Goal: Transaction & Acquisition: Purchase product/service

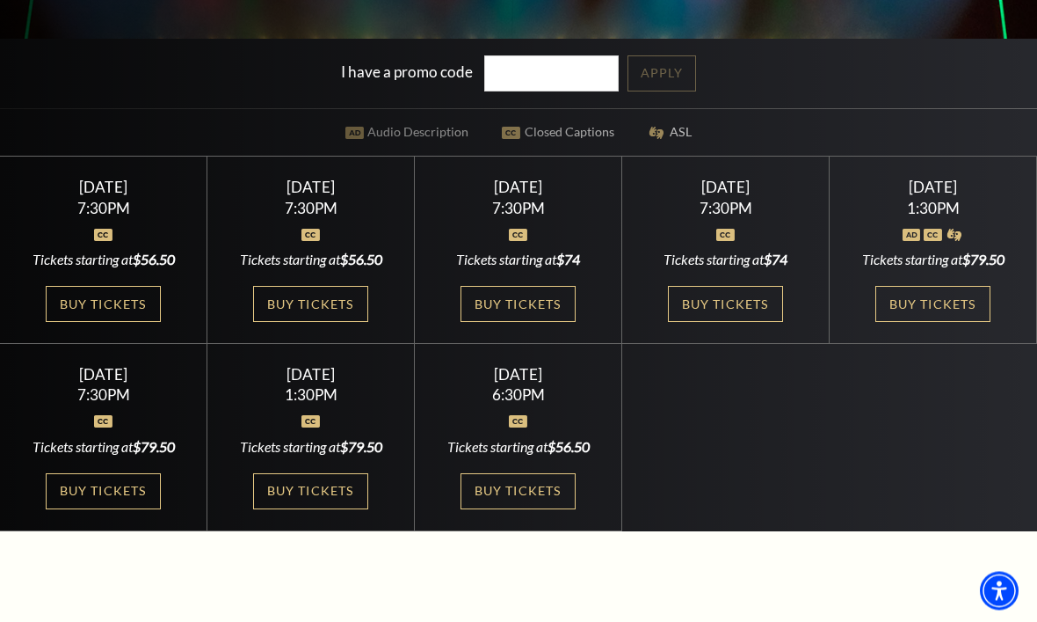
scroll to position [441, 0]
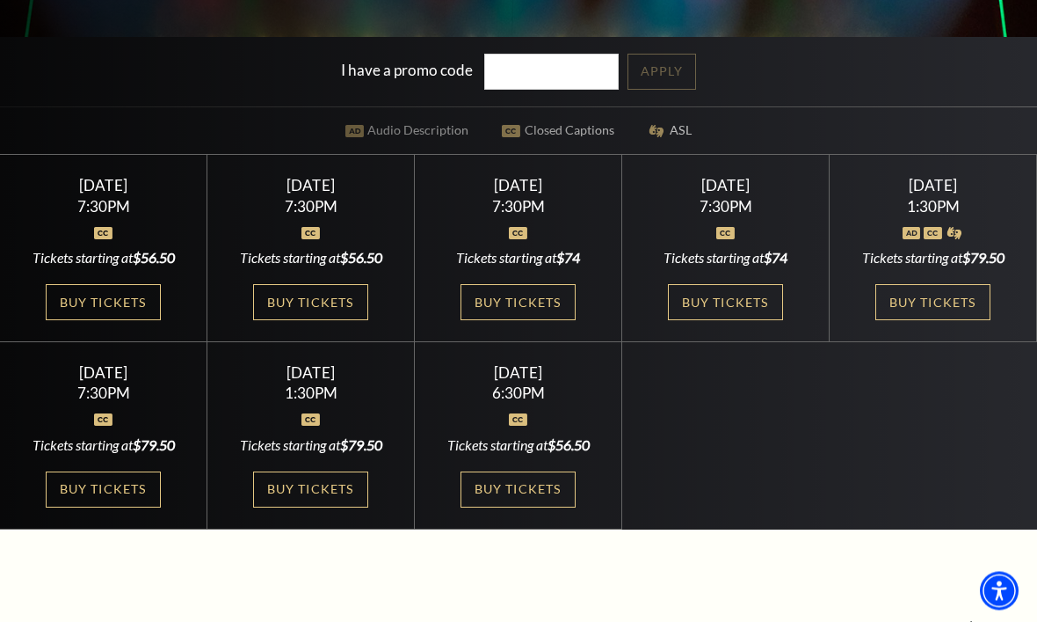
click at [108, 321] on link "Buy Tickets" at bounding box center [103, 303] width 114 height 36
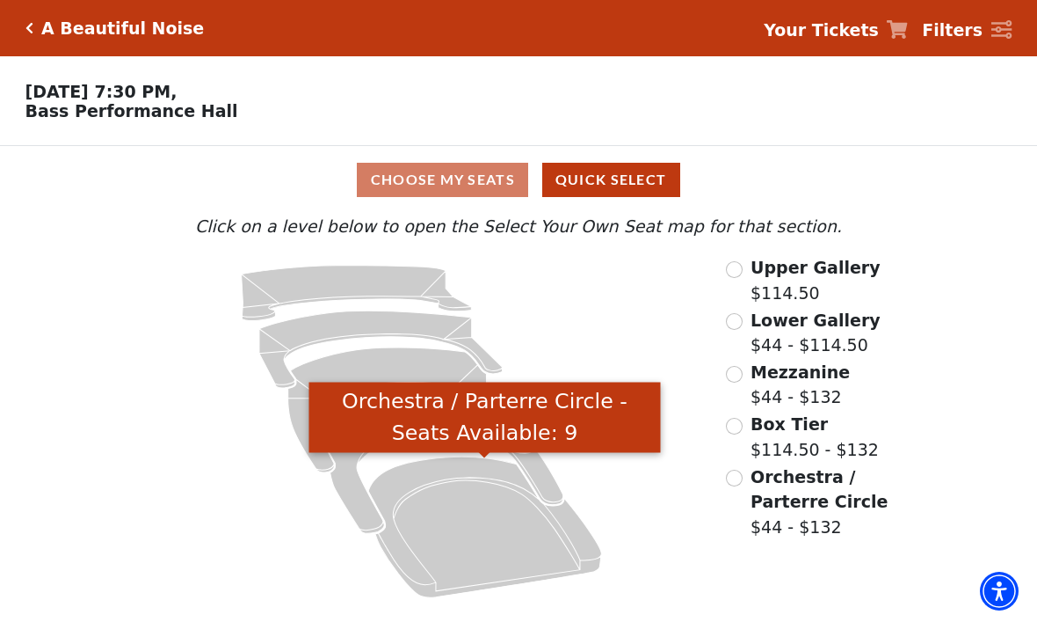
click at [478, 504] on icon "Orchestra / Parterre Circle - Seats Available: 9" at bounding box center [484, 527] width 233 height 141
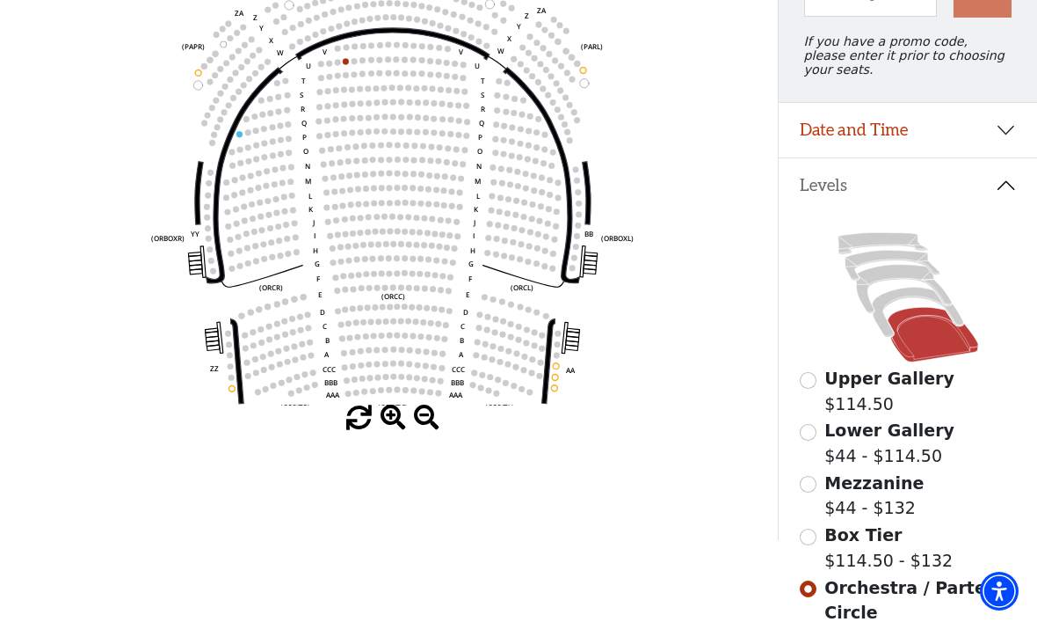
scroll to position [227, 0]
click at [401, 353] on circle at bounding box center [402, 350] width 6 height 6
click at [403, 350] on circle at bounding box center [402, 350] width 6 height 6
click at [404, 349] on icon "Left (ORPITL) Right (ORPITR) Center (ORPITC) ZZ AA YY BB ZA ZA (ORCL) (ORCR) (O…" at bounding box center [389, 196] width 701 height 419
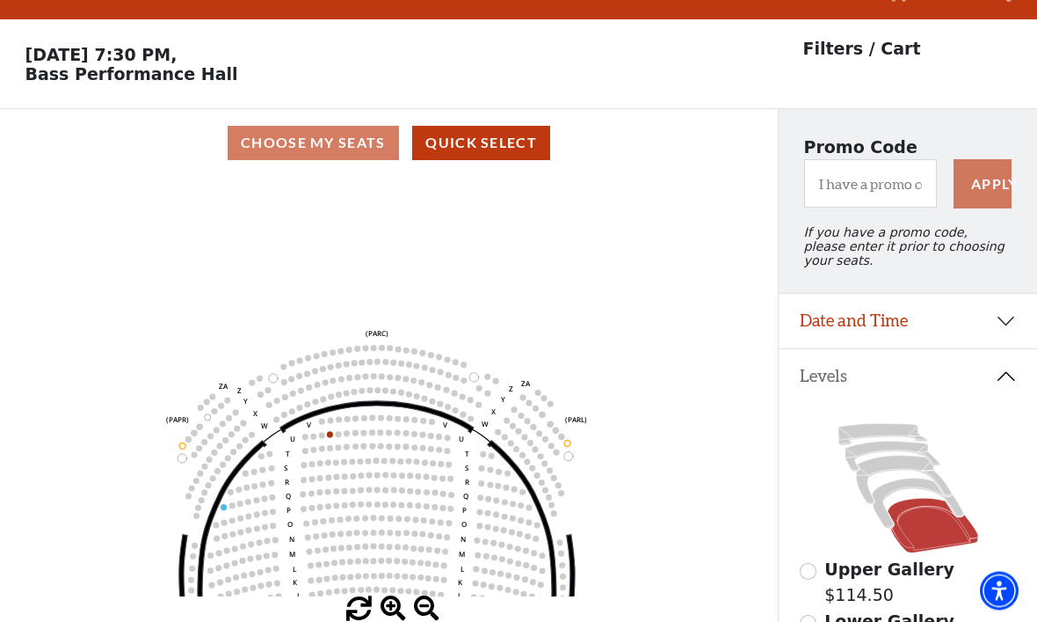
scroll to position [36, 0]
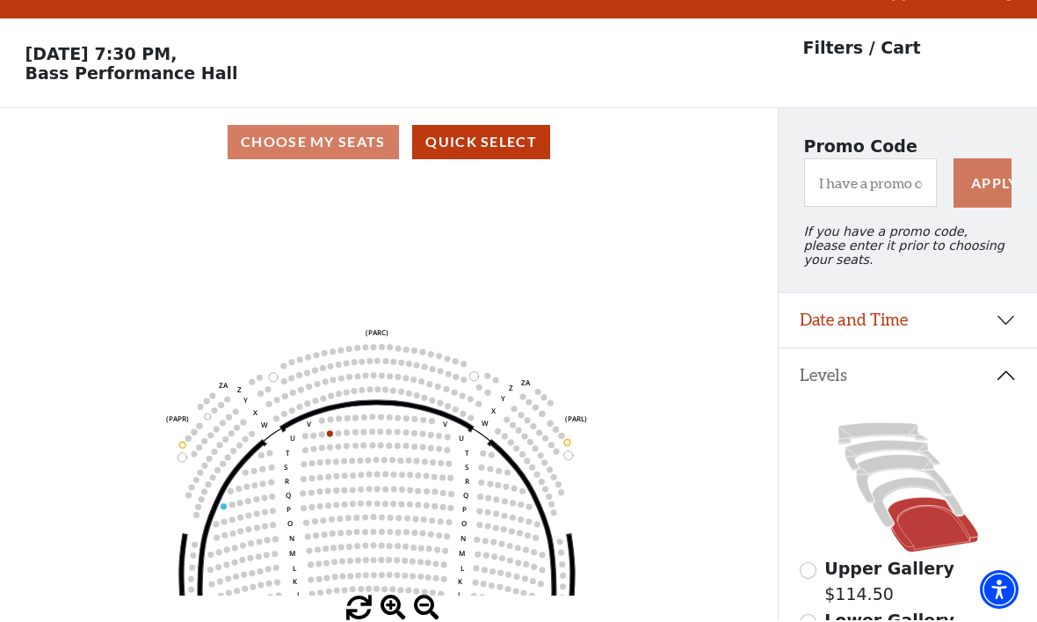
click at [316, 141] on div "Choose My Seats Quick Select" at bounding box center [389, 144] width 778 height 34
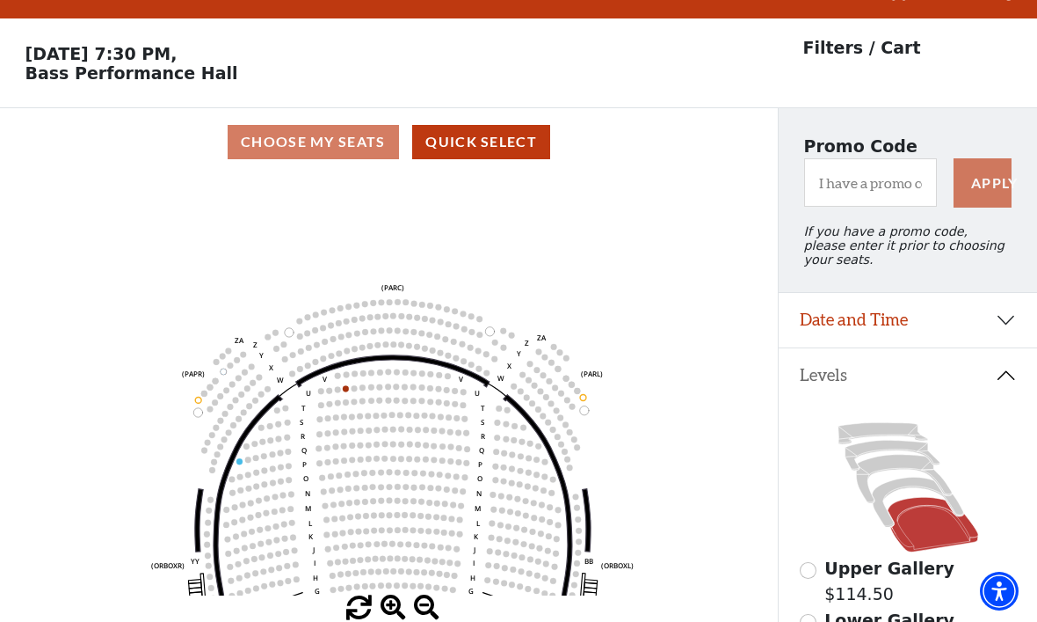
click at [326, 136] on div "Choose My Seats Quick Select" at bounding box center [389, 142] width 778 height 34
click at [1006, 328] on button "Date and Time" at bounding box center [908, 320] width 258 height 55
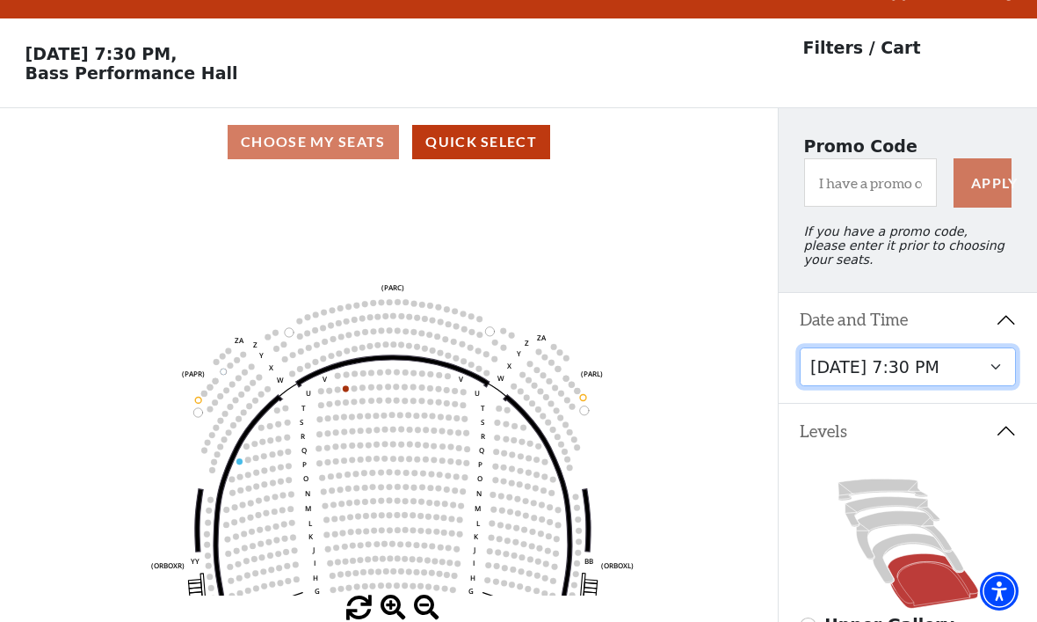
click at [935, 374] on select "Tuesday, October 28 at 7:30 PM Wednesday, October 29 at 7:30 PM Thursday, Octob…" at bounding box center [908, 367] width 217 height 40
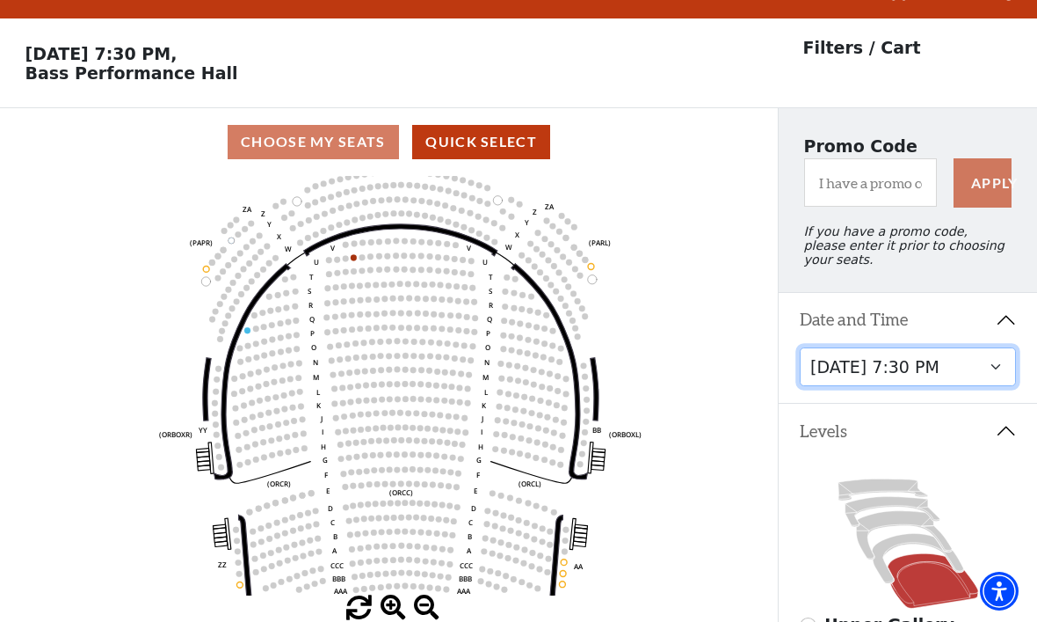
click at [396, 534] on circle at bounding box center [398, 530] width 6 height 6
click at [399, 534] on circle at bounding box center [398, 530] width 6 height 6
click at [412, 534] on circle at bounding box center [414, 531] width 6 height 6
click at [392, 415] on circle at bounding box center [392, 412] width 6 height 6
click at [398, 428] on circle at bounding box center [399, 427] width 6 height 6
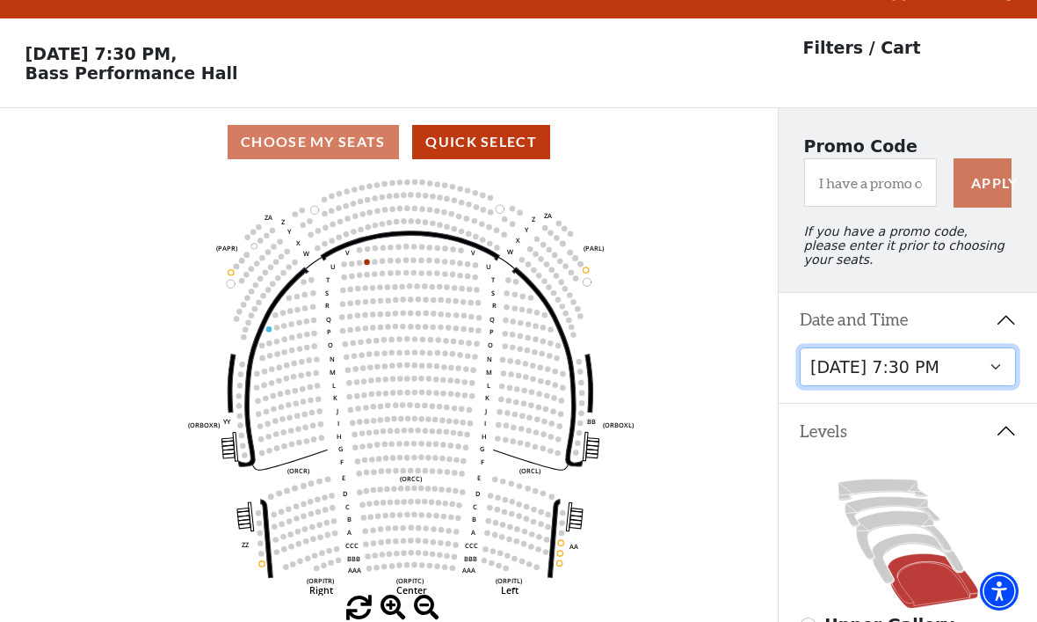
click at [421, 354] on circle at bounding box center [422, 351] width 5 height 5
click at [400, 341] on circle at bounding box center [399, 338] width 5 height 5
click at [365, 264] on circle at bounding box center [367, 260] width 5 height 5
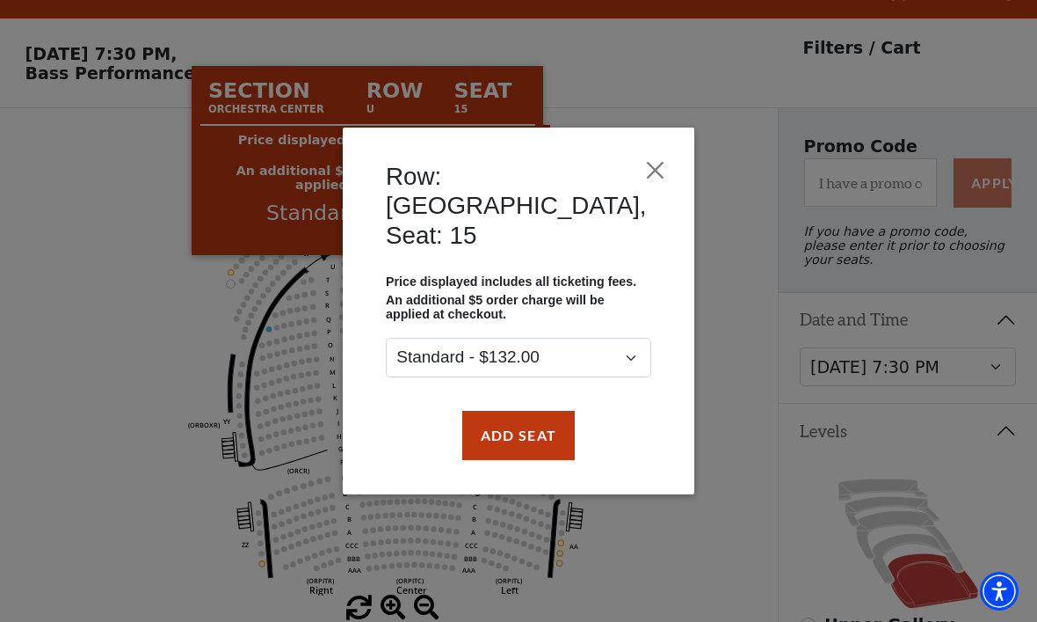
click at [647, 186] on button "Close" at bounding box center [655, 169] width 17 height 33
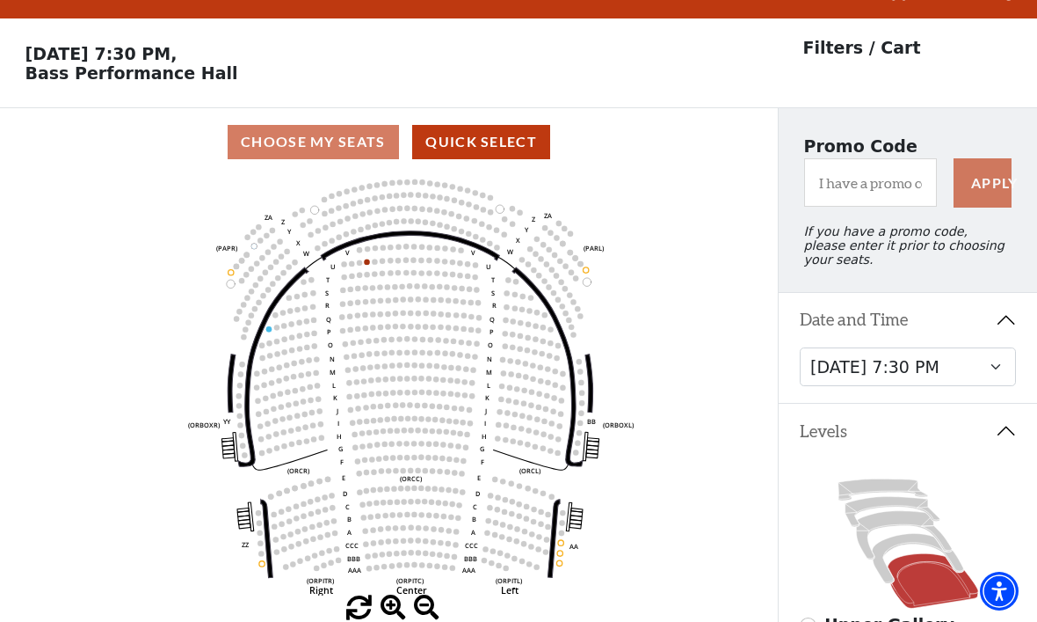
click at [477, 129] on button "Quick Select" at bounding box center [481, 142] width 138 height 34
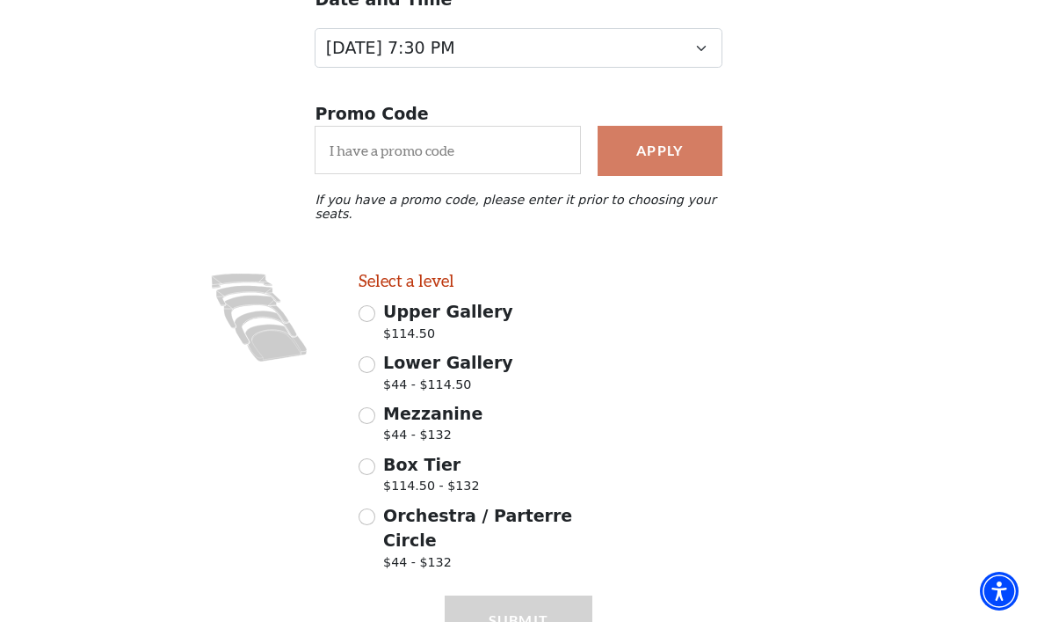
scroll to position [243, 0]
click at [369, 420] on input "Mezzanine $44 - $132" at bounding box center [367, 416] width 17 height 17
radio input "true"
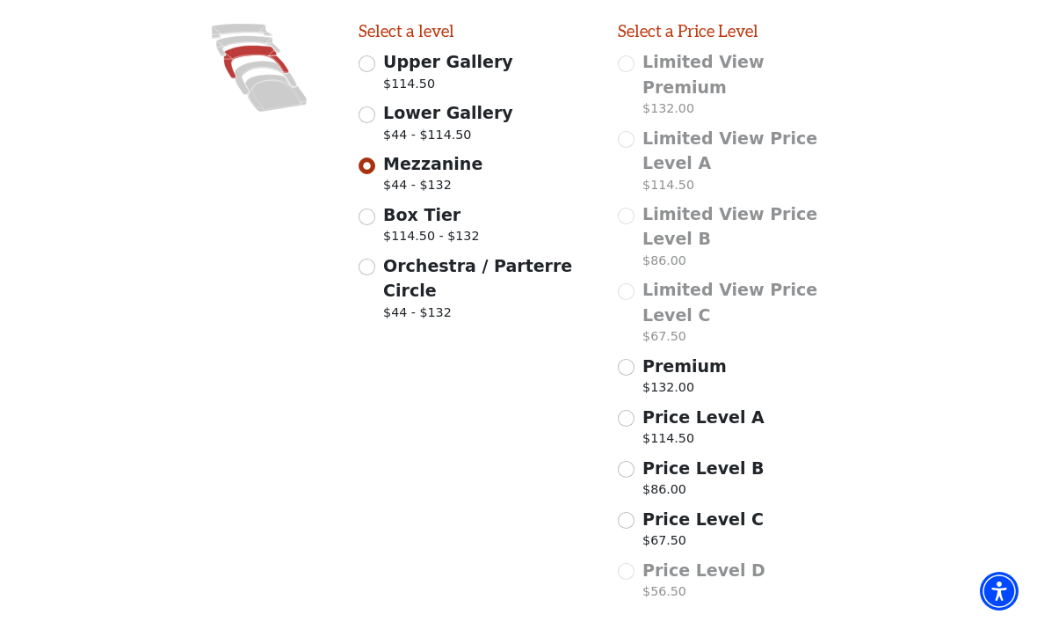
scroll to position [520, 0]
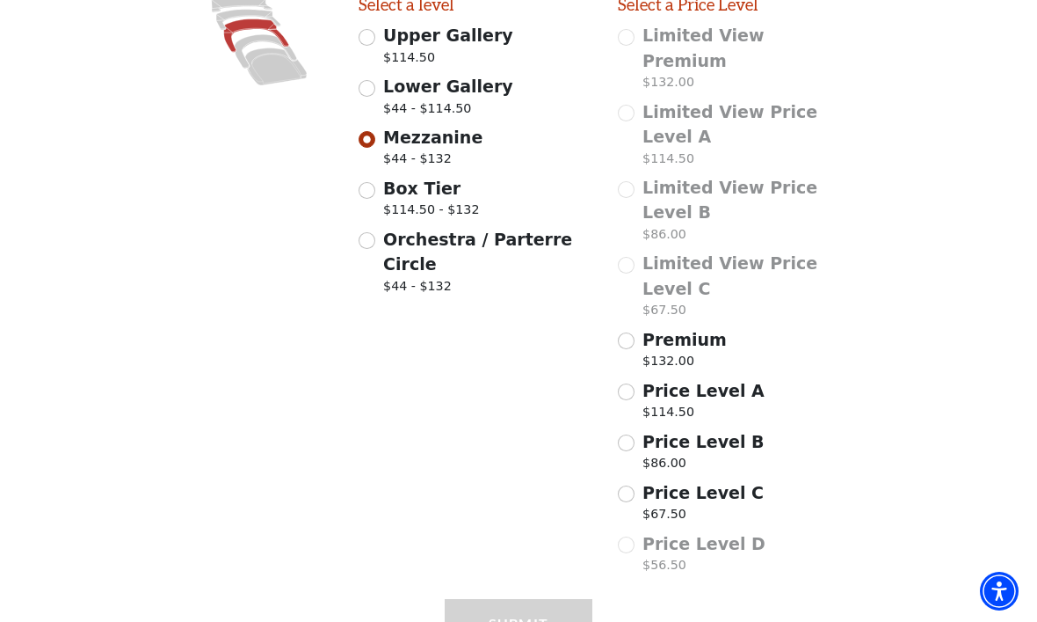
click at [629, 332] on input "Premium $132.00" at bounding box center [626, 340] width 17 height 17
radio input "true"
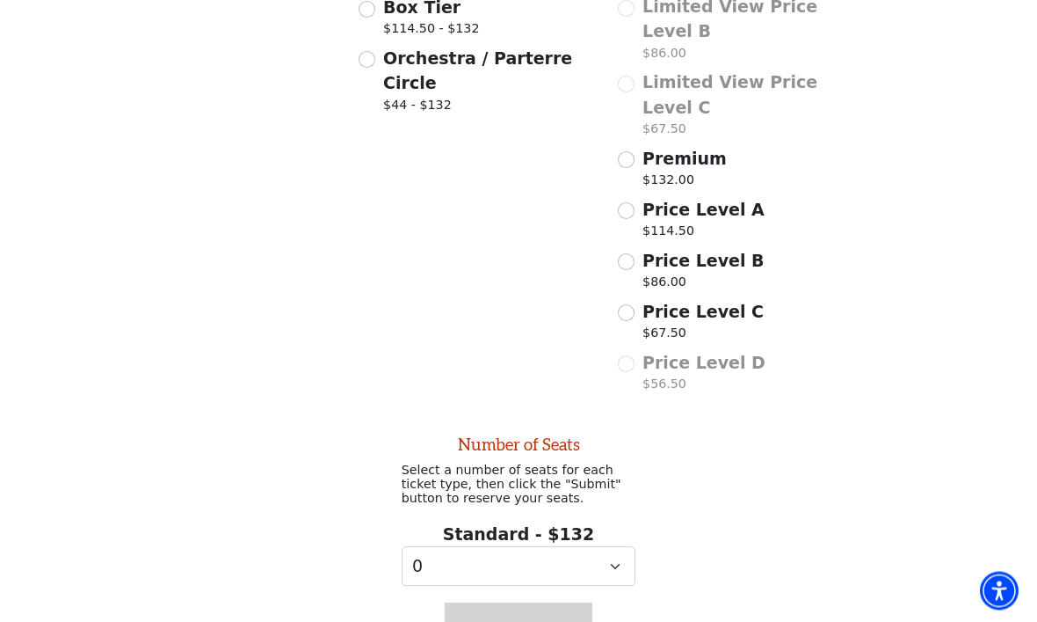
scroll to position [715, 0]
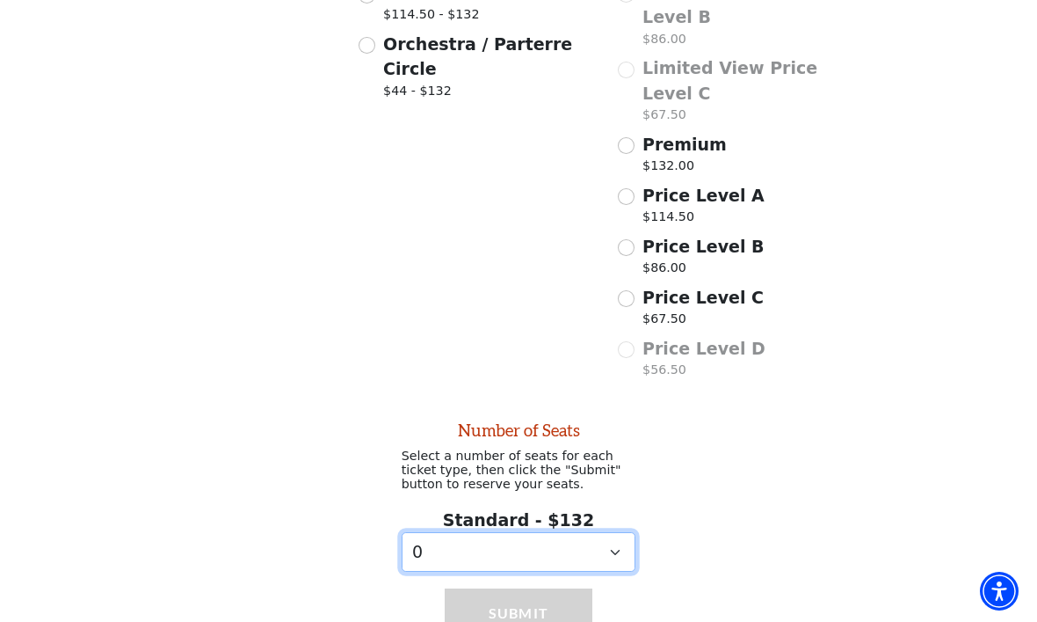
click at [616, 532] on select "0 1 2 3 4 5 6 7" at bounding box center [519, 552] width 235 height 40
select select "2"
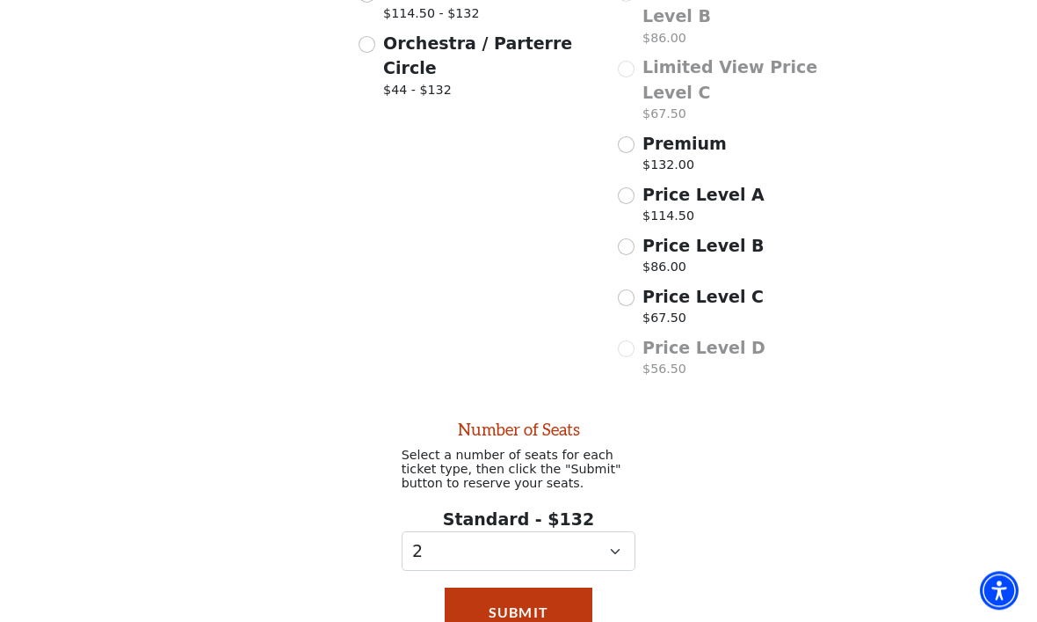
click at [520, 590] on button "Submit" at bounding box center [519, 612] width 148 height 49
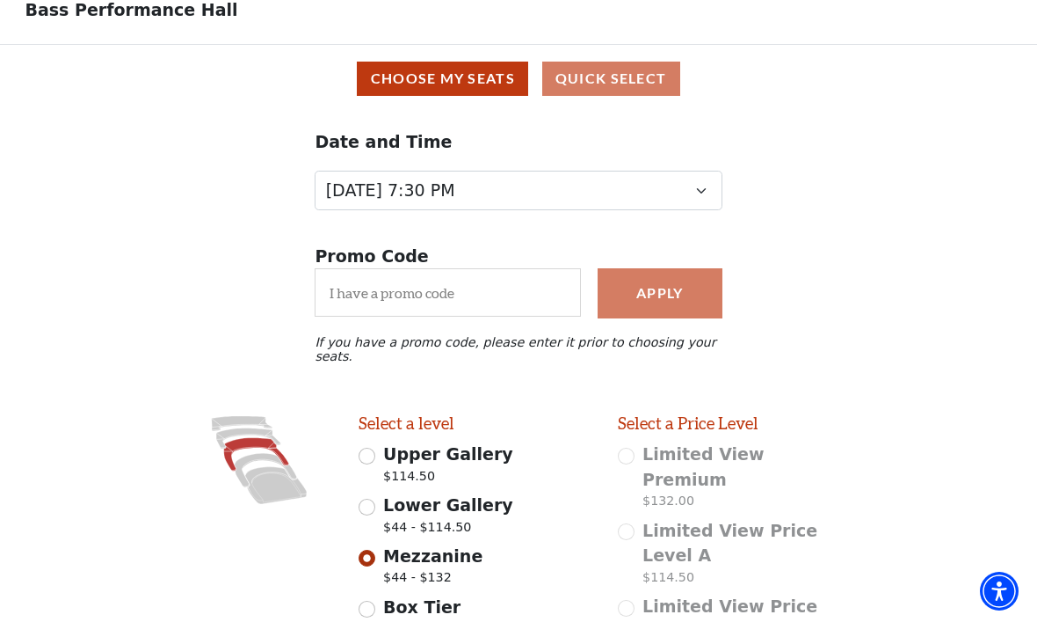
scroll to position [76, 0]
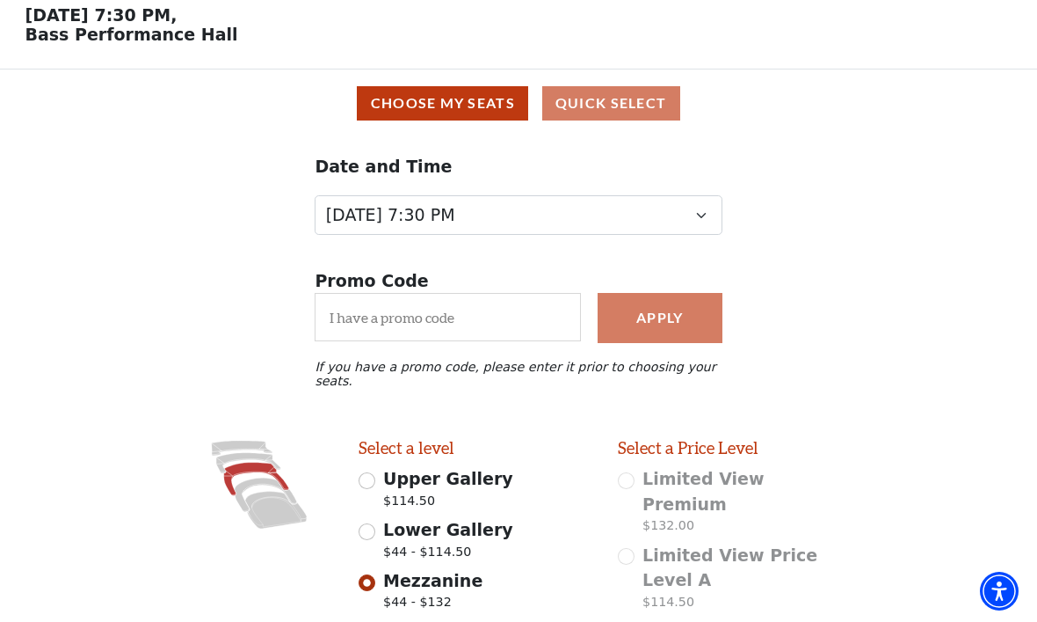
click at [444, 105] on button "Choose My Seats" at bounding box center [442, 103] width 171 height 34
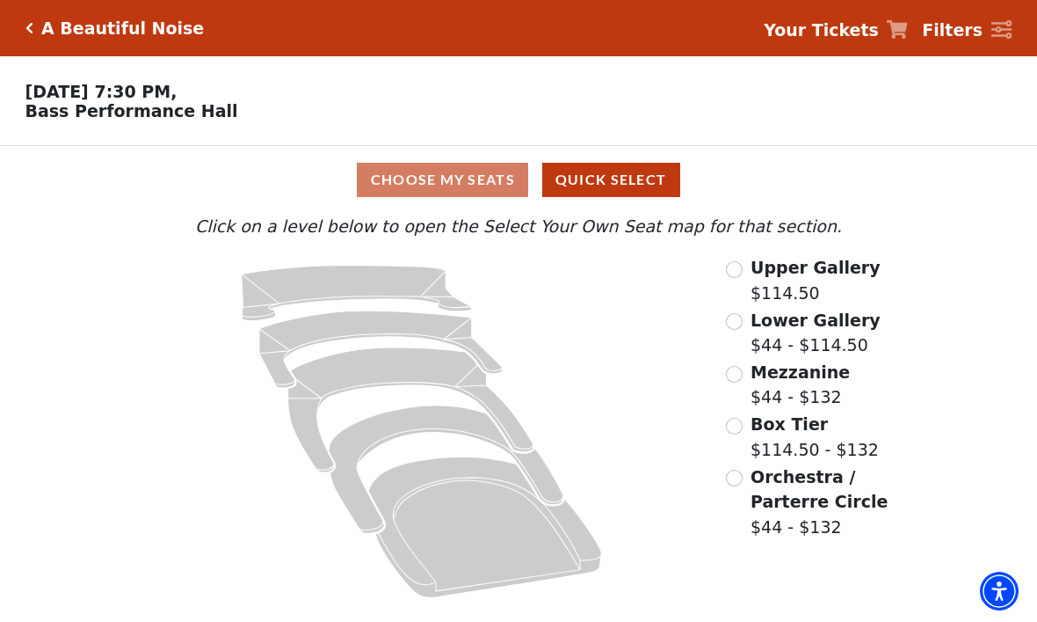
scroll to position [0, 0]
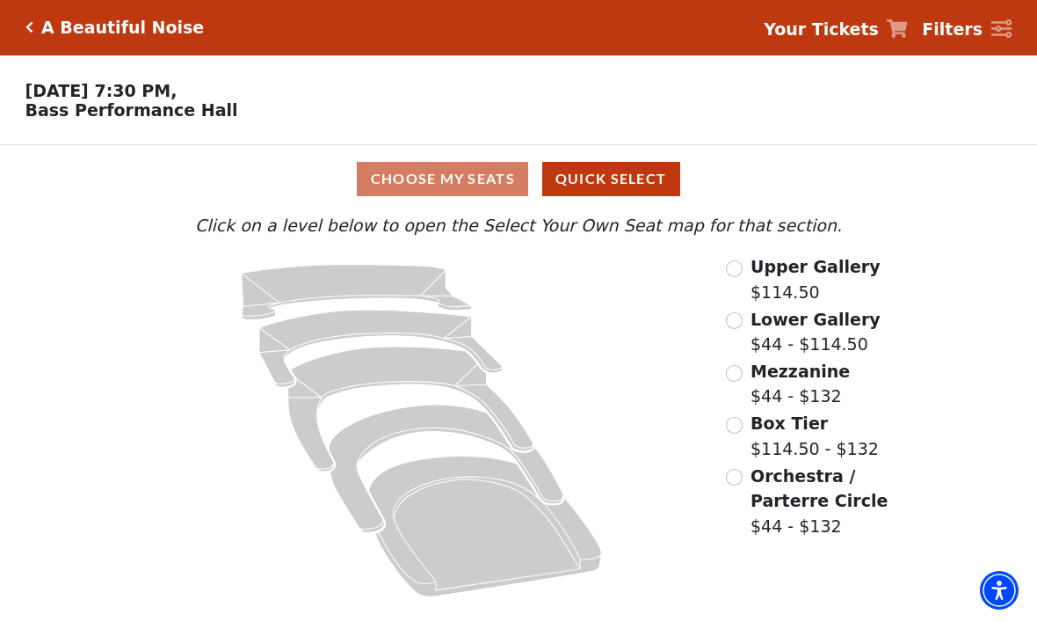
click at [745, 369] on div "Mezzanine $44 - $132" at bounding box center [811, 385] width 170 height 50
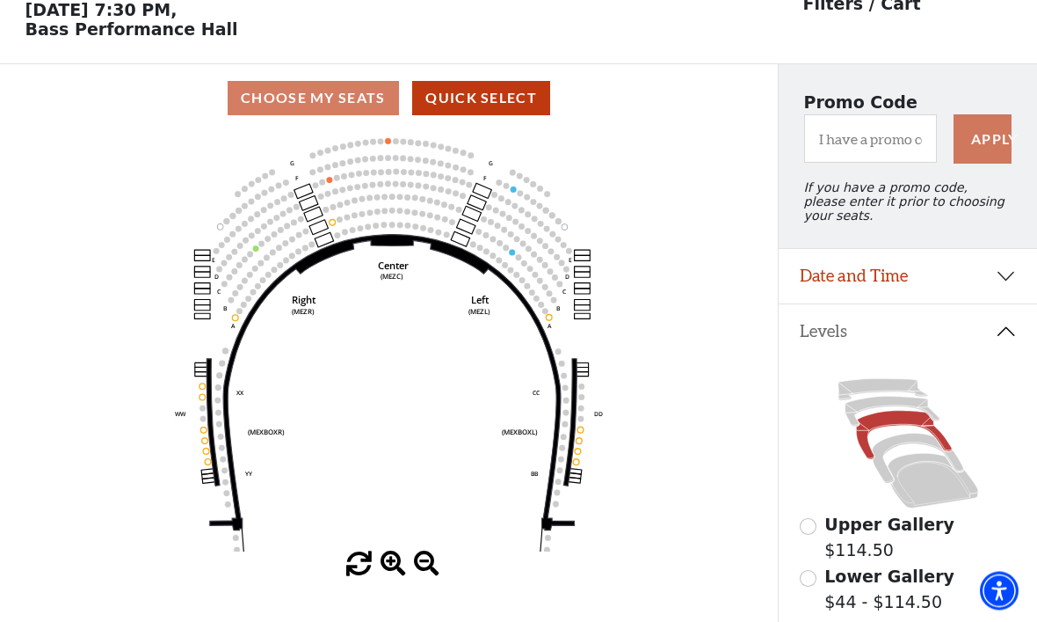
scroll to position [82, 0]
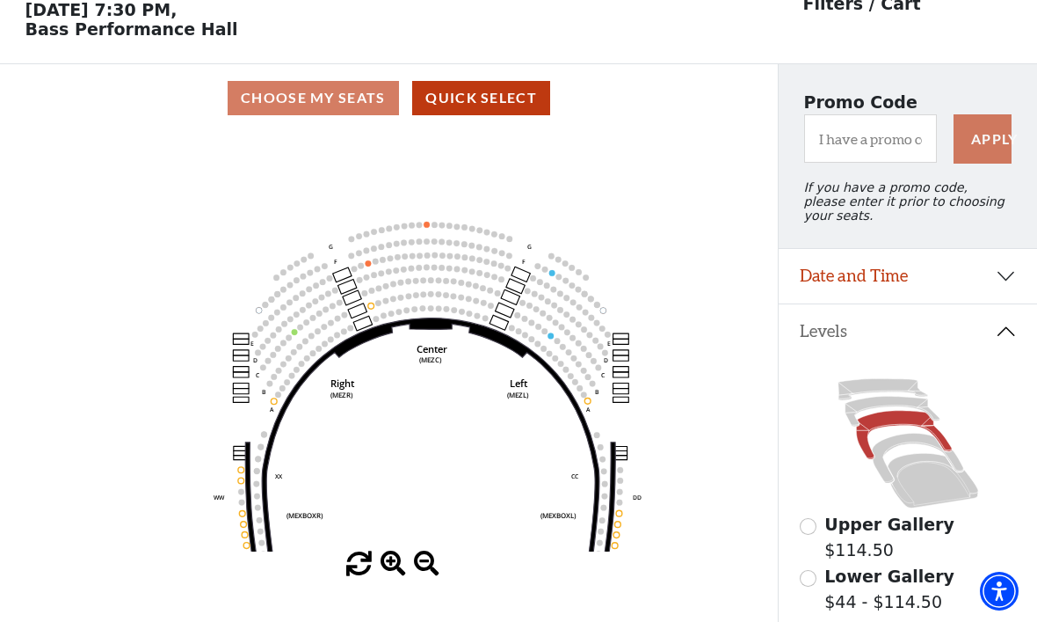
click at [716, 382] on icon "Center (MEZC) Right (MEZR) Left (MEZL) (MEXBOXR) (MEXBOXL) XX WW CC DD YY BB ZZ…" at bounding box center [389, 341] width 701 height 419
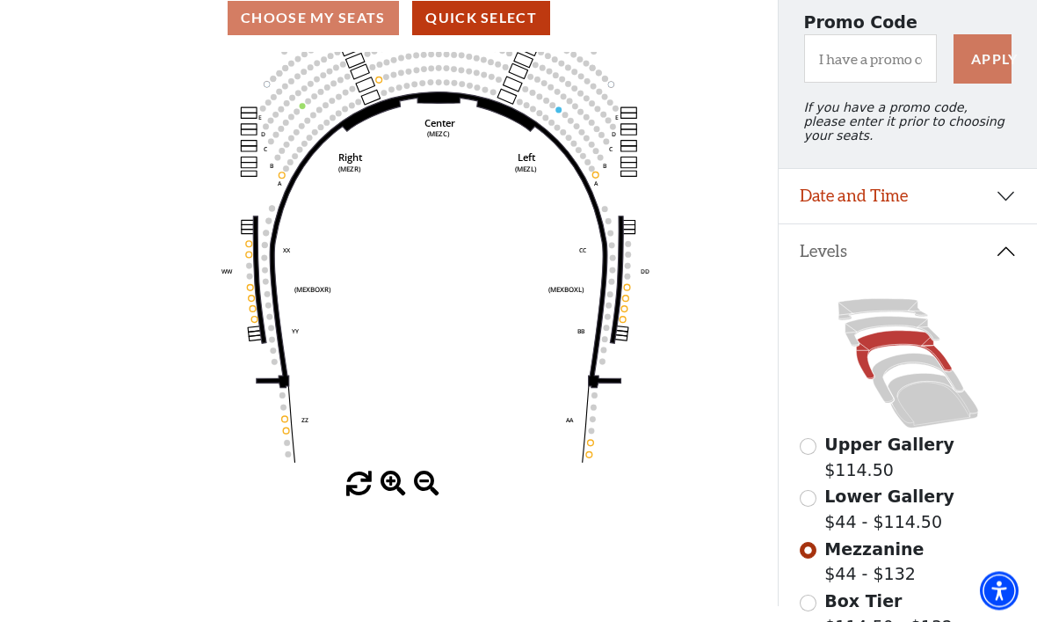
scroll to position [162, 0]
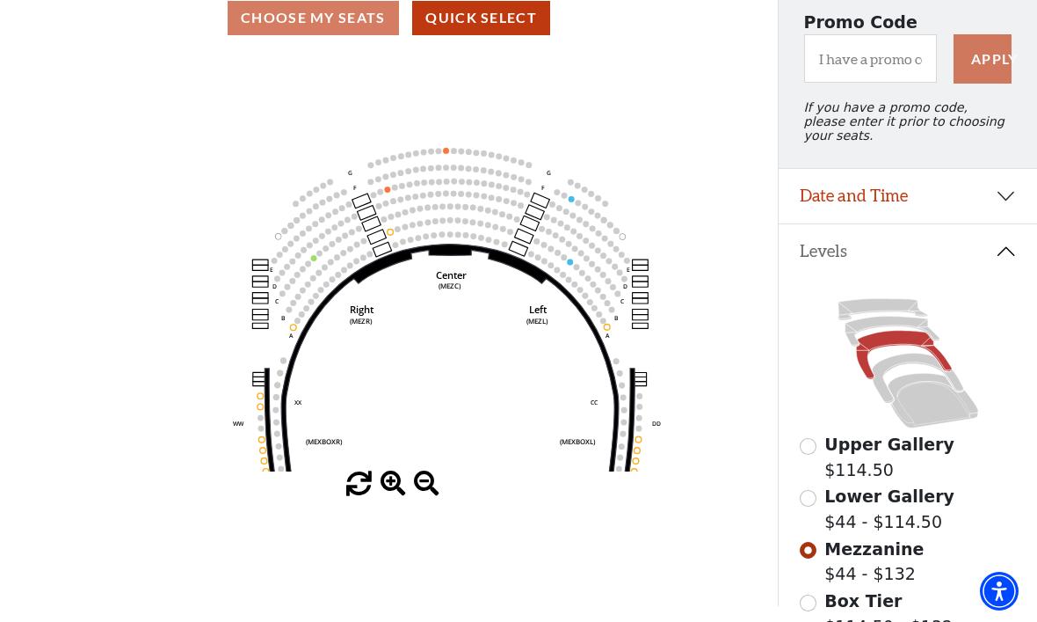
click at [862, 337] on icon at bounding box center [892, 331] width 94 height 30
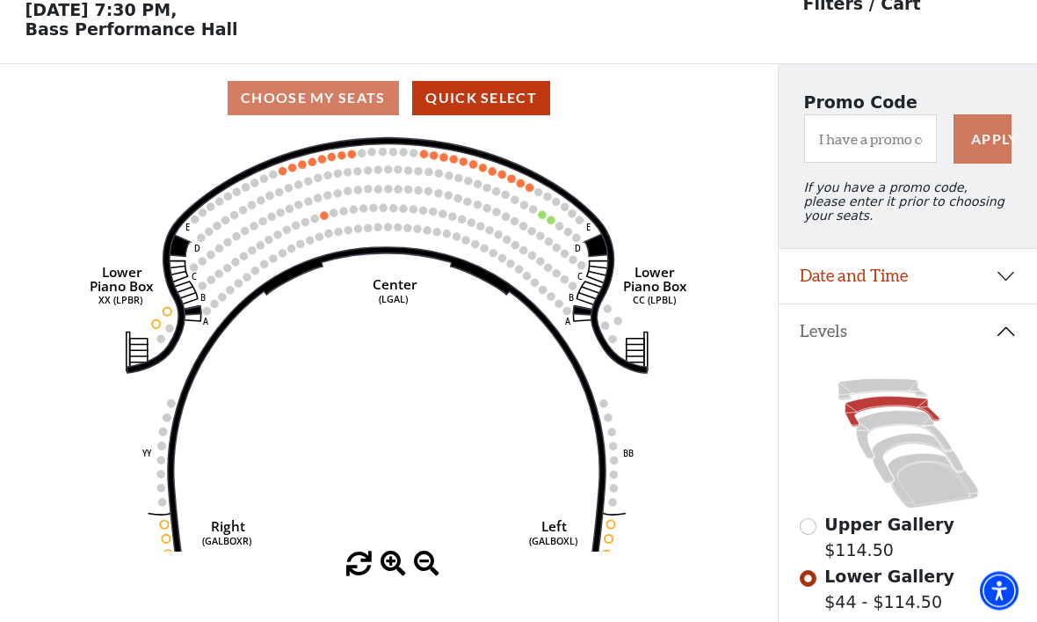
scroll to position [82, 0]
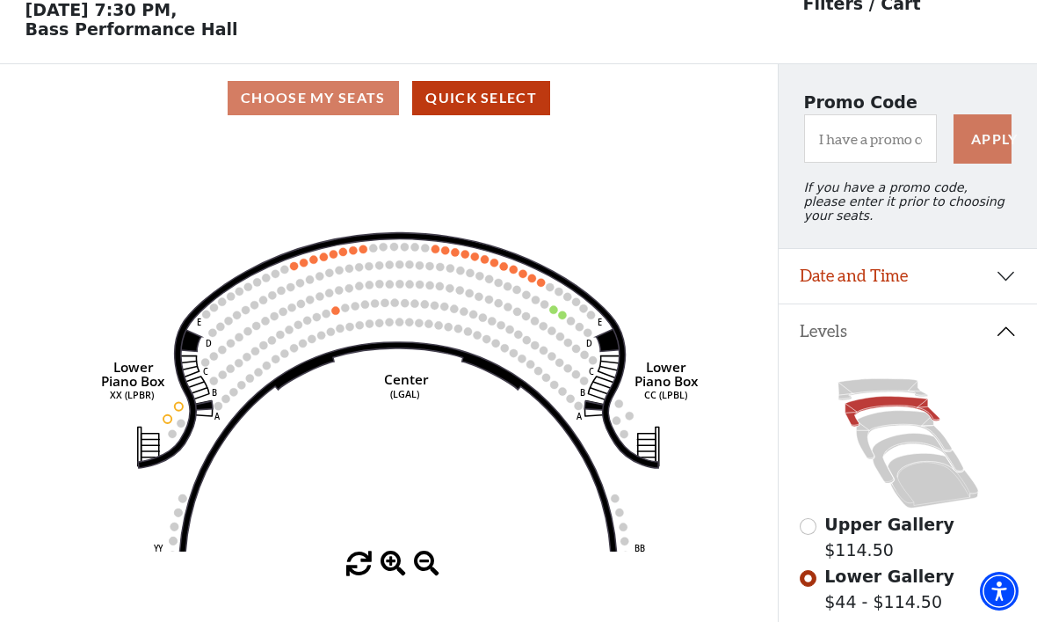
click at [557, 313] on circle at bounding box center [554, 309] width 8 height 8
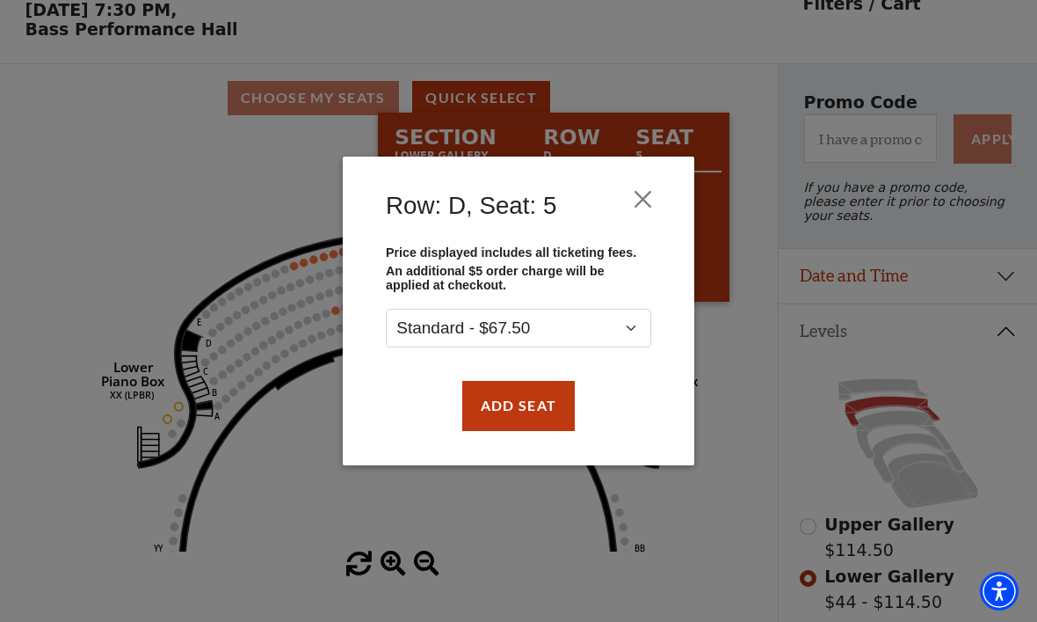
click at [657, 200] on button "Close" at bounding box center [643, 199] width 33 height 33
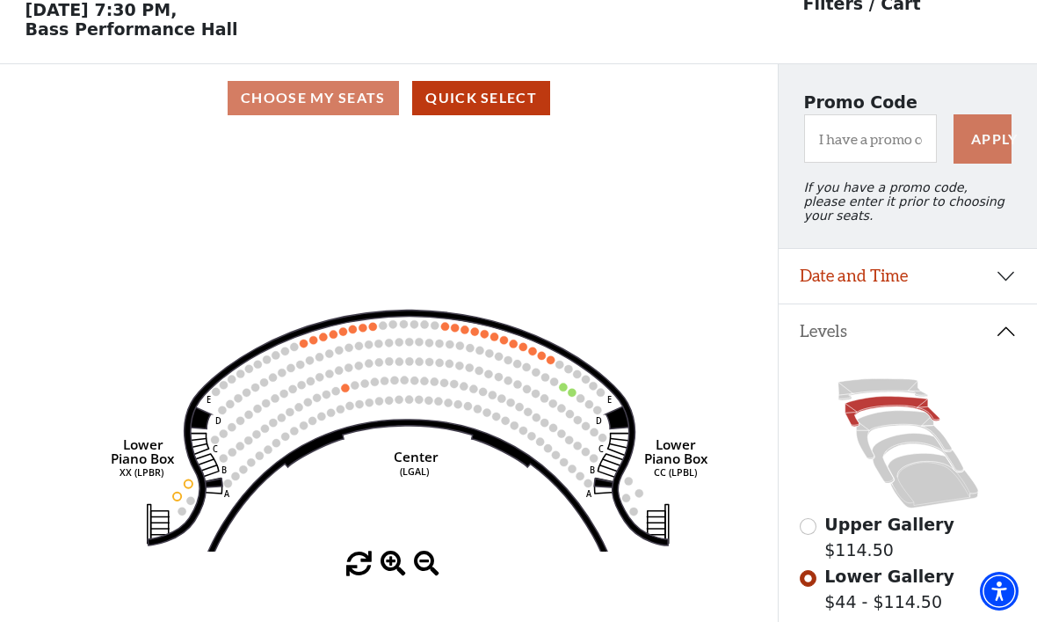
click at [1010, 282] on button "Date and Time" at bounding box center [908, 276] width 258 height 55
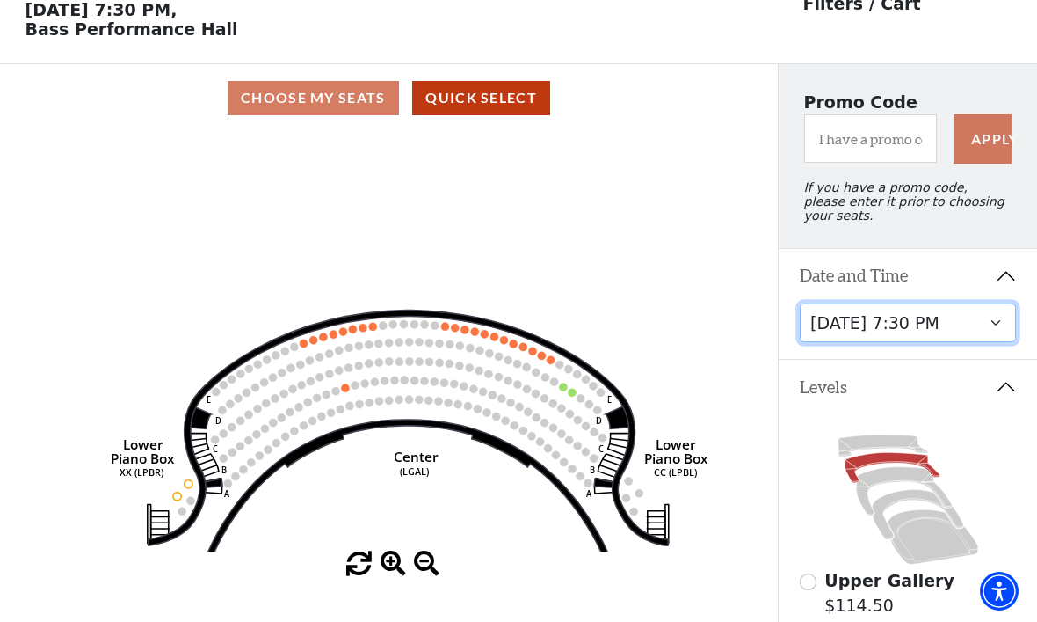
click at [997, 329] on select "Tuesday, October 28 at 7:30 PM Wednesday, October 29 at 7:30 PM Thursday, Octob…" at bounding box center [908, 323] width 217 height 40
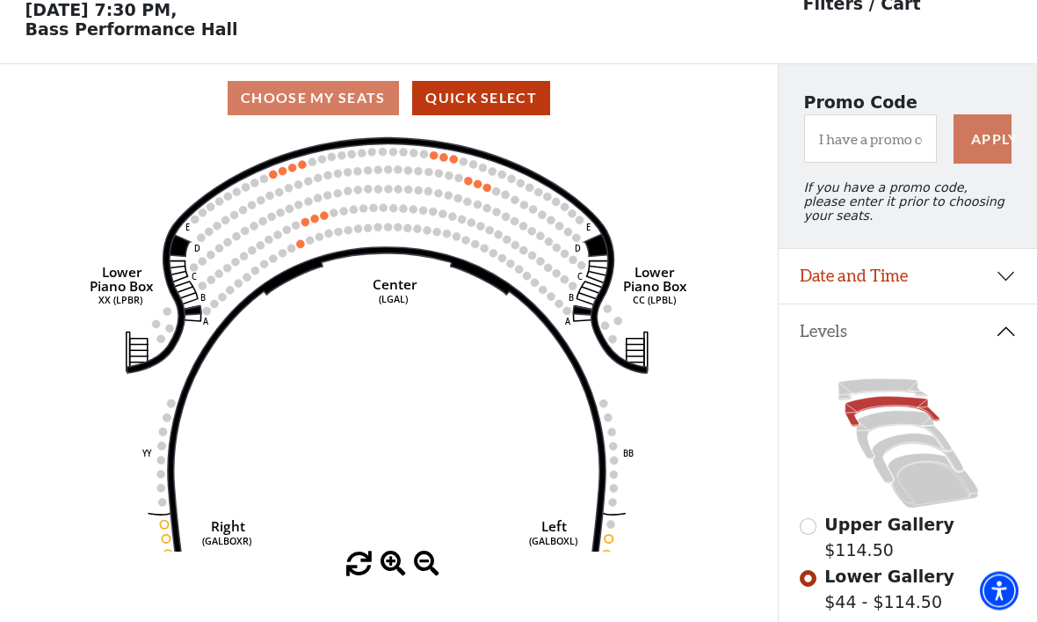
scroll to position [82, 0]
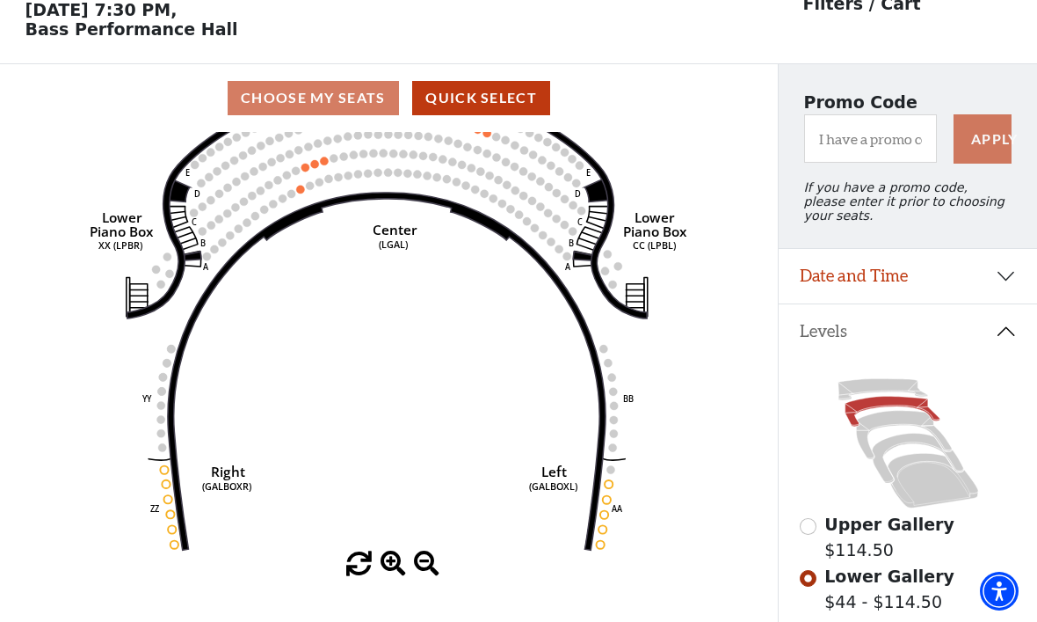
click at [884, 425] on icon at bounding box center [903, 435] width 95 height 48
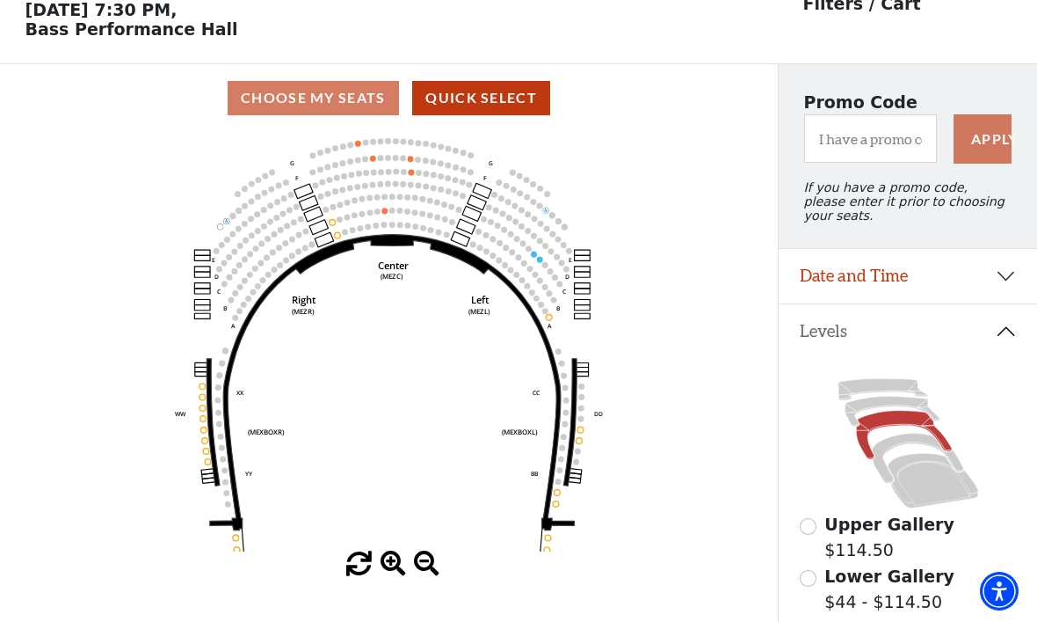
click at [895, 447] on icon at bounding box center [917, 457] width 91 height 49
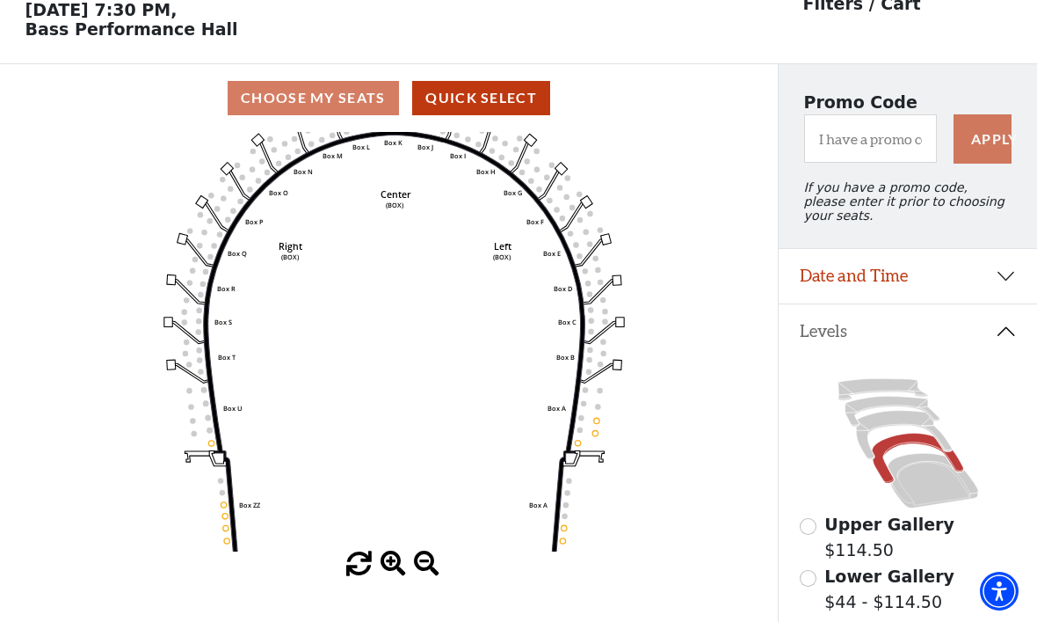
click at [933, 484] on icon at bounding box center [933, 480] width 91 height 55
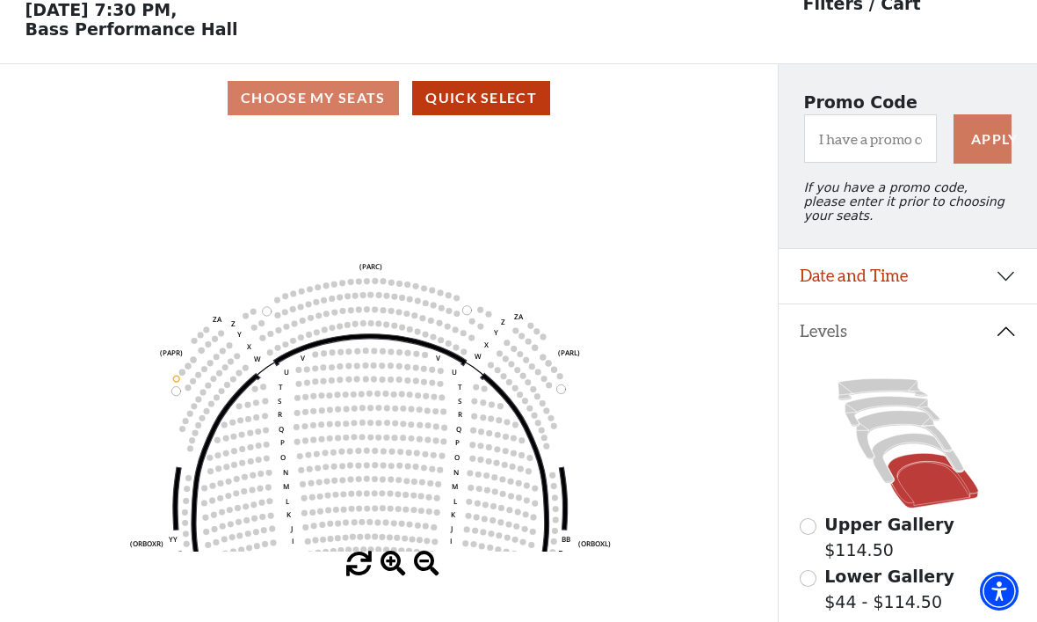
click at [691, 411] on icon "Left (ORPITL) Right (ORPITR) Center (ORPITC) ZZ AA YY BB ZA ZA (ORCL) (ORCR) (O…" at bounding box center [389, 341] width 701 height 419
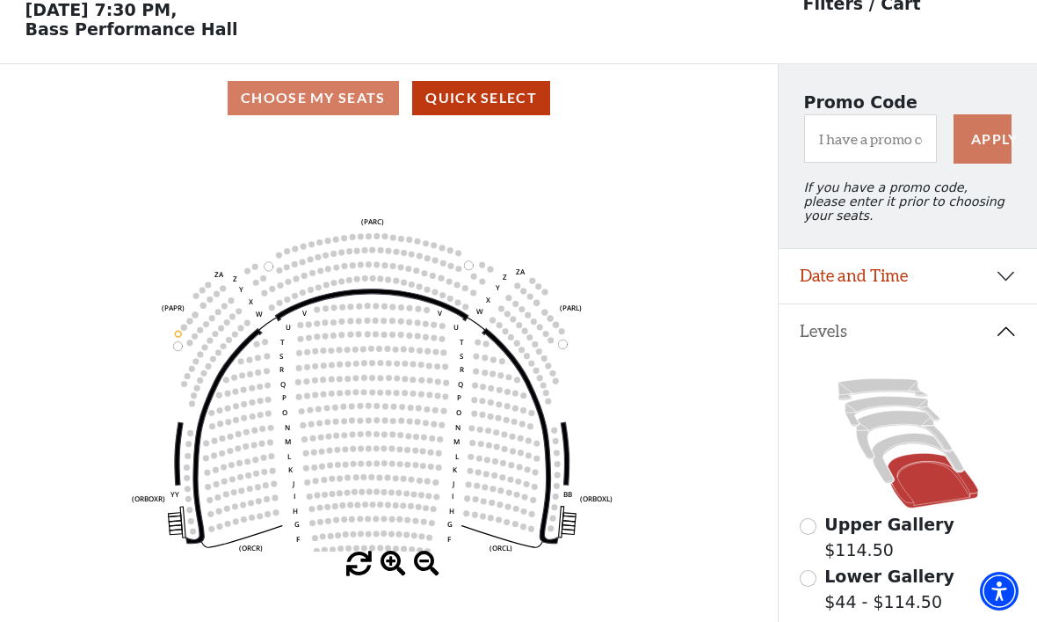
click at [1008, 285] on button "Date and Time" at bounding box center [908, 276] width 258 height 55
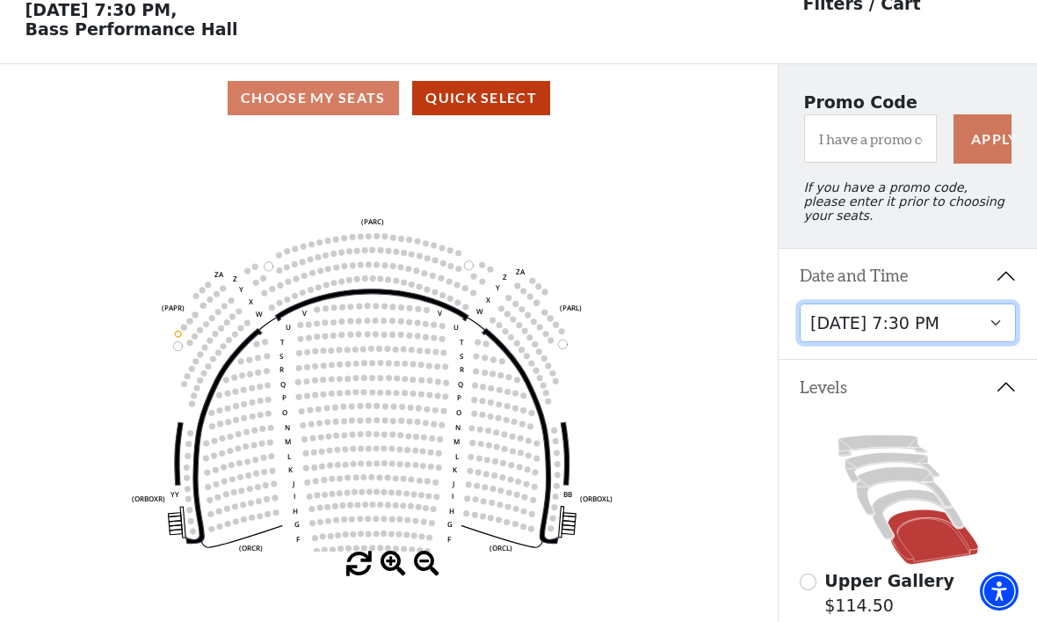
click at [936, 330] on select "Tuesday, October 28 at 7:30 PM Wednesday, October 29 at 7:30 PM Thursday, Octob…" at bounding box center [908, 323] width 217 height 40
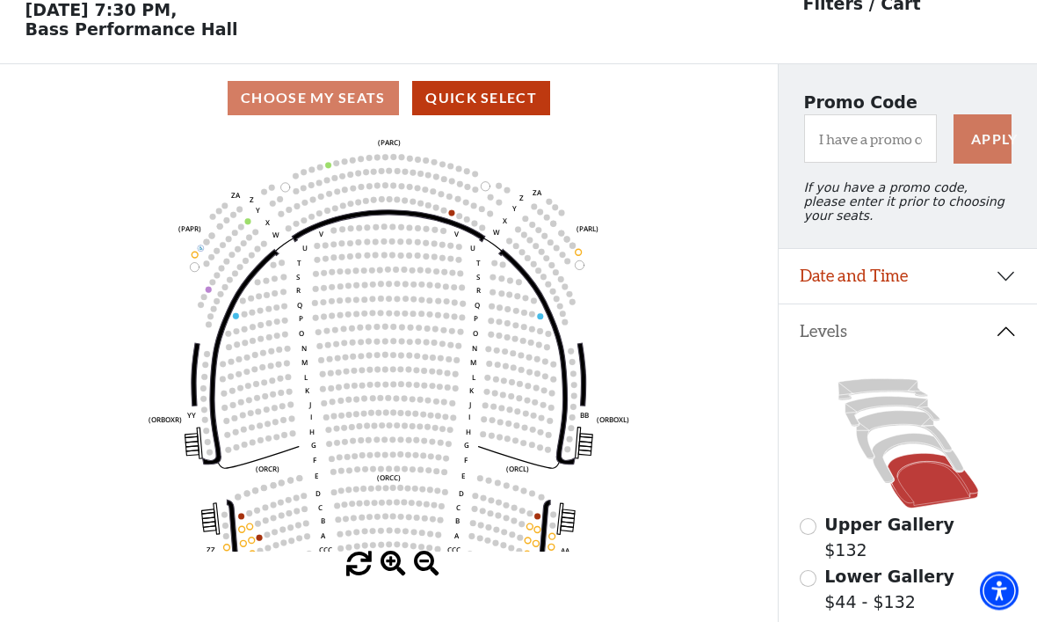
scroll to position [82, 0]
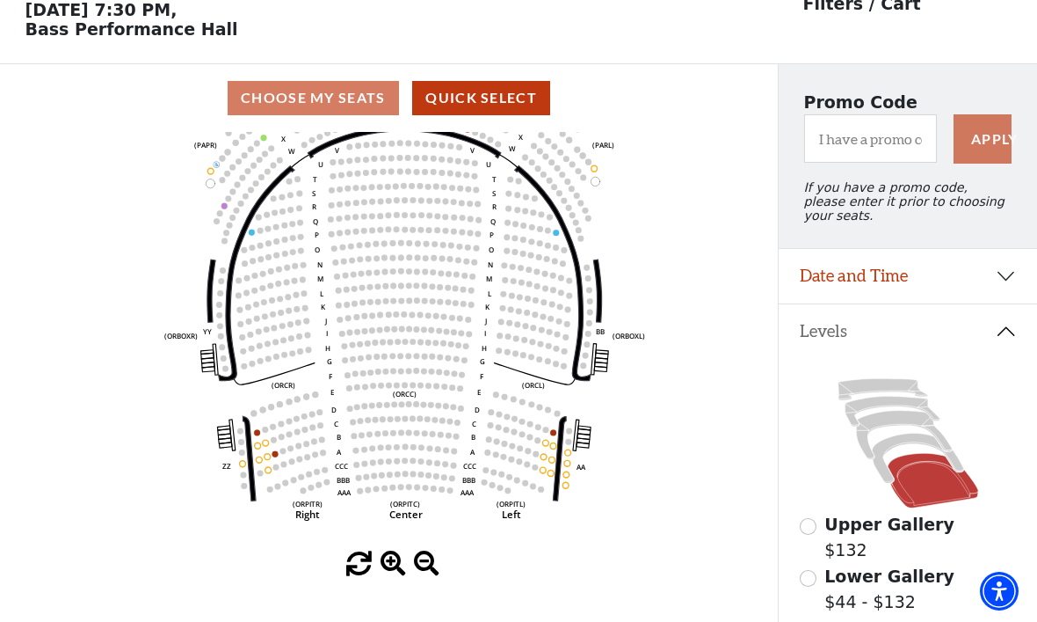
click at [667, 427] on icon "Left (ORPITL) Right (ORPITR) Center (ORPITC) ZZ AA YY BB ZA ZA (ORCL) (ORCR) (O…" at bounding box center [389, 341] width 701 height 419
click at [545, 473] on circle at bounding box center [544, 470] width 6 height 6
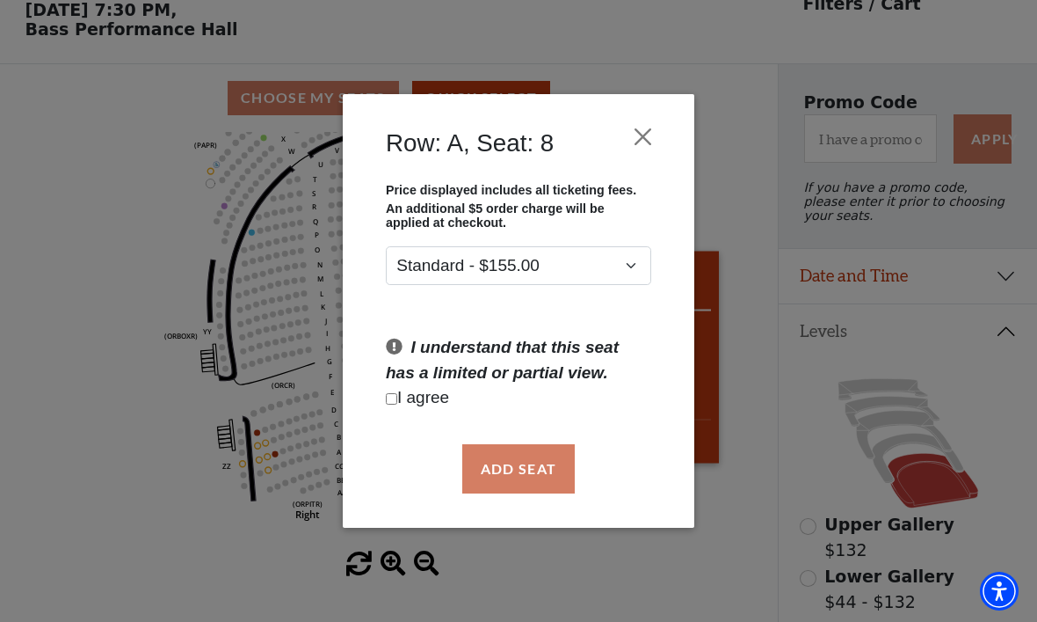
click at [648, 128] on button "Close" at bounding box center [643, 136] width 33 height 33
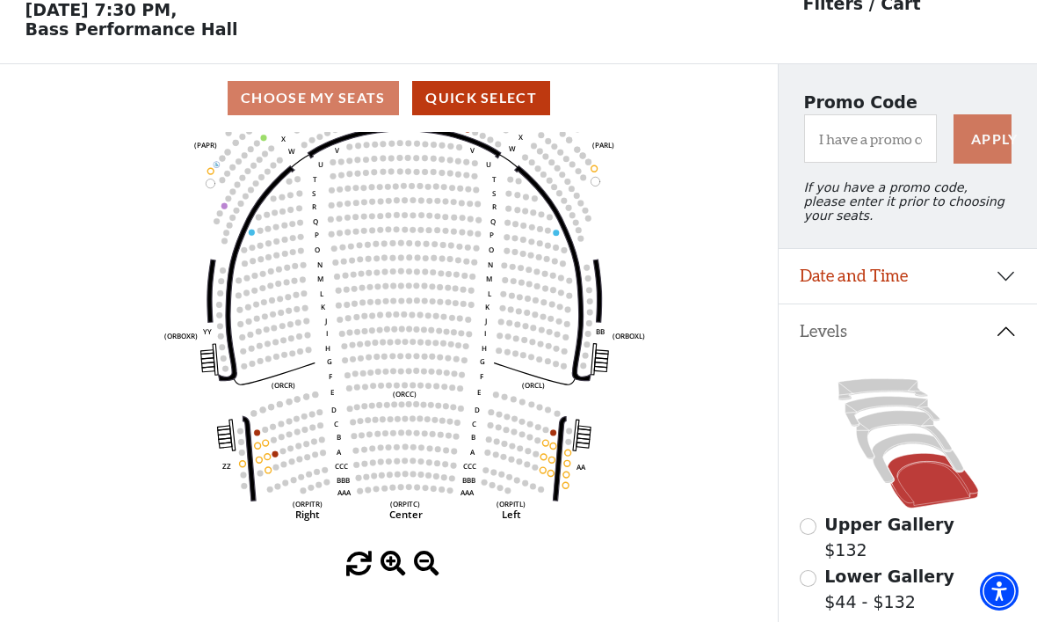
click at [908, 444] on icon at bounding box center [917, 457] width 91 height 49
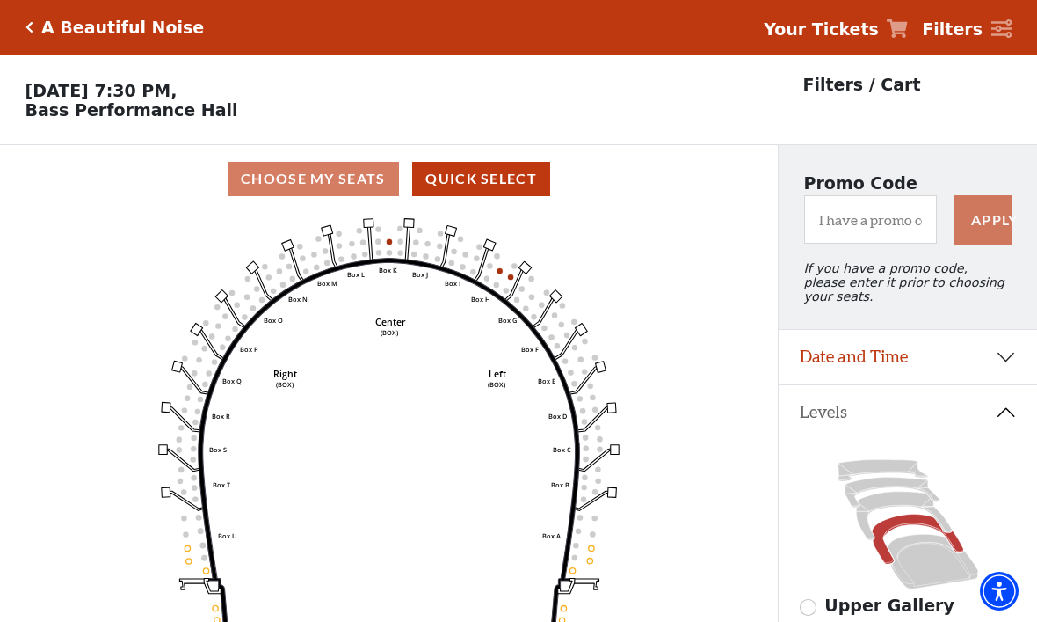
scroll to position [0, 0]
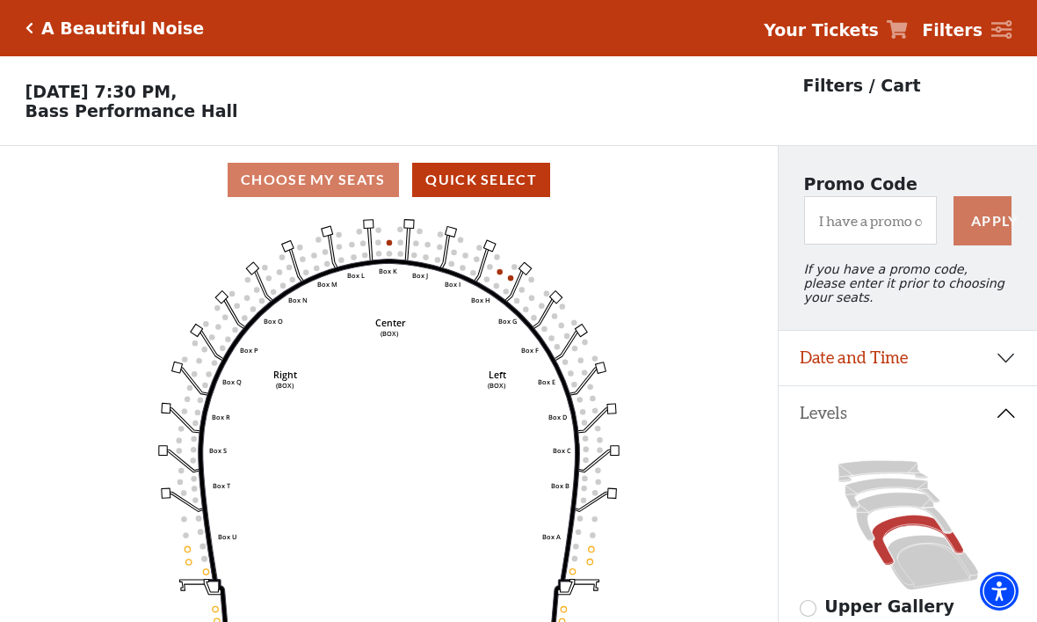
click at [514, 273] on icon "Left (BOX) Right (BOX) Center (BOX) Box ZZ Box U Box T Box S Box R Box Q Box P …" at bounding box center [389, 423] width 701 height 419
click at [509, 267] on icon "Left (BOX) Right (BOX) Center (BOX) Box ZZ Box U Box T Box S Box R Box Q Box P …" at bounding box center [389, 423] width 701 height 419
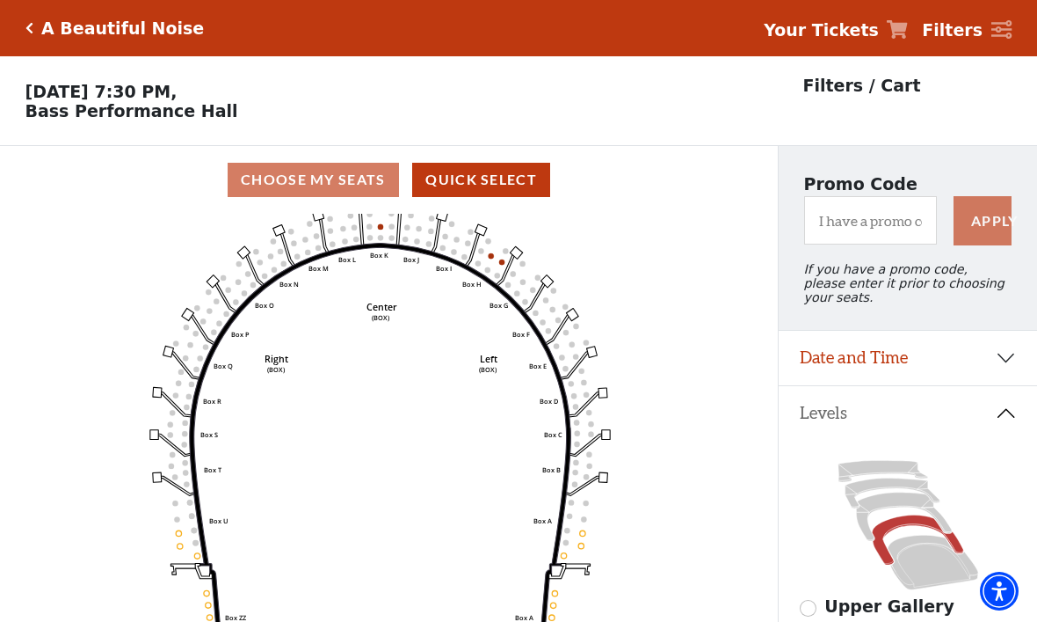
click at [499, 258] on icon "Left (BOX) Right (BOX) Center (BOX) Box ZZ Box U Box T Box S Box R Box Q Box P …" at bounding box center [389, 423] width 701 height 419
click at [501, 265] on circle at bounding box center [501, 261] width 5 height 5
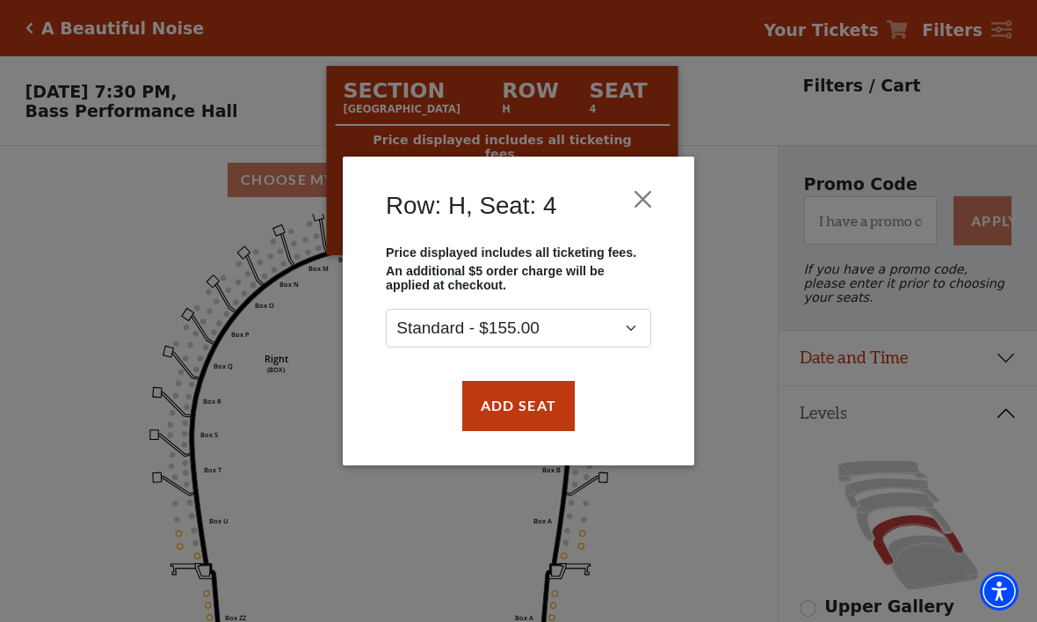
click at [640, 195] on button "Close" at bounding box center [643, 199] width 33 height 33
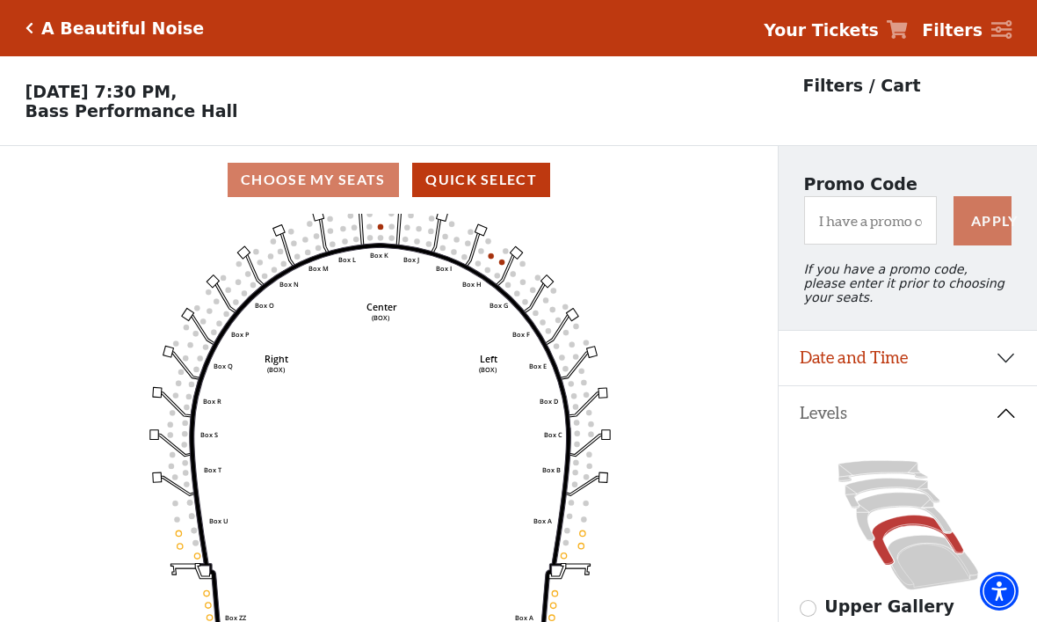
click at [895, 506] on icon at bounding box center [903, 516] width 95 height 48
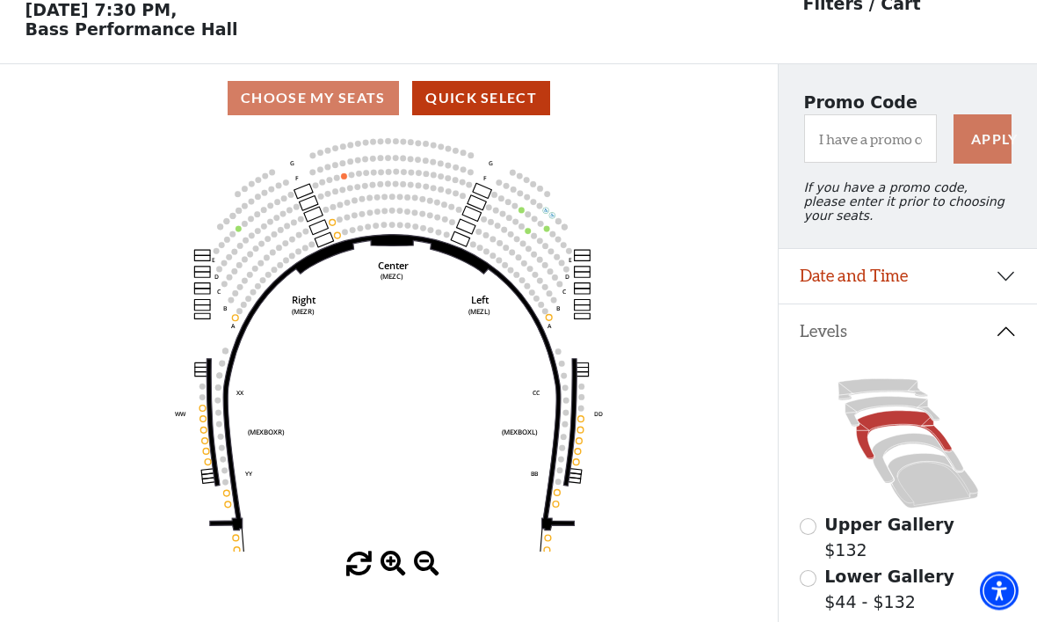
scroll to position [82, 0]
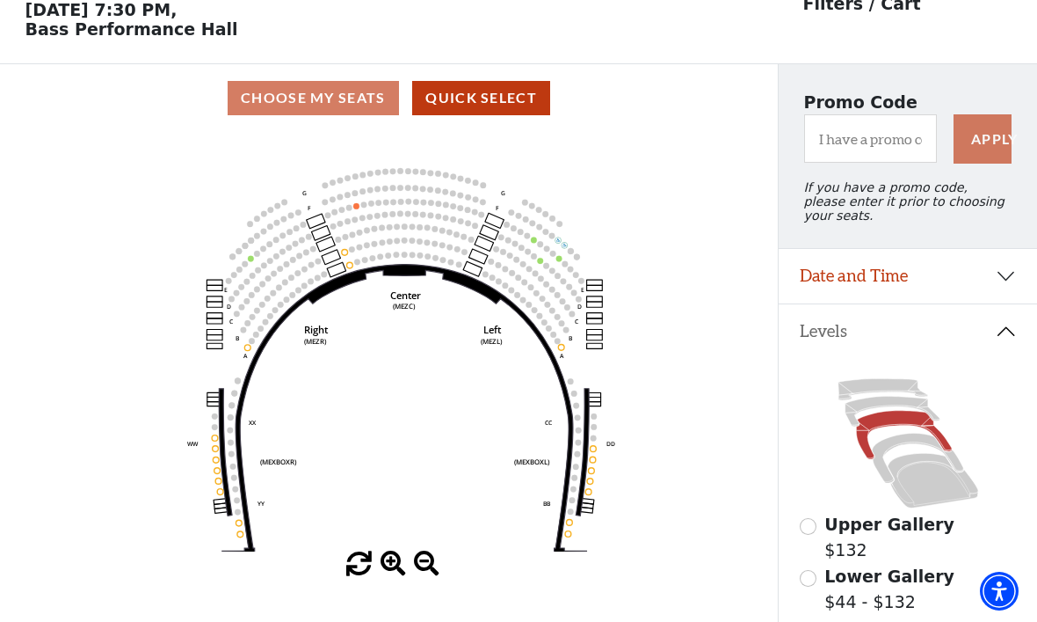
click at [888, 407] on icon at bounding box center [892, 411] width 94 height 30
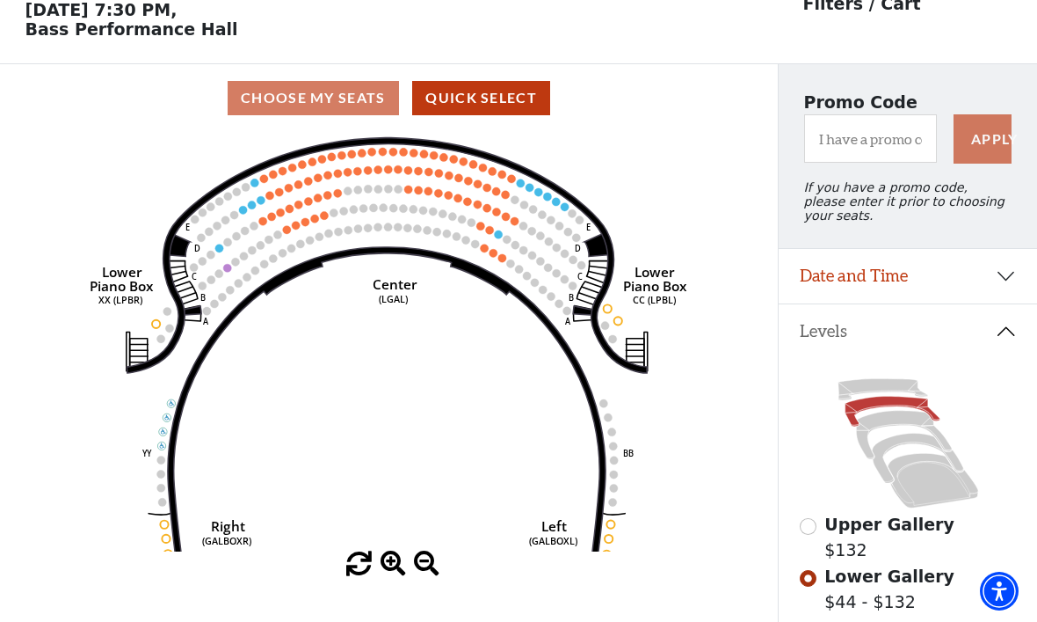
click at [500, 259] on circle at bounding box center [502, 258] width 8 height 8
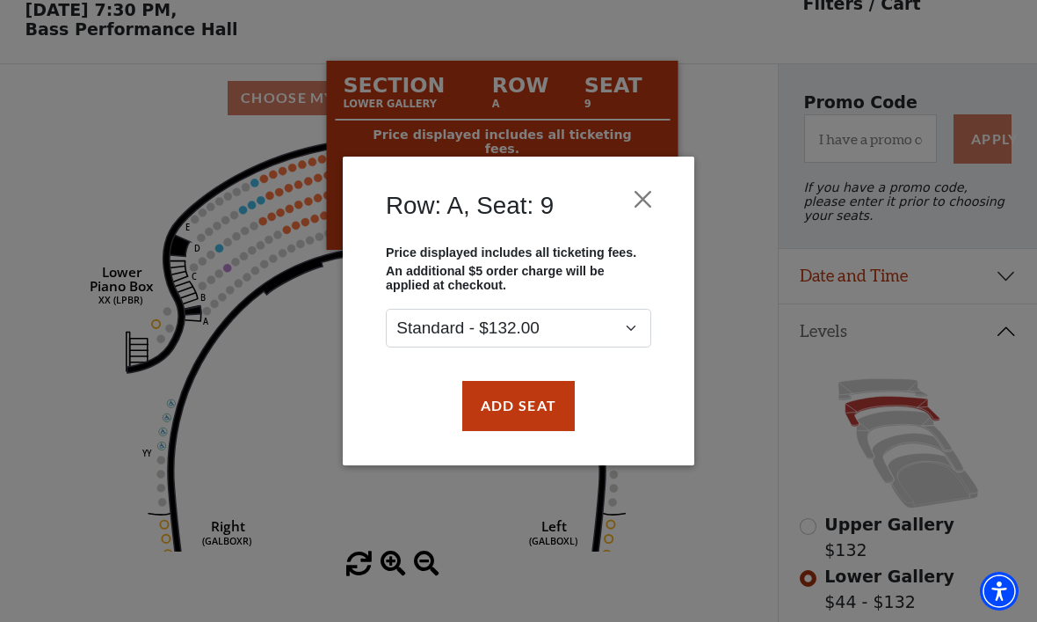
click at [736, 345] on div "Row: A, Seat: 9 Price displayed includes all ticketing fees. An additional $5 o…" at bounding box center [518, 311] width 1037 height 622
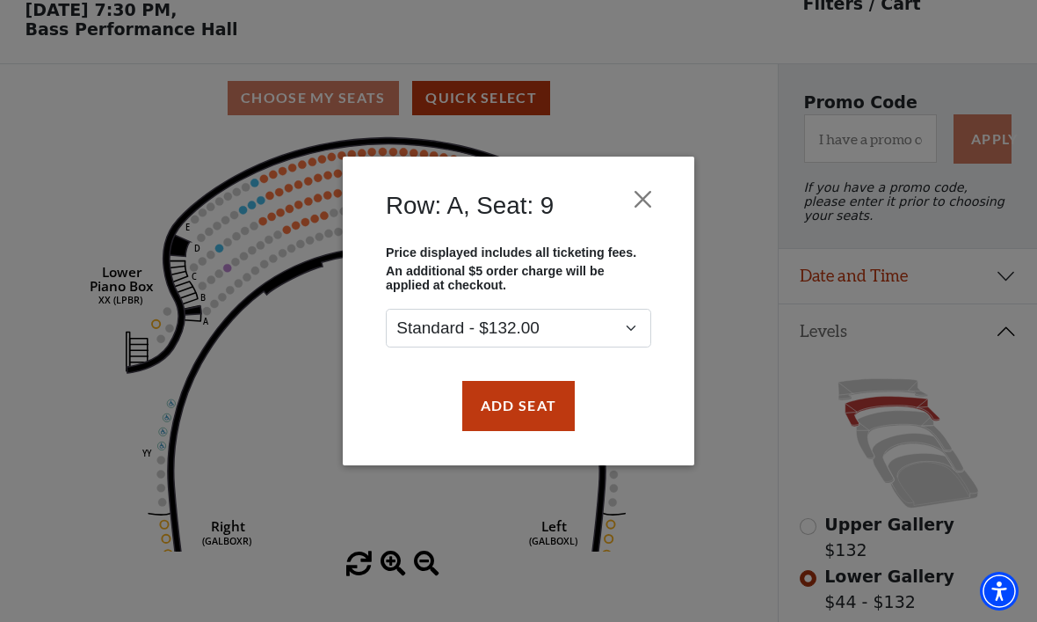
click at [653, 197] on button "Close" at bounding box center [643, 199] width 33 height 33
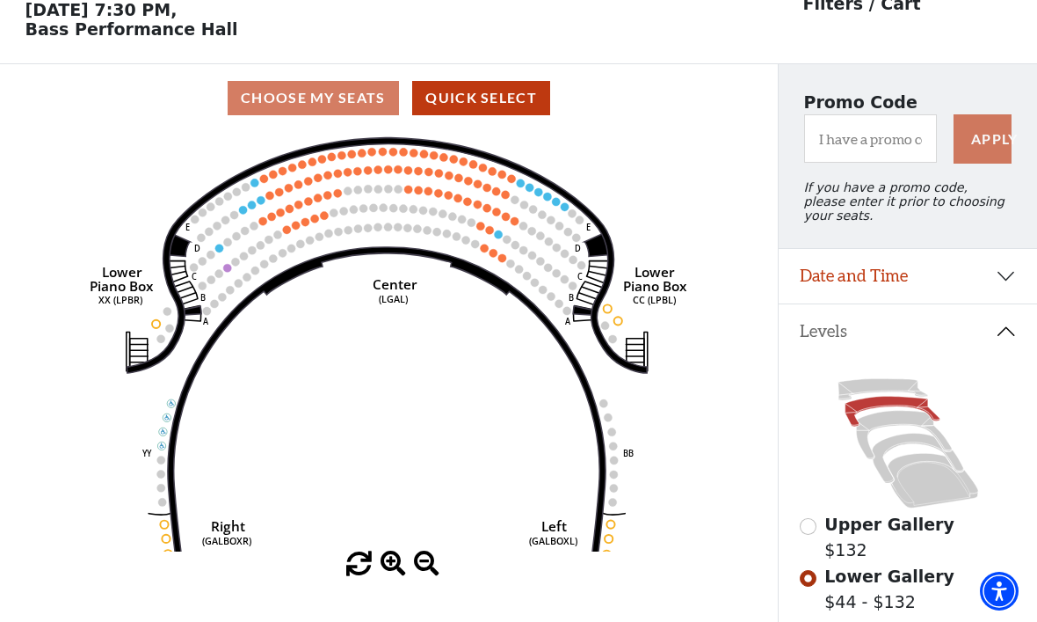
click at [491, 253] on circle at bounding box center [494, 253] width 8 height 8
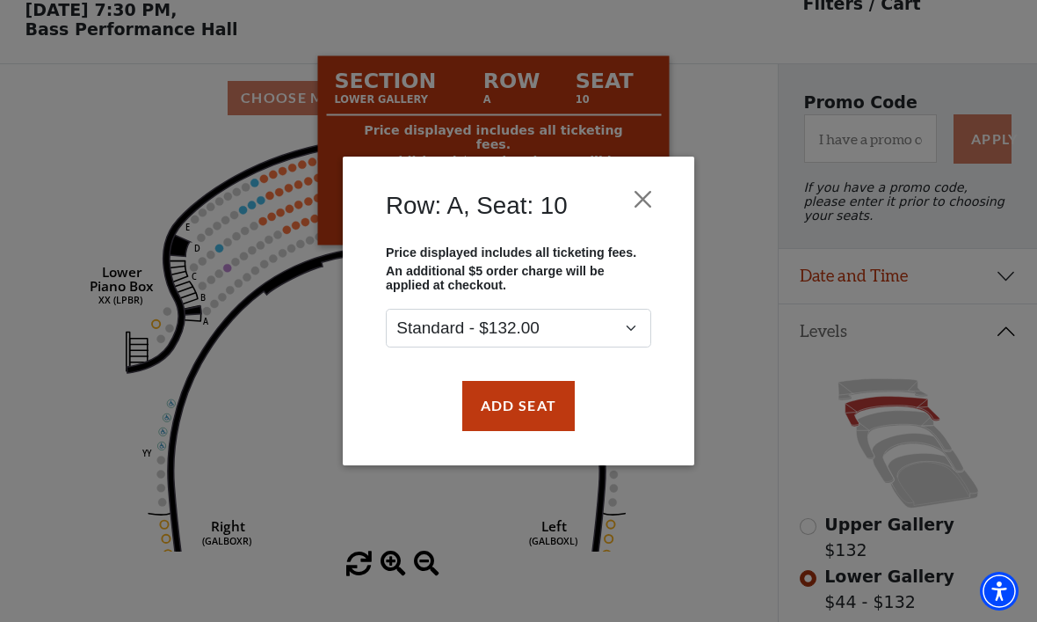
click at [515, 401] on button "Add Seat" at bounding box center [518, 405] width 113 height 49
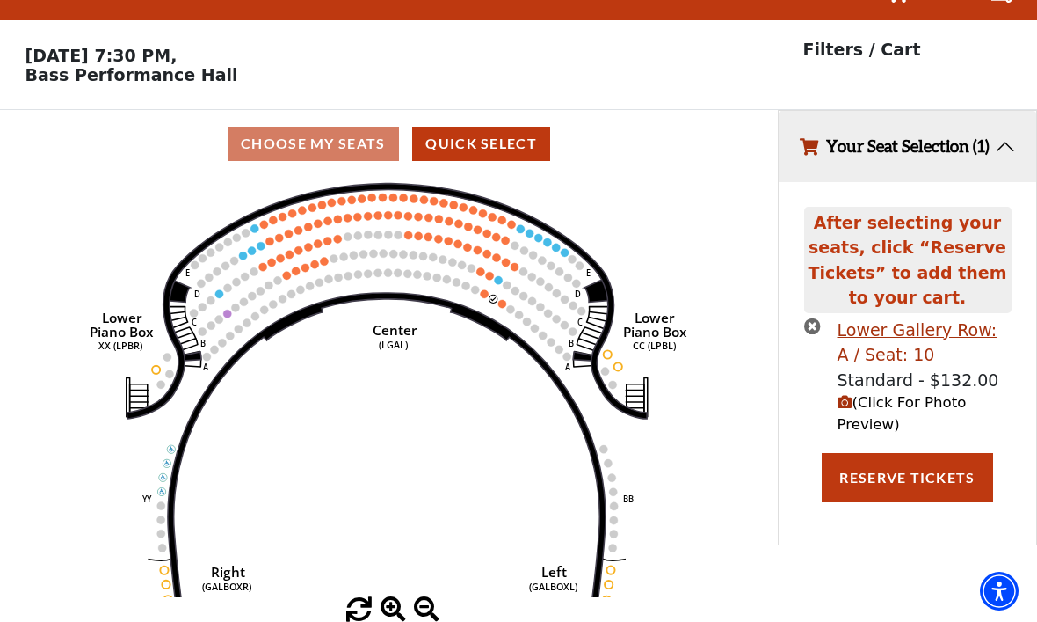
click at [484, 289] on circle at bounding box center [485, 293] width 8 height 8
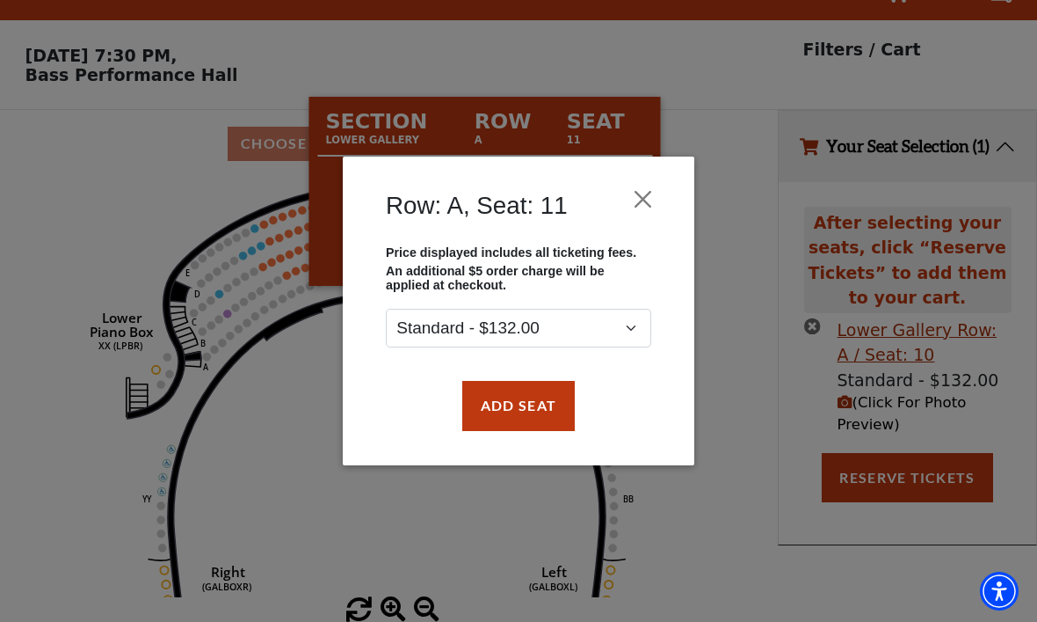
click at [525, 409] on button "Add Seat" at bounding box center [518, 405] width 113 height 49
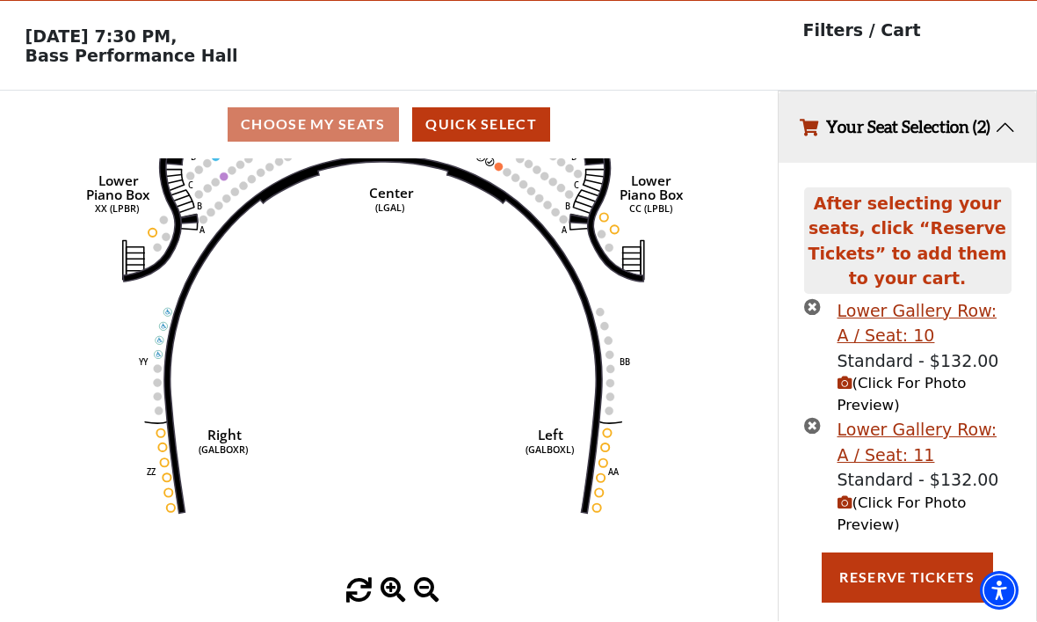
scroll to position [98, 0]
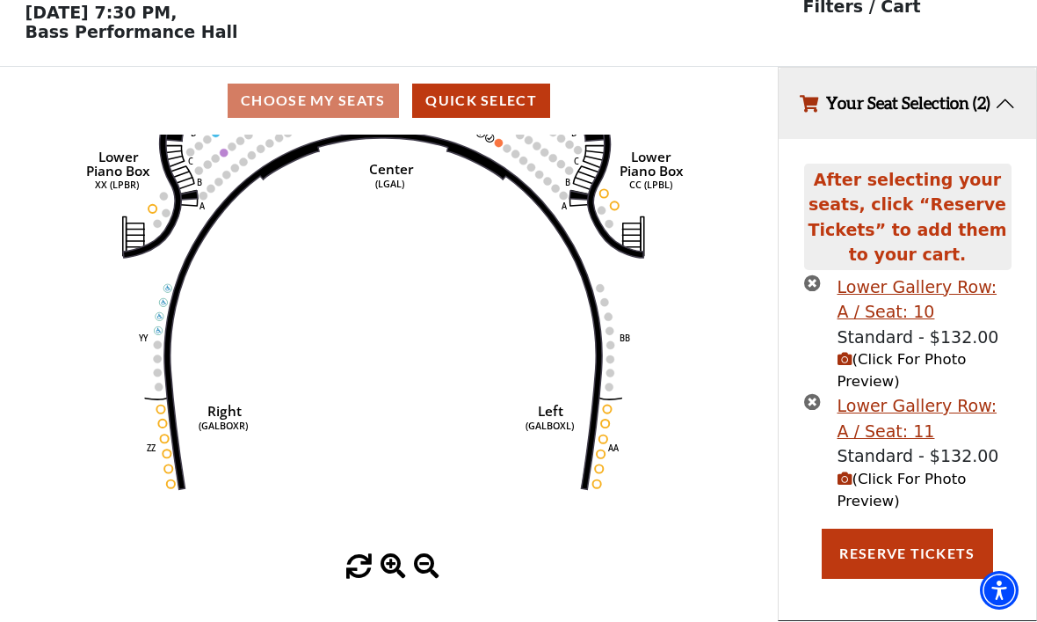
click at [912, 480] on span "(Click For Photo Preview)" at bounding box center [902, 490] width 129 height 39
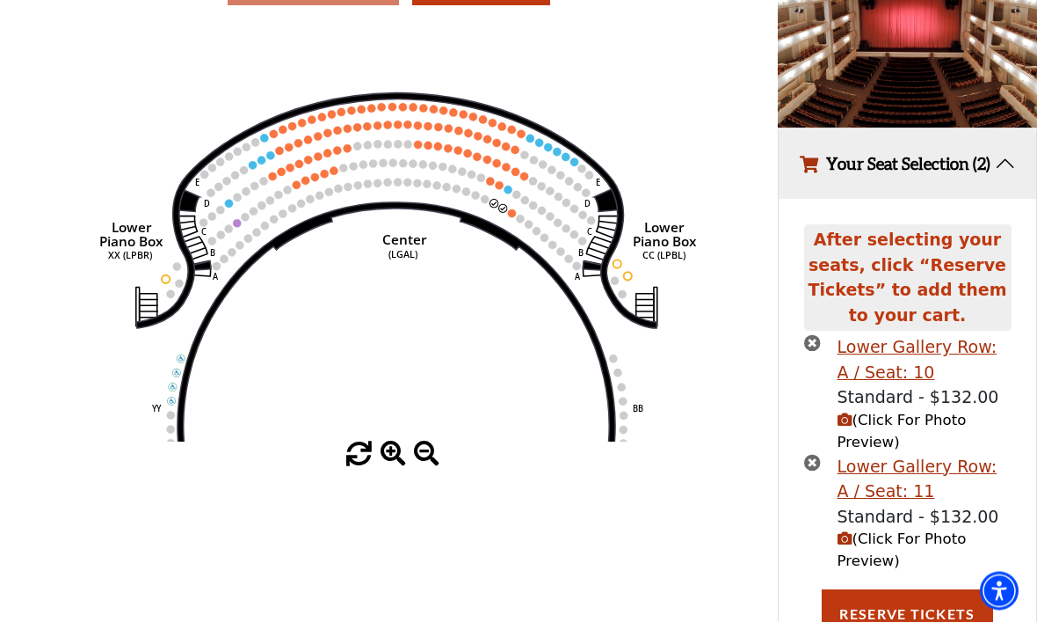
scroll to position [206, 0]
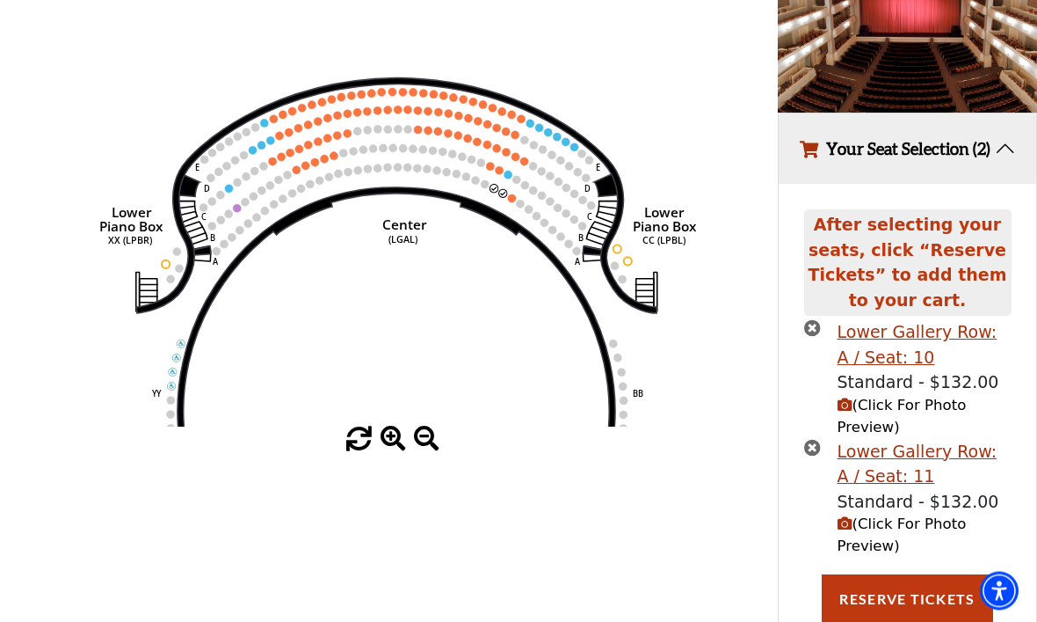
click at [915, 607] on button "Reserve Tickets" at bounding box center [907, 599] width 171 height 49
click at [906, 604] on button "Reserve Tickets" at bounding box center [907, 599] width 171 height 49
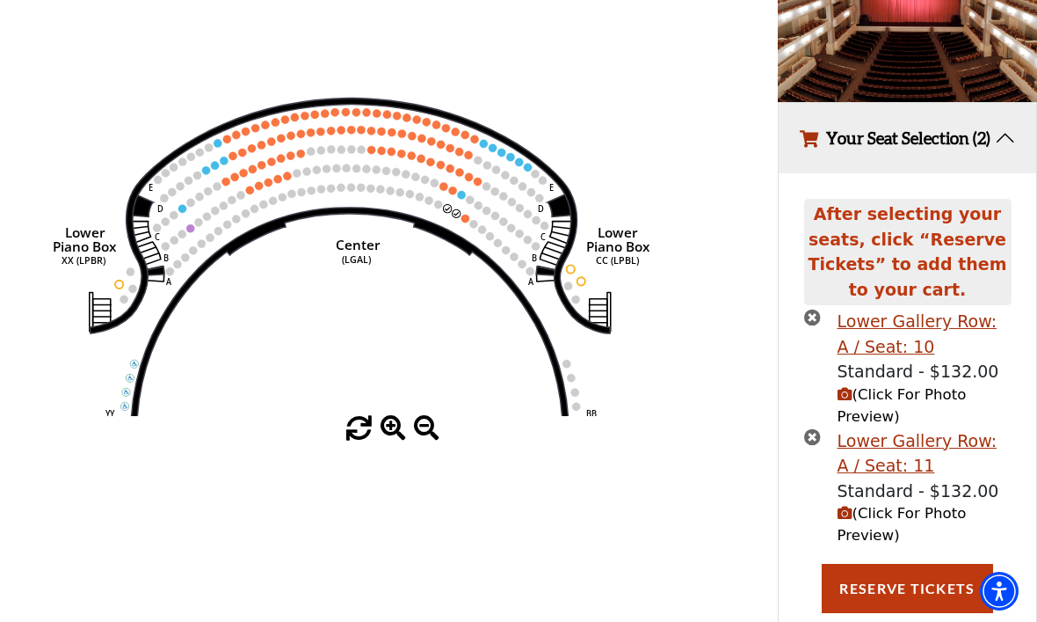
scroll to position [0, 0]
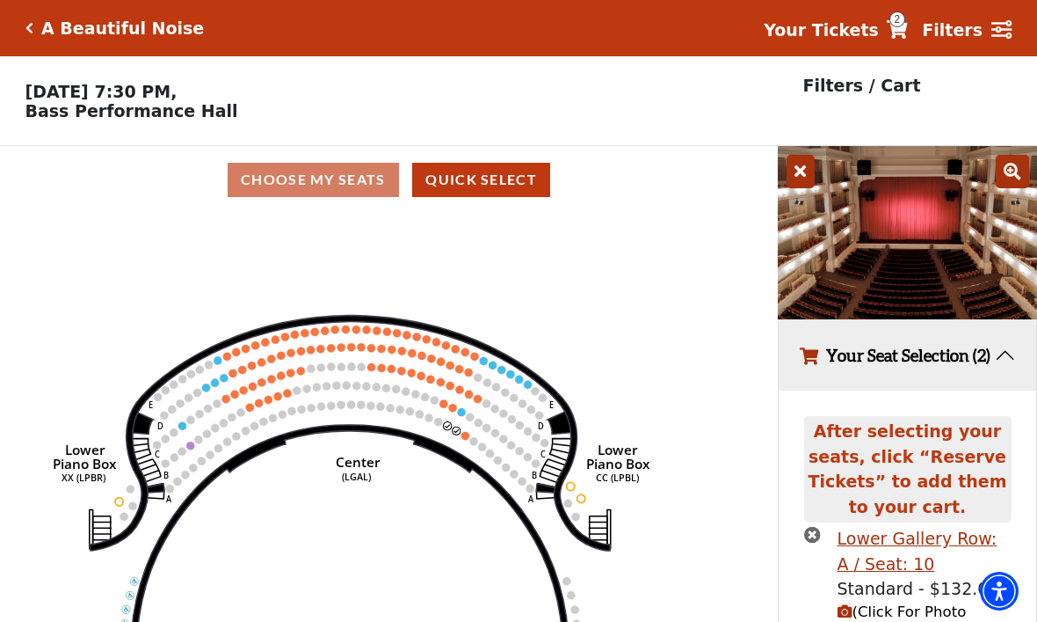
click at [1015, 365] on button "Your Seat Selection (2)" at bounding box center [908, 355] width 258 height 71
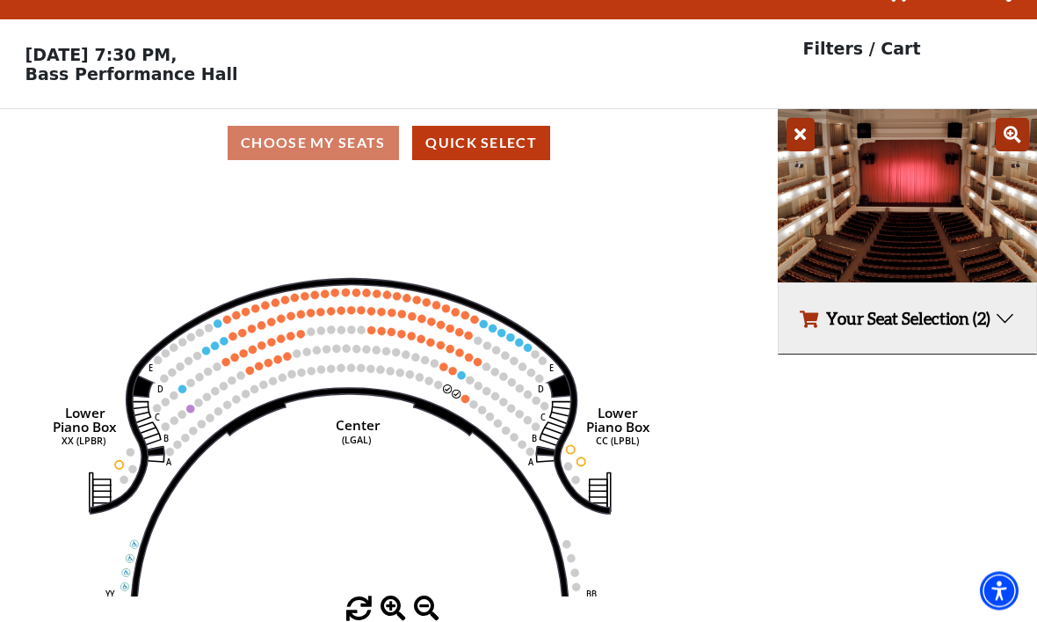
scroll to position [39, 0]
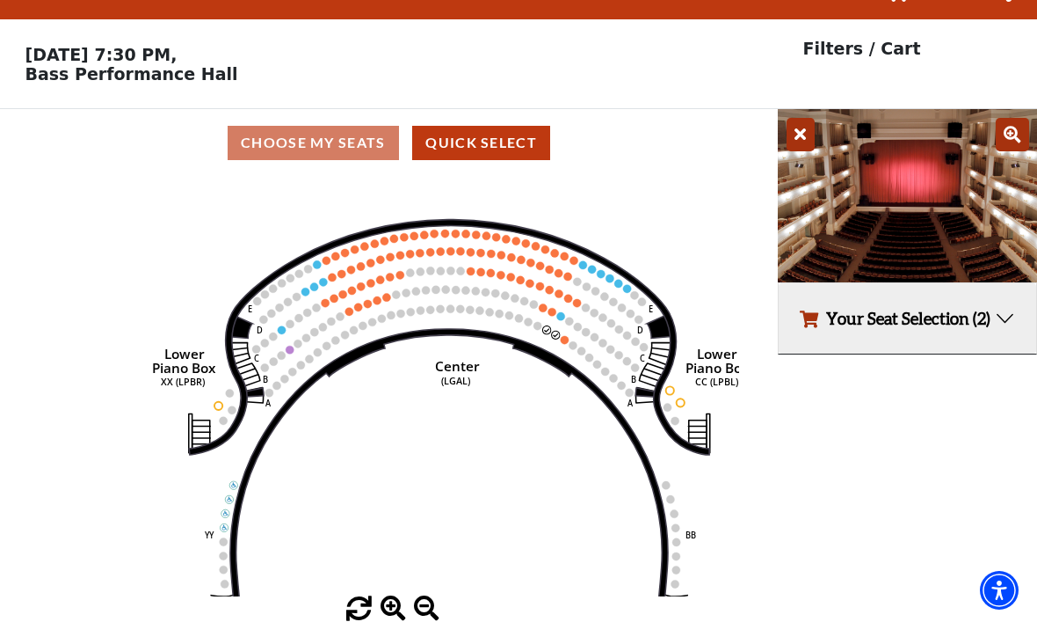
click at [310, 147] on div "Choose My Seats Quick Select" at bounding box center [389, 144] width 778 height 34
click at [295, 133] on div "Choose My Seats Quick Select" at bounding box center [389, 144] width 778 height 34
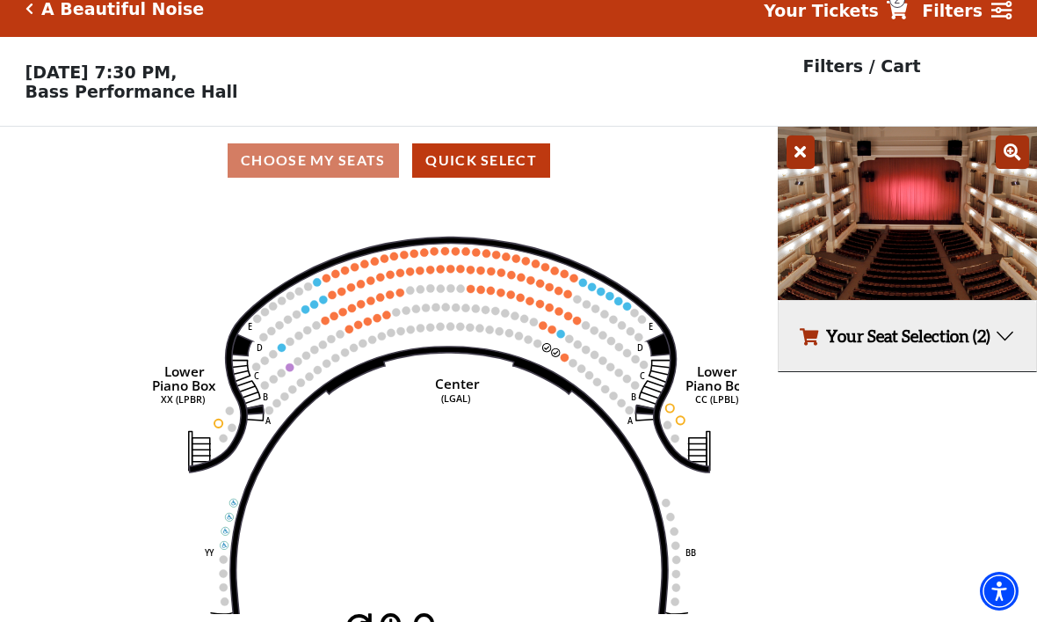
scroll to position [0, 0]
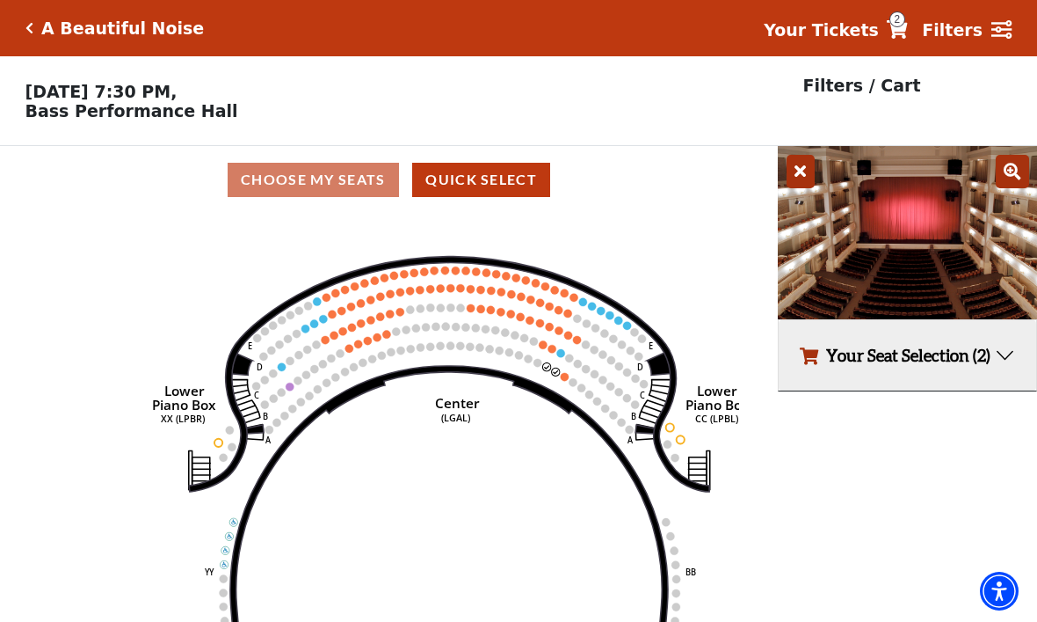
click at [24, 34] on div "A Beautiful Noise Your Tickets 2 Filters" at bounding box center [518, 28] width 1037 height 56
click at [25, 35] on div "A Beautiful Noise" at bounding box center [114, 28] width 179 height 20
click at [905, 16] on span "2" at bounding box center [898, 19] width 16 height 16
click at [840, 22] on strong "Your Tickets" at bounding box center [821, 29] width 115 height 19
click at [905, 19] on span "2" at bounding box center [898, 19] width 16 height 16
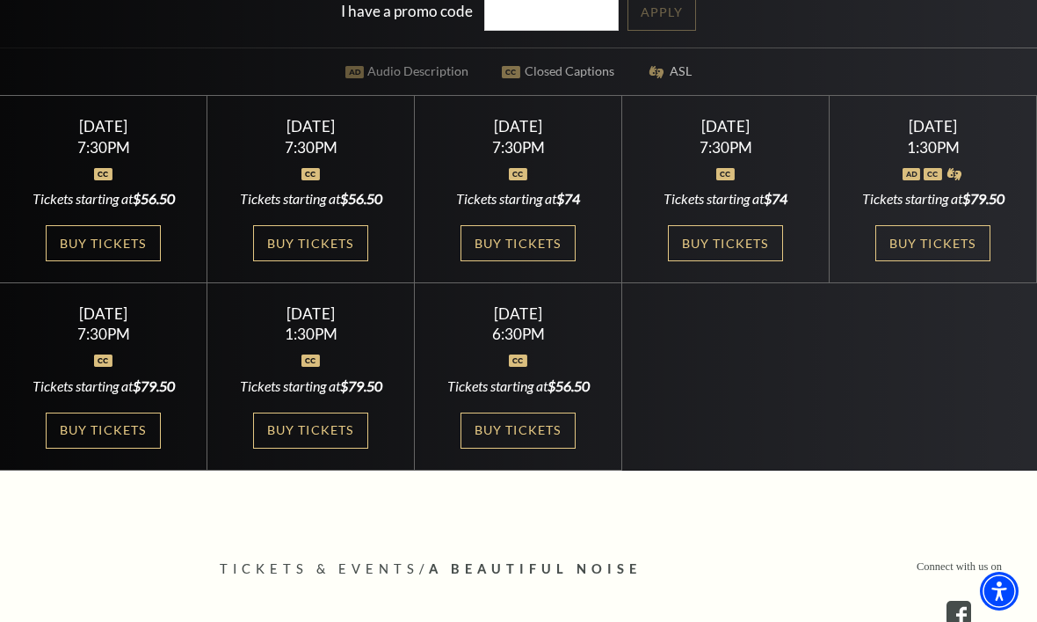
click at [716, 261] on link "Buy Tickets" at bounding box center [725, 243] width 114 height 36
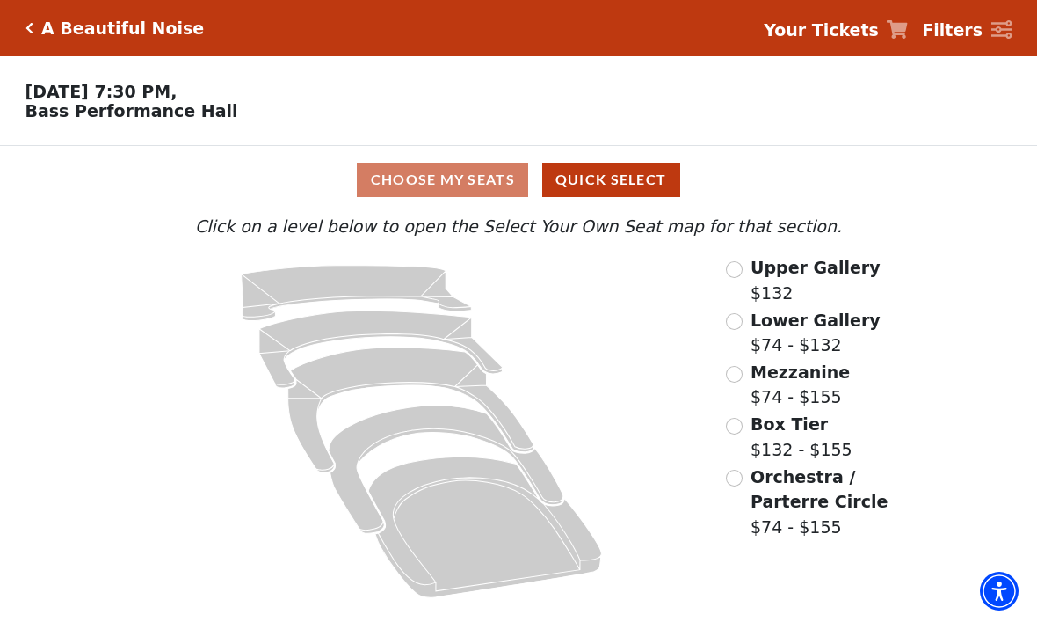
click at [454, 181] on div "Choose My Seats Quick Select" at bounding box center [519, 180] width 778 height 34
click at [488, 534] on icon "Orchestra / Parterre Circle - Seats Available: 70" at bounding box center [484, 527] width 233 height 141
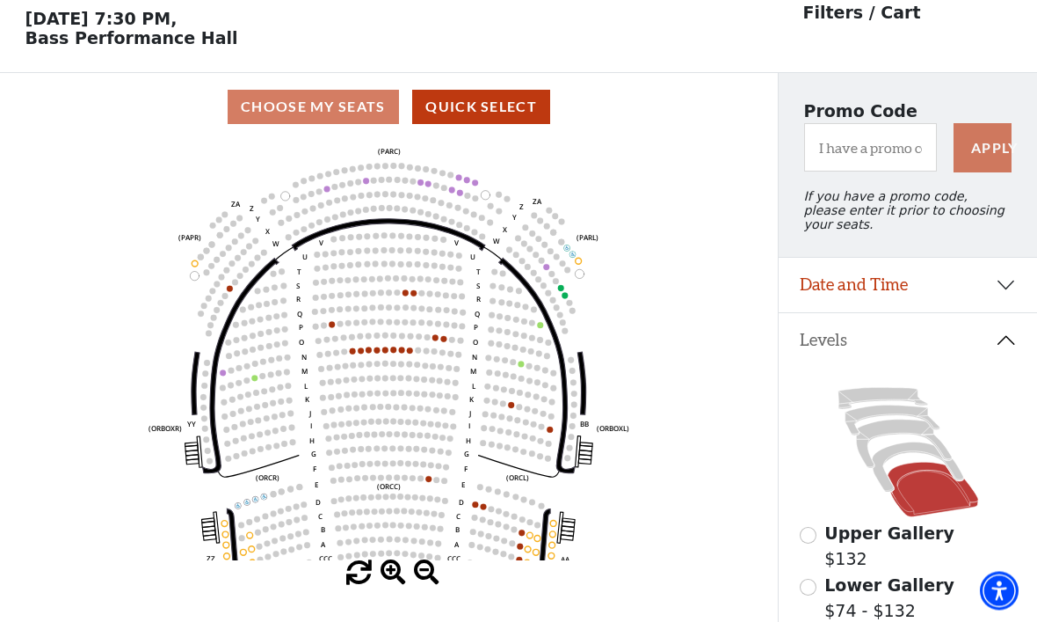
scroll to position [82, 0]
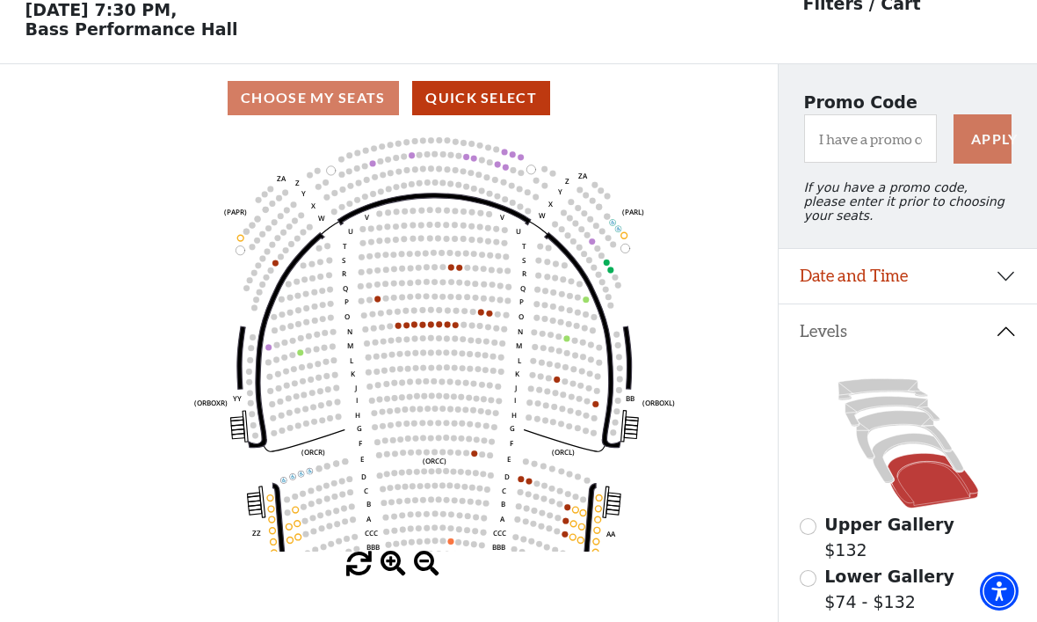
click at [420, 327] on circle at bounding box center [423, 324] width 6 height 6
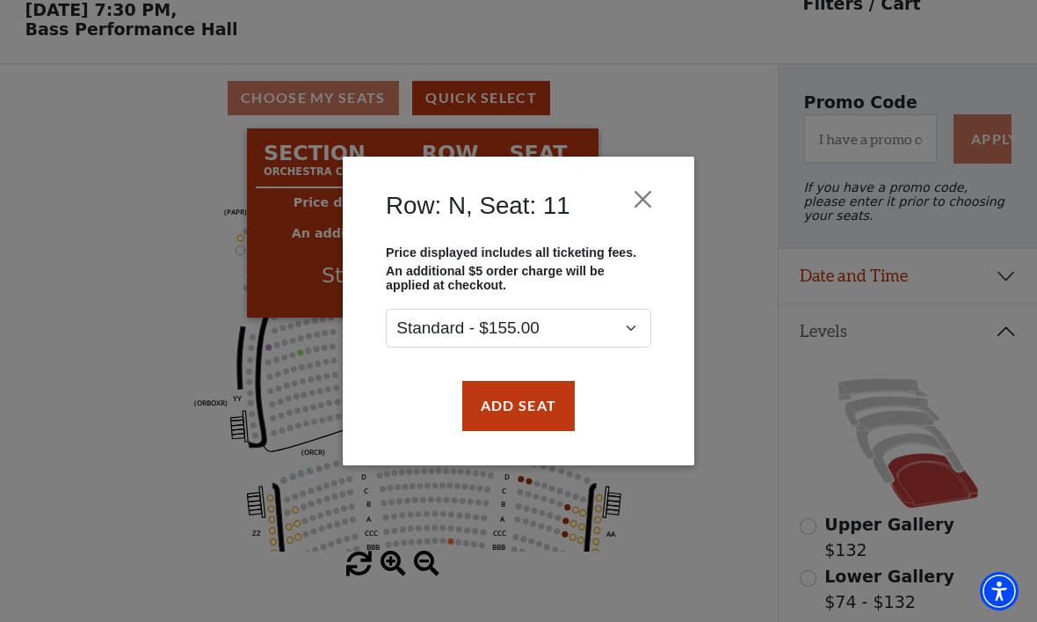
click at [642, 193] on button "Close" at bounding box center [643, 199] width 33 height 33
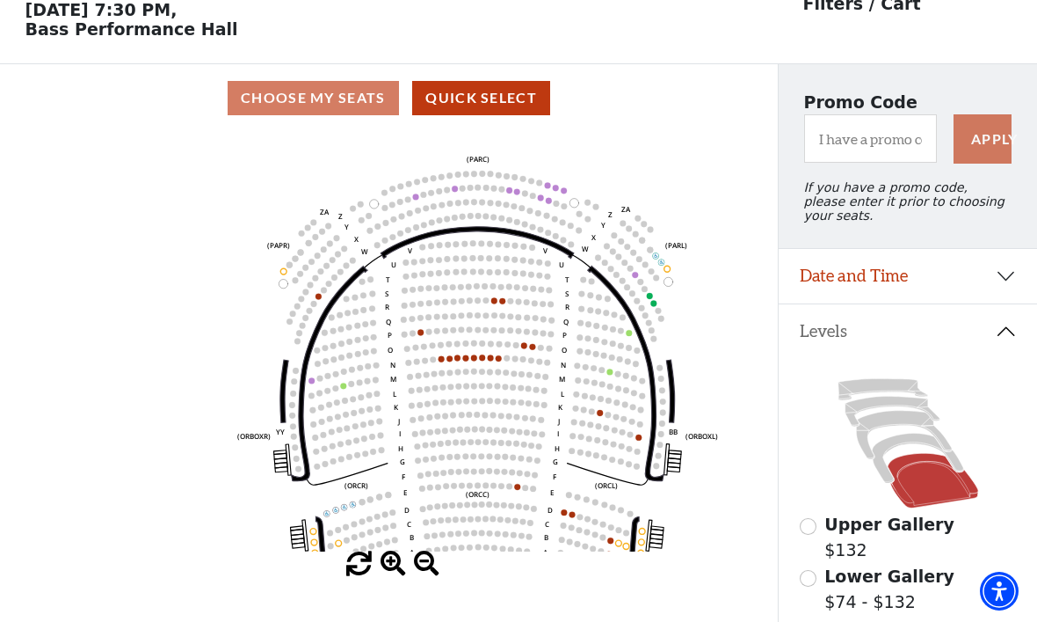
click at [905, 446] on icon at bounding box center [917, 457] width 91 height 49
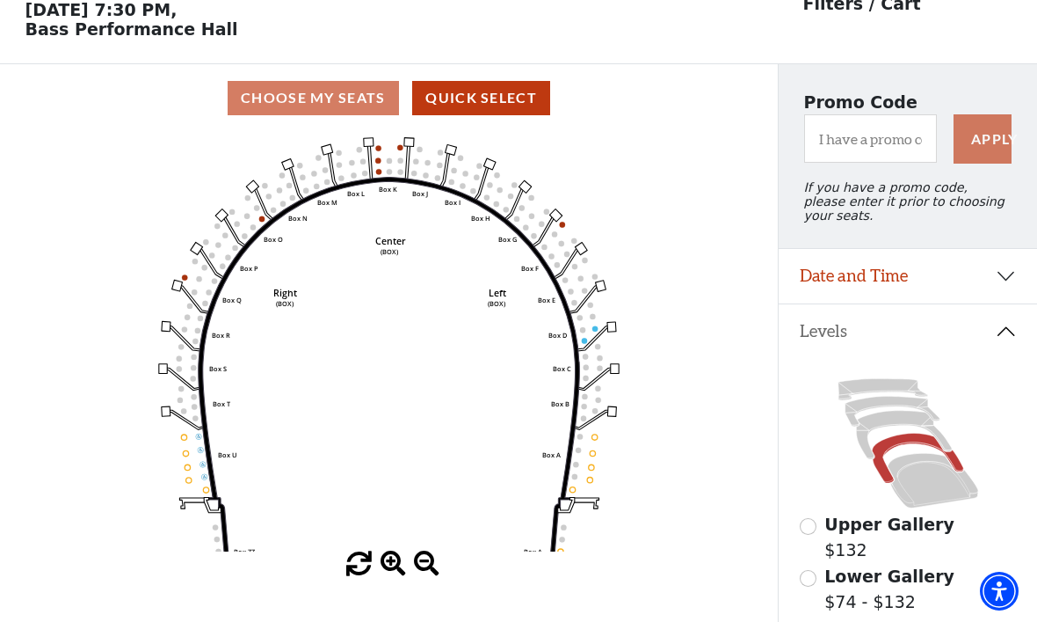
click at [898, 422] on icon at bounding box center [903, 435] width 95 height 48
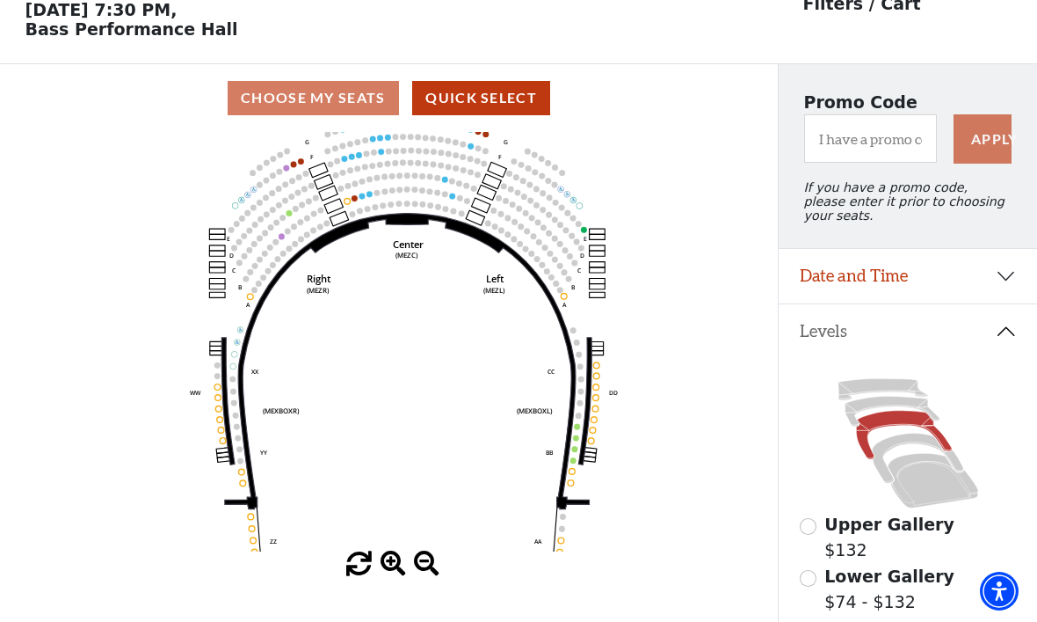
click at [890, 397] on icon at bounding box center [883, 389] width 90 height 21
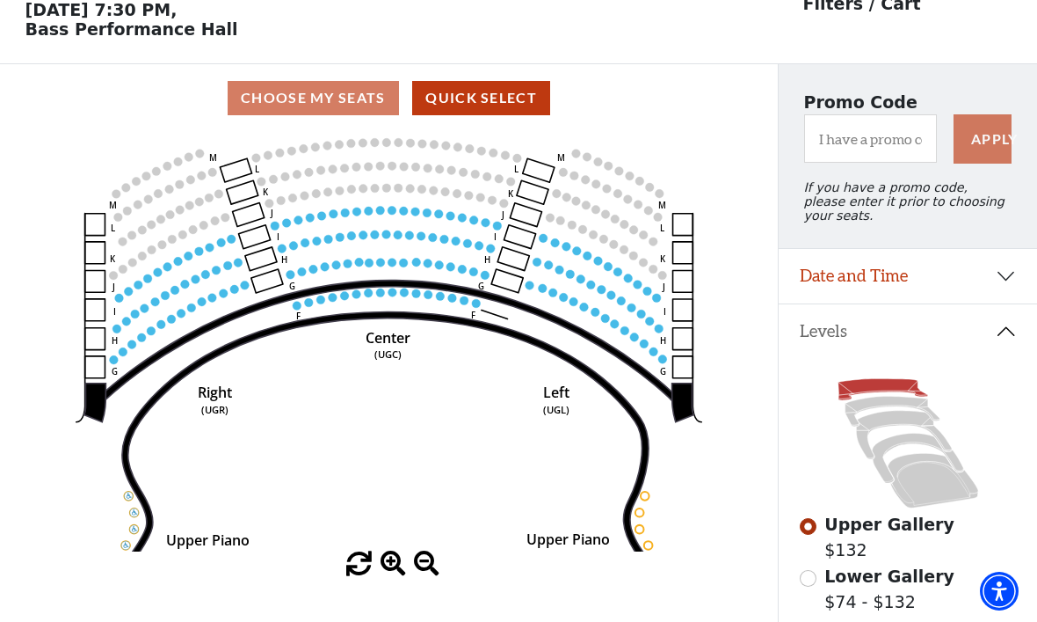
click at [891, 407] on icon at bounding box center [892, 411] width 94 height 30
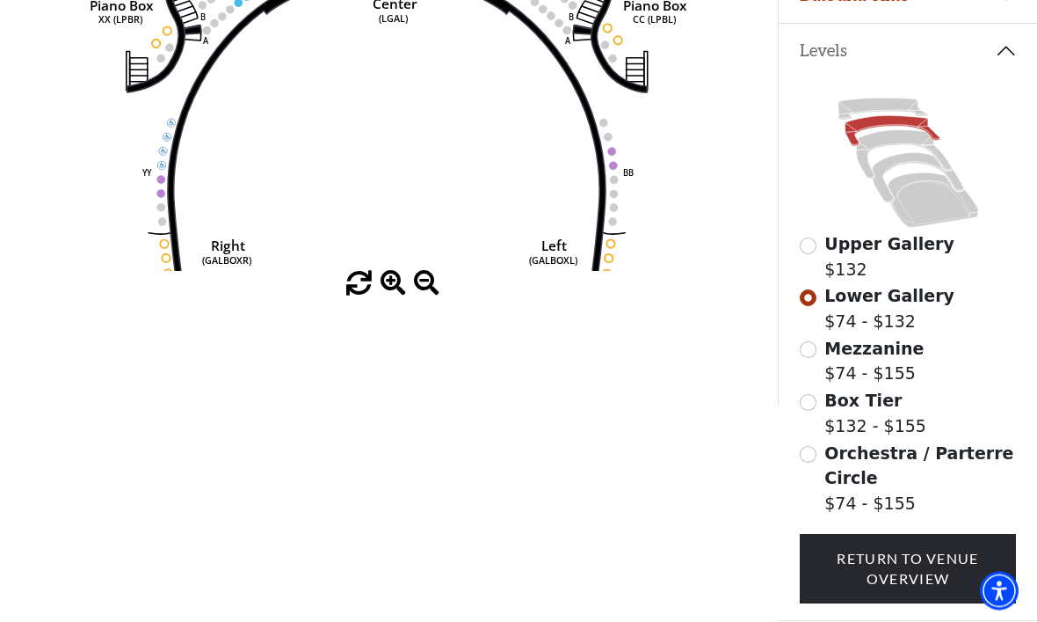
scroll to position [415, 0]
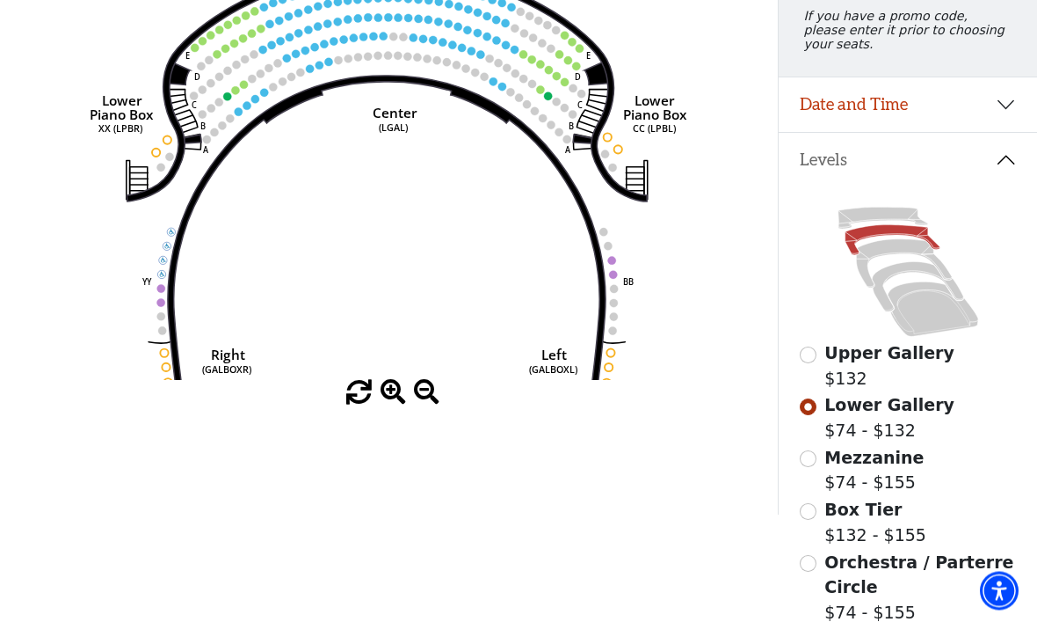
scroll to position [251, 0]
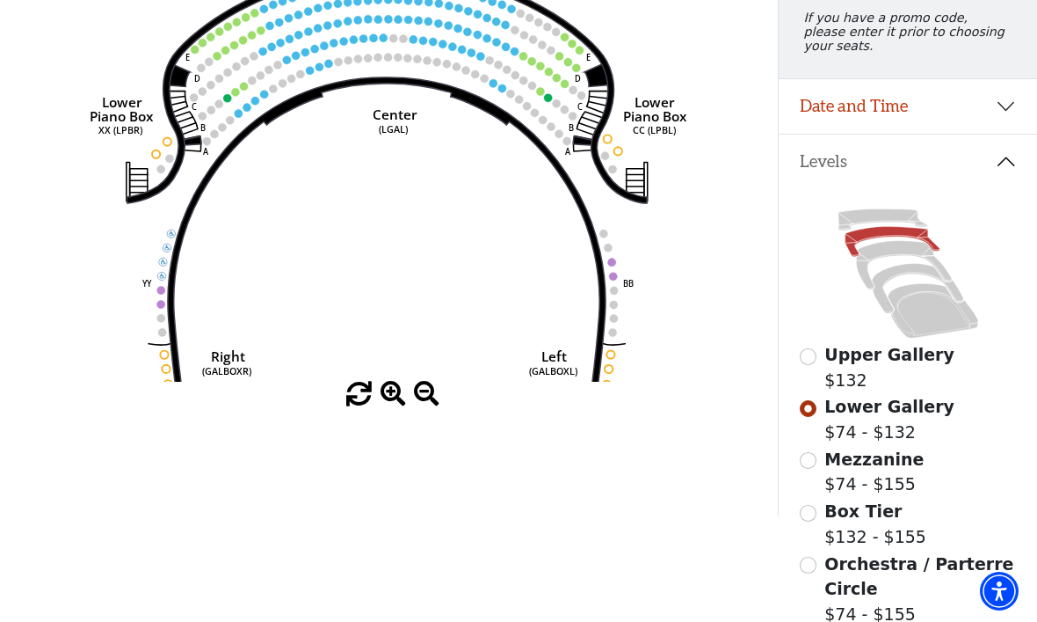
click at [935, 315] on icon at bounding box center [933, 310] width 91 height 55
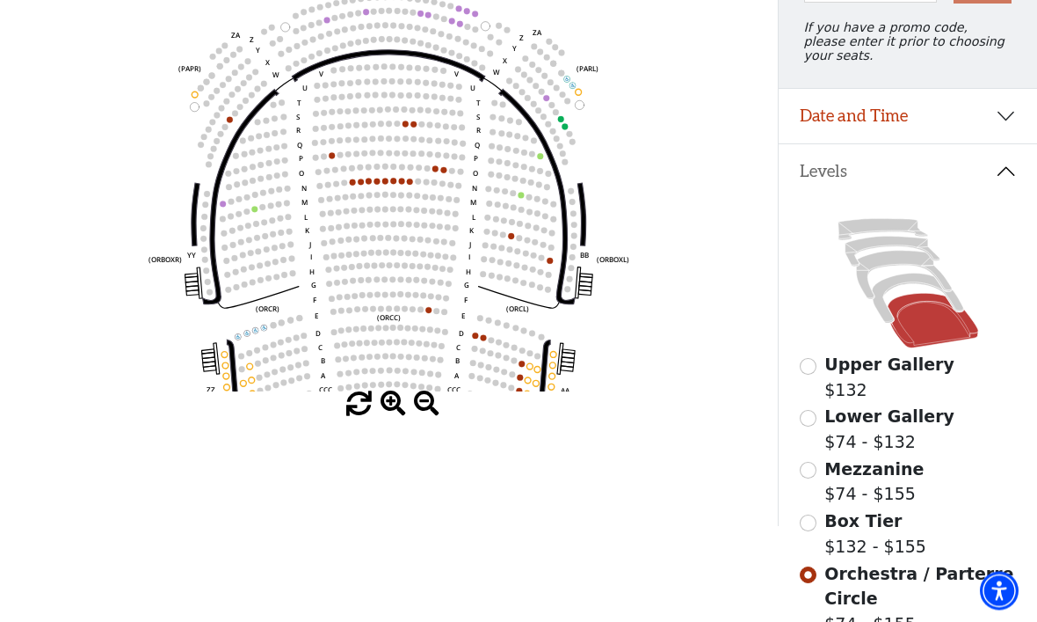
scroll to position [215, 0]
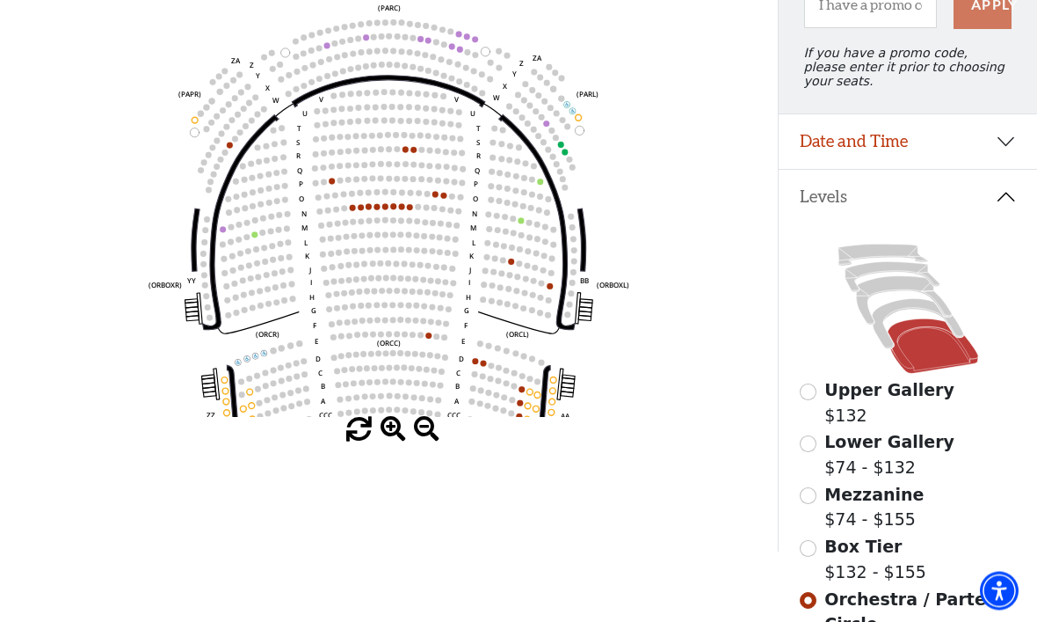
click at [391, 210] on circle at bounding box center [394, 207] width 6 height 6
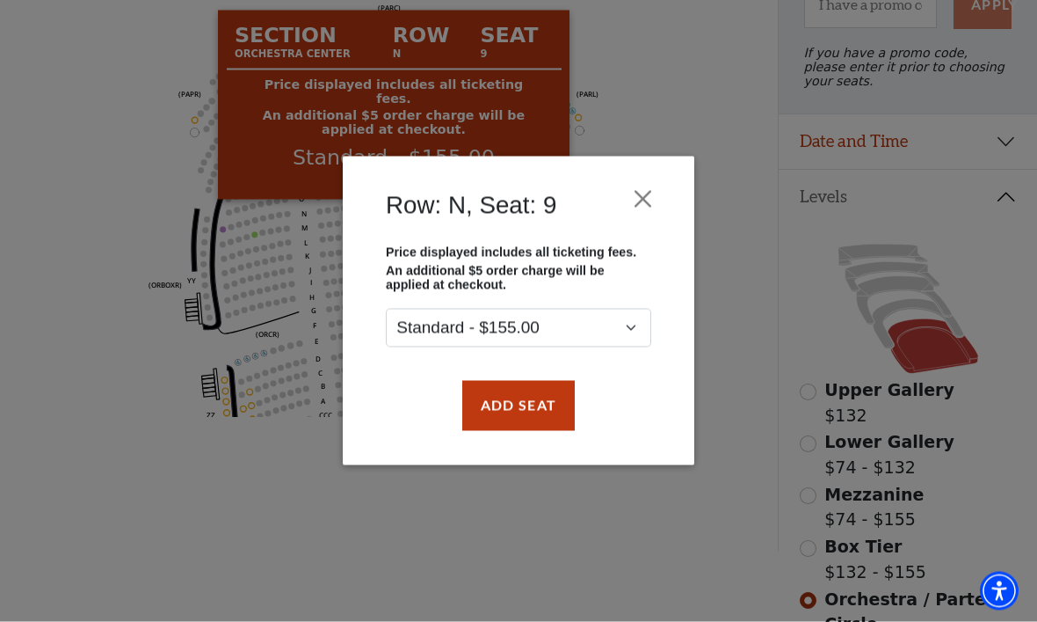
scroll to position [216, 0]
click at [641, 193] on button "Close" at bounding box center [643, 199] width 33 height 33
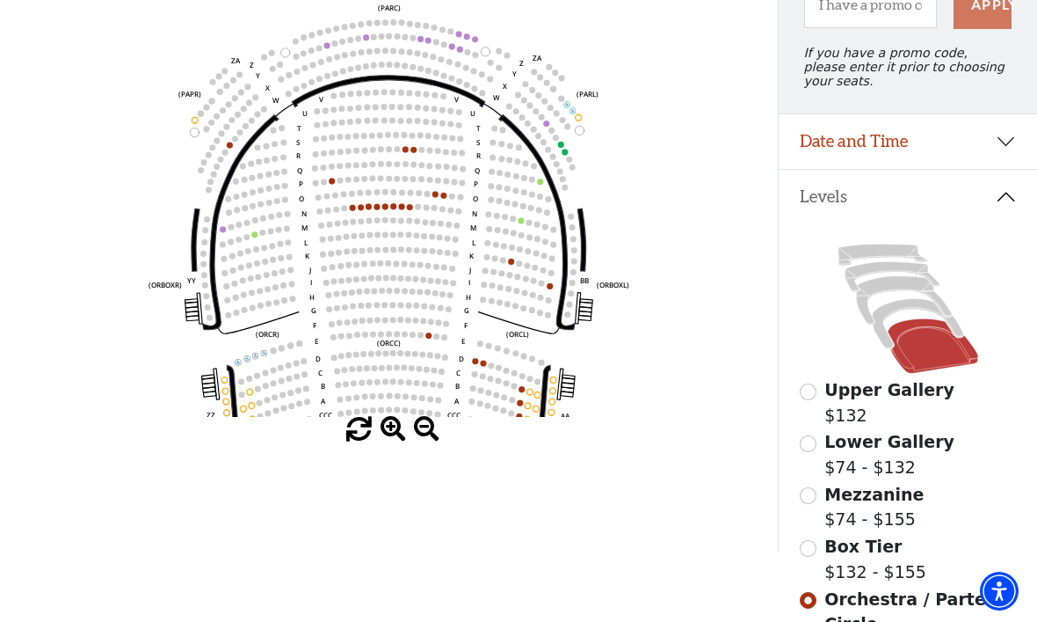
click at [905, 314] on icon at bounding box center [917, 323] width 91 height 49
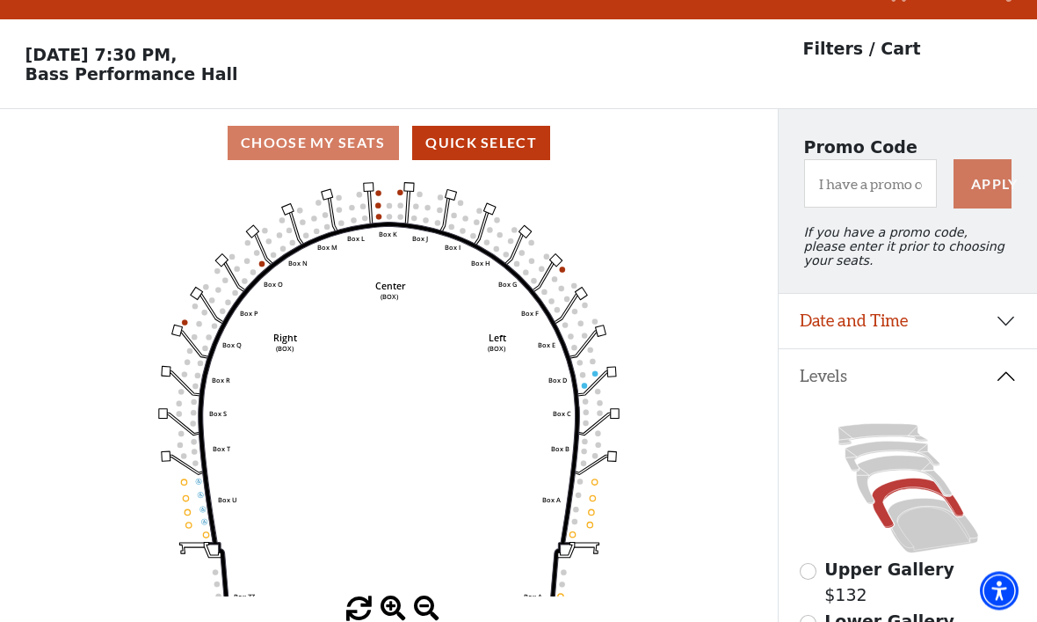
scroll to position [82, 0]
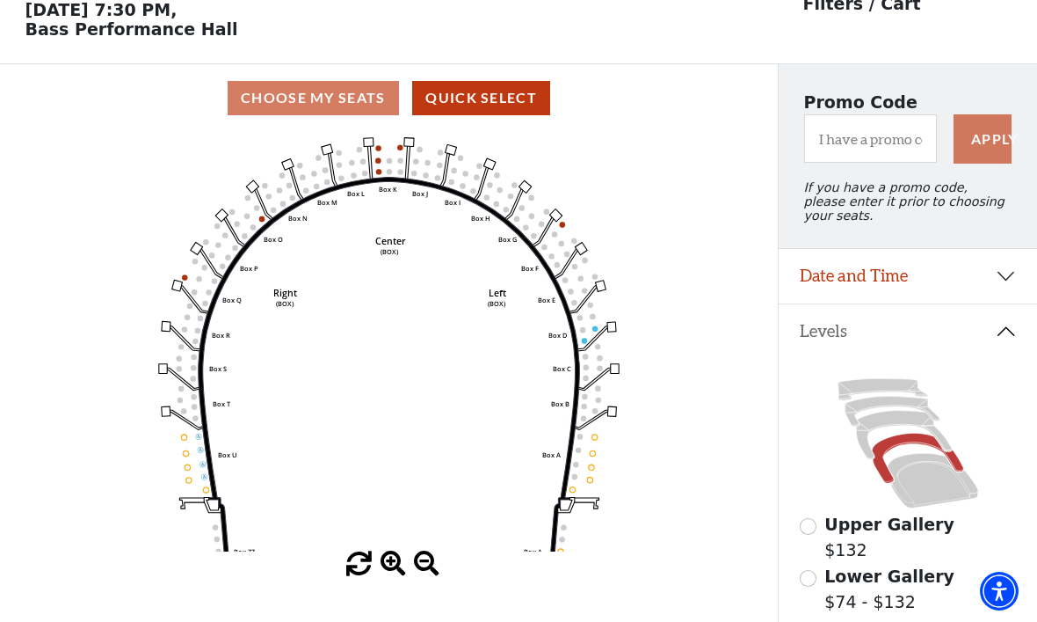
click at [909, 420] on icon at bounding box center [903, 435] width 95 height 48
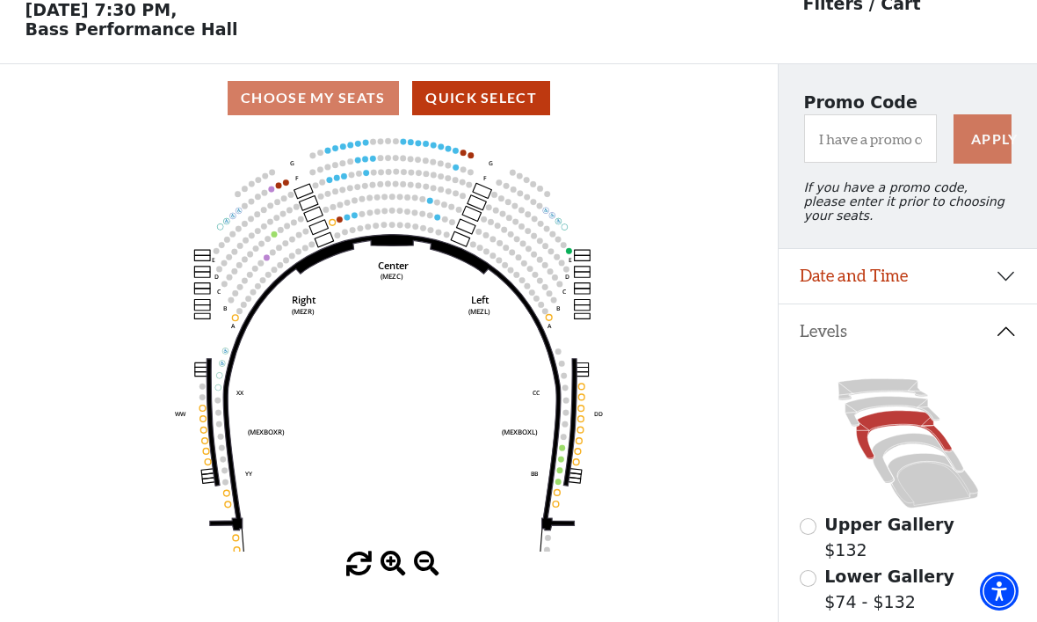
click at [896, 406] on icon at bounding box center [892, 411] width 94 height 30
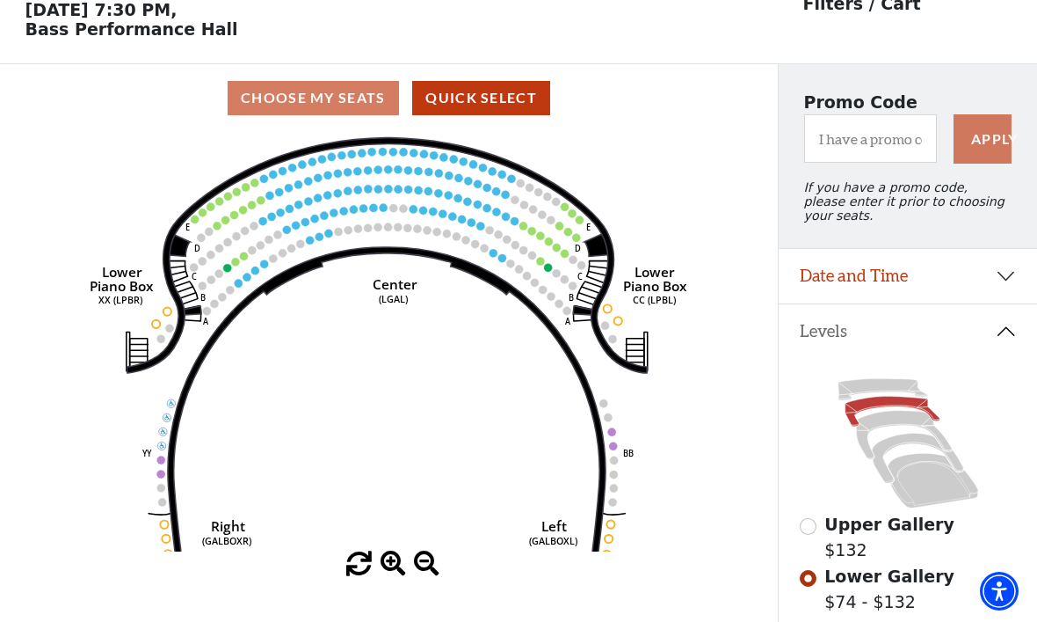
click at [498, 238] on circle at bounding box center [499, 234] width 8 height 8
click at [491, 257] on circle at bounding box center [494, 253] width 8 height 8
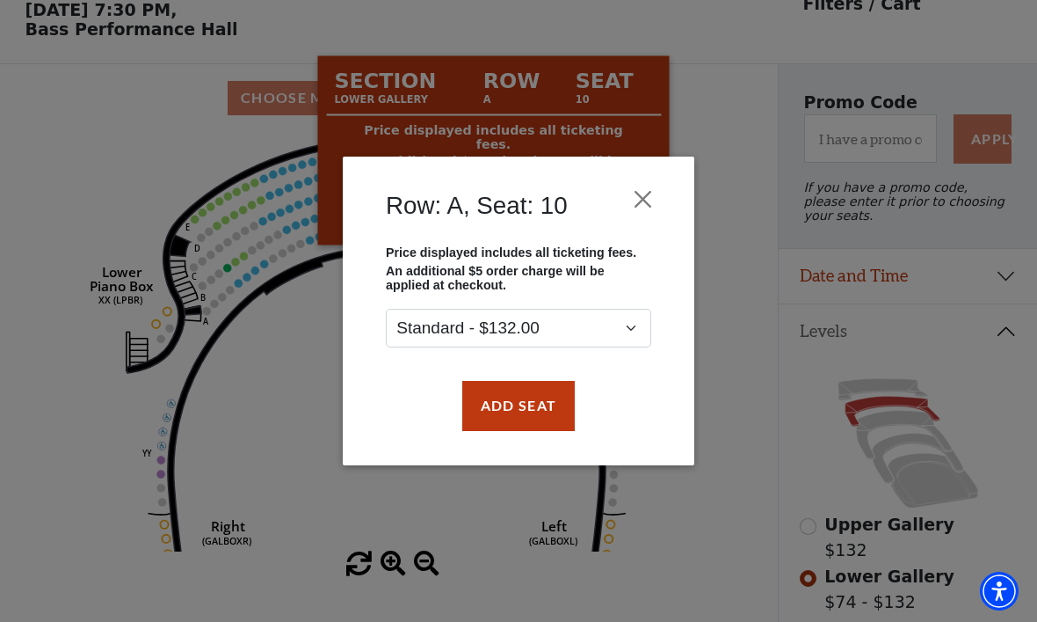
click at [520, 404] on button "Add Seat" at bounding box center [518, 405] width 113 height 49
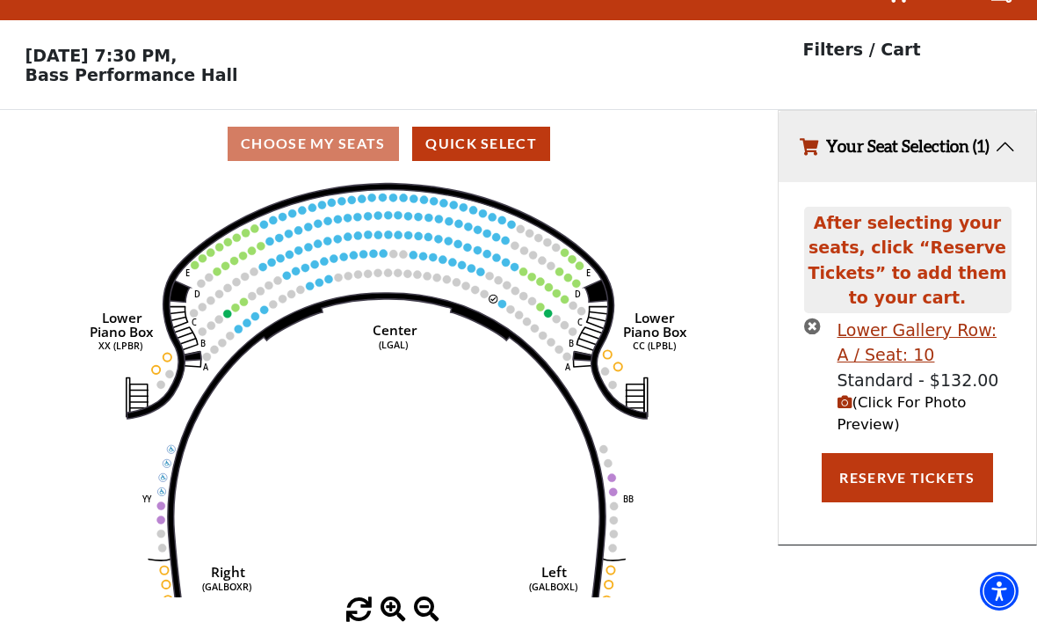
click at [504, 300] on circle at bounding box center [502, 304] width 8 height 8
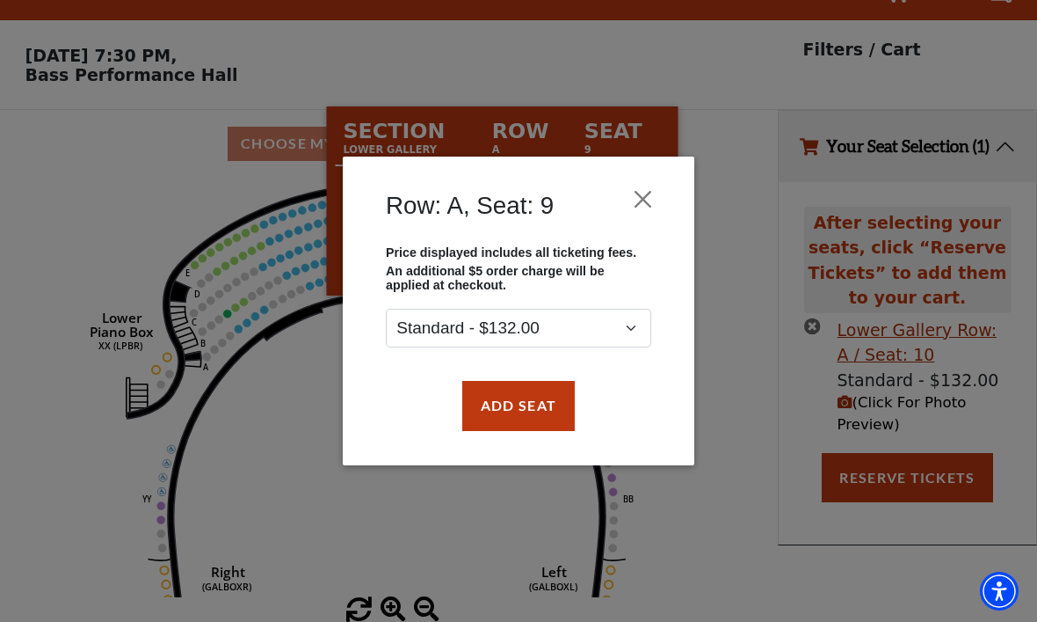
click at [520, 400] on button "Add Seat" at bounding box center [518, 405] width 113 height 49
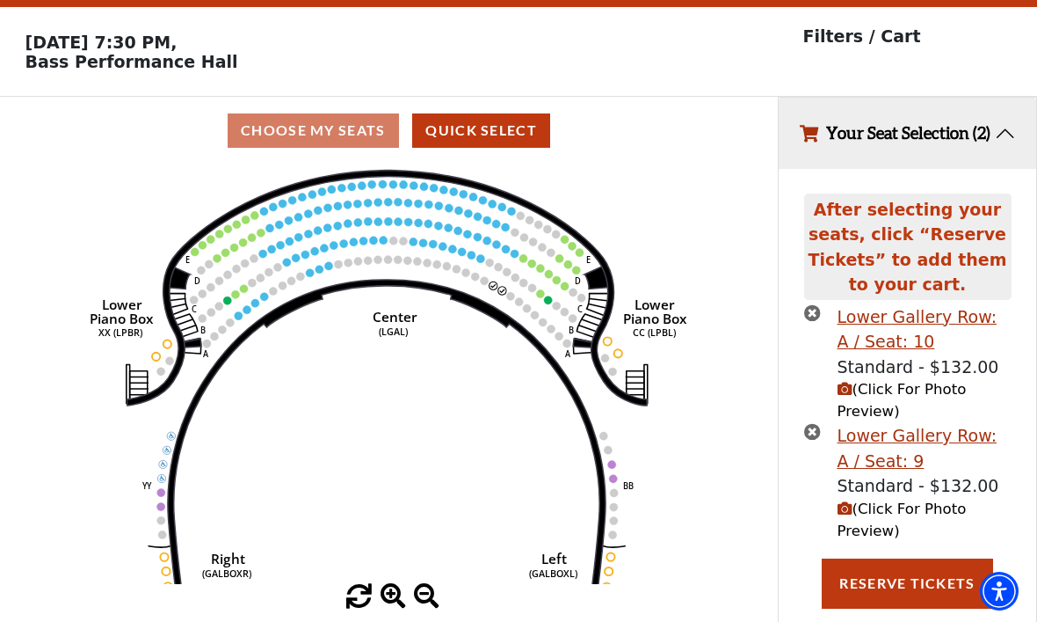
scroll to position [98, 0]
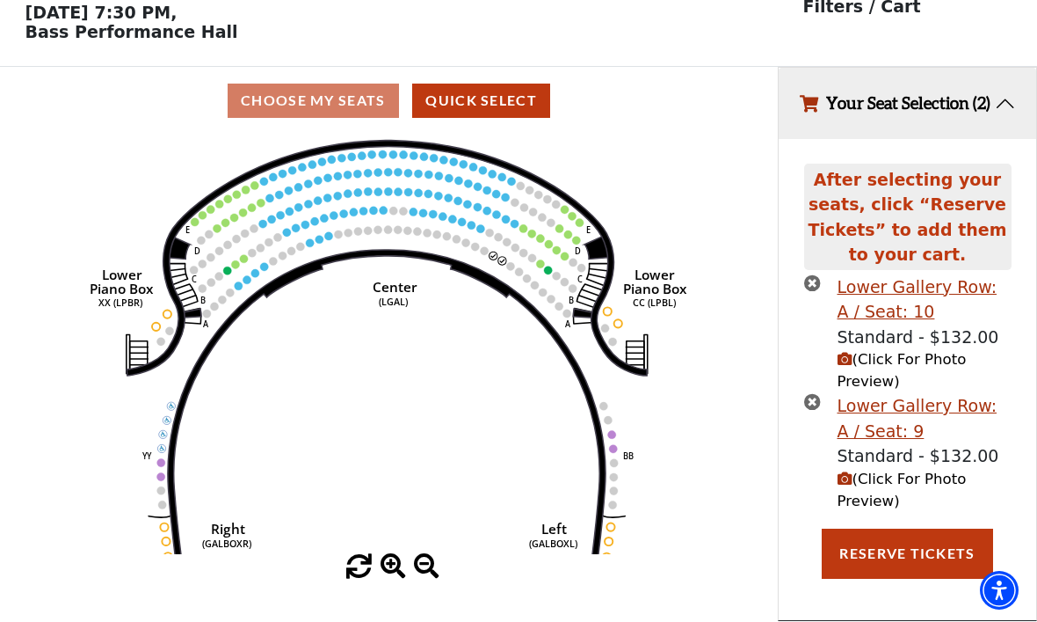
click at [912, 550] on button "Reserve Tickets" at bounding box center [907, 553] width 171 height 49
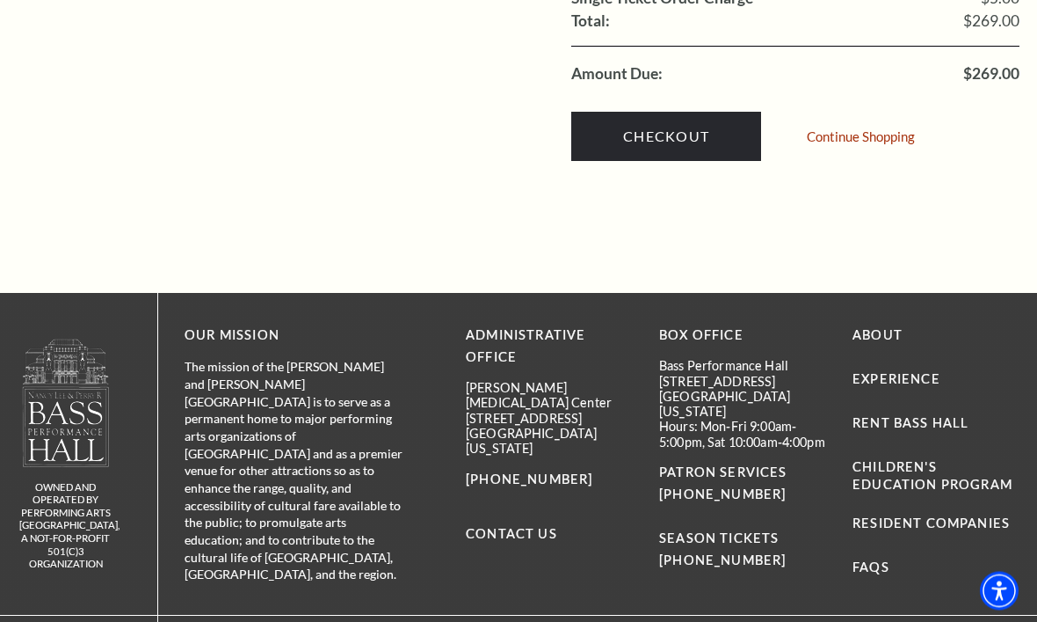
scroll to position [1912, 0]
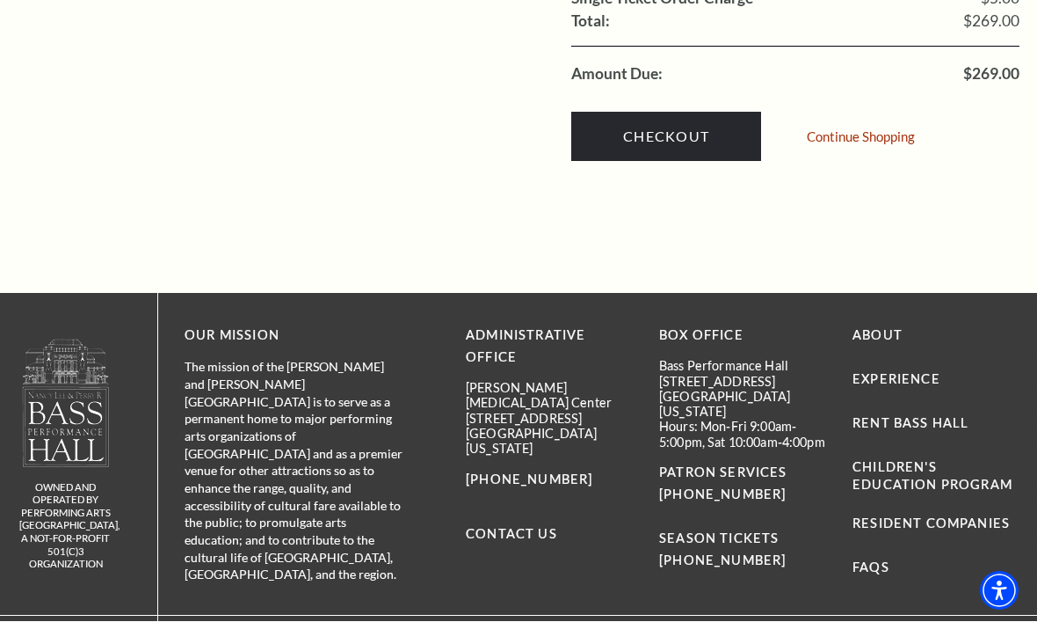
click at [870, 560] on link "FAQs" at bounding box center [871, 567] width 37 height 15
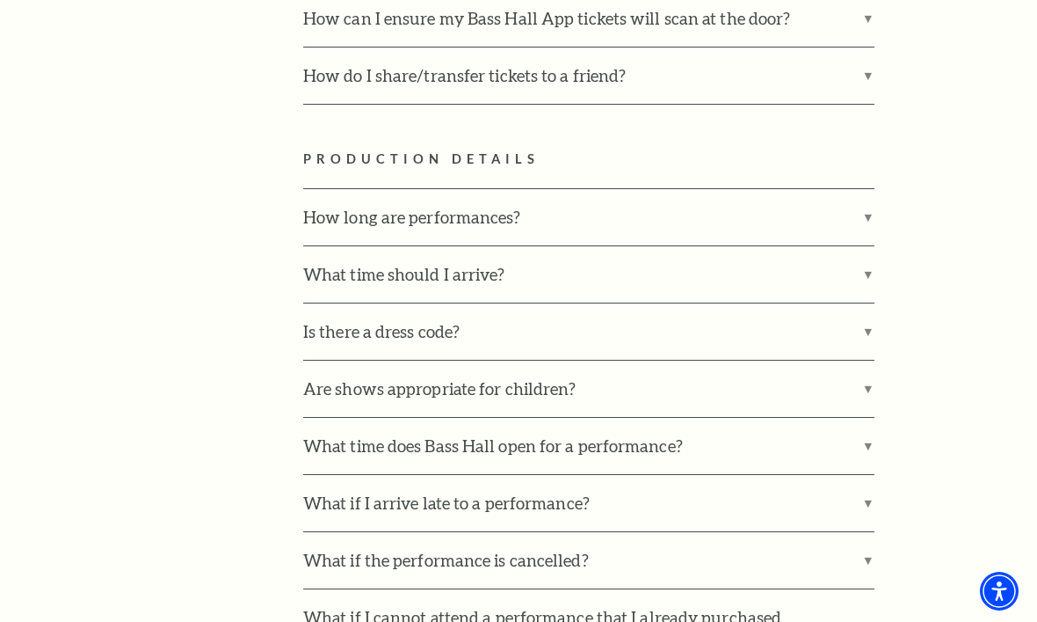
scroll to position [1991, 0]
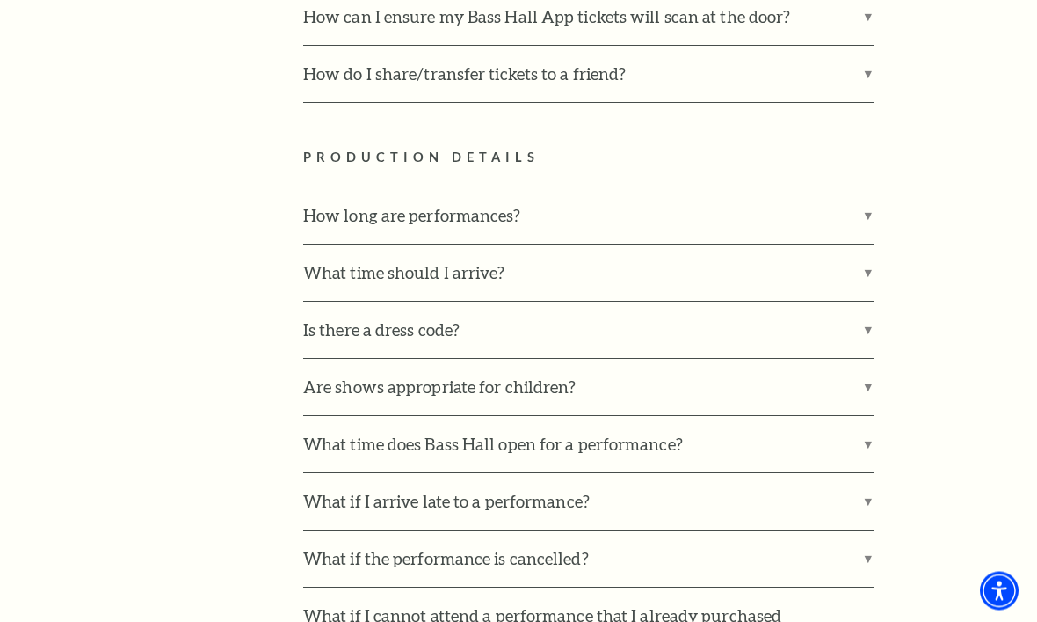
click at [869, 245] on label "What time should I arrive?" at bounding box center [588, 273] width 571 height 56
click at [0, 0] on input "What time should I arrive?" at bounding box center [0, 0] width 0 height 0
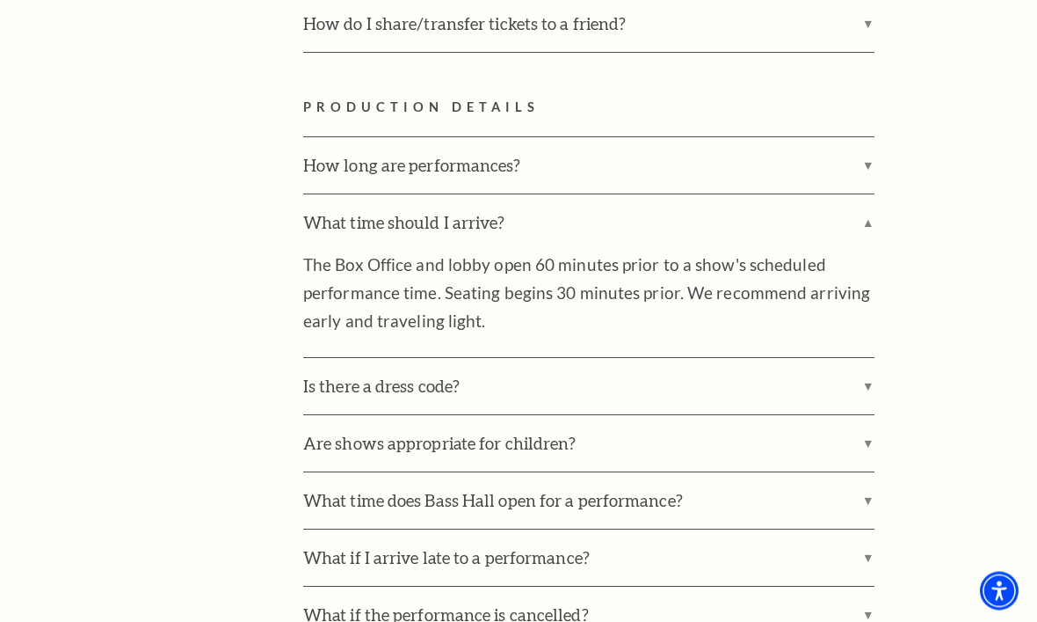
scroll to position [2054, 0]
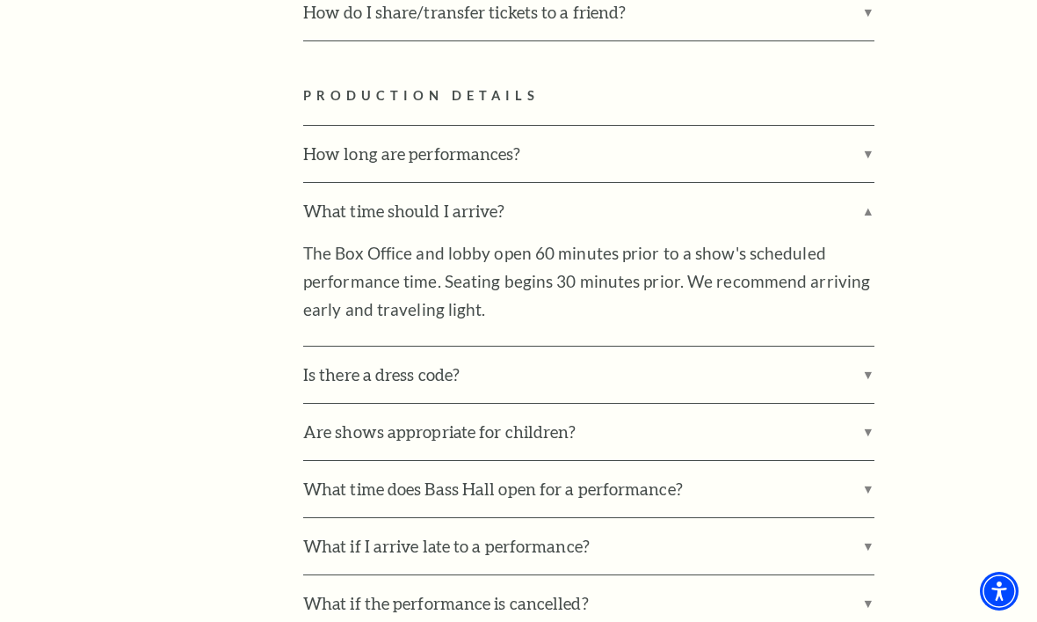
click at [870, 346] on label "Is there a dress code?" at bounding box center [588, 374] width 571 height 56
click at [0, 0] on input "Is there a dress code?" at bounding box center [0, 0] width 0 height 0
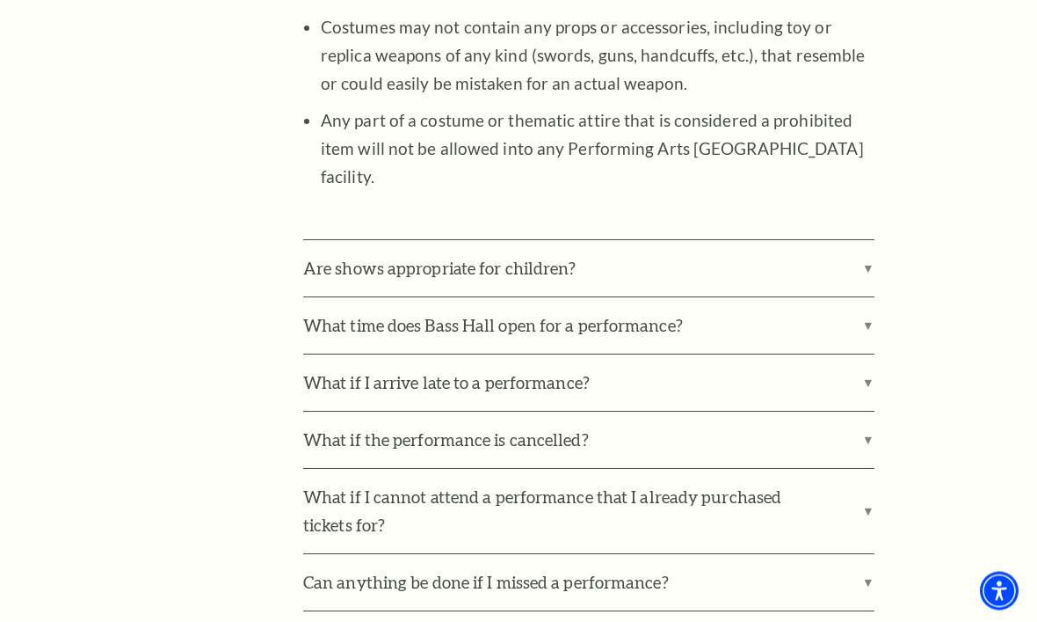
scroll to position [2882, 0]
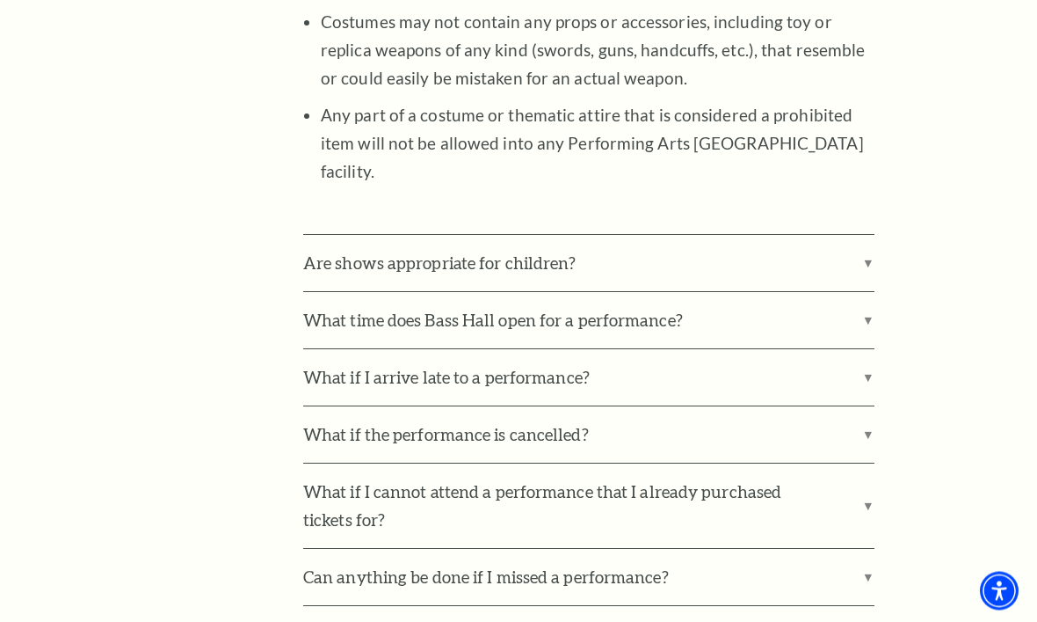
click at [870, 464] on label "What if I cannot attend a performance that I already purchased tickets for?" at bounding box center [588, 506] width 571 height 84
click at [0, 0] on input "What if I cannot attend a performance that I already purchased tickets for?" at bounding box center [0, 0] width 0 height 0
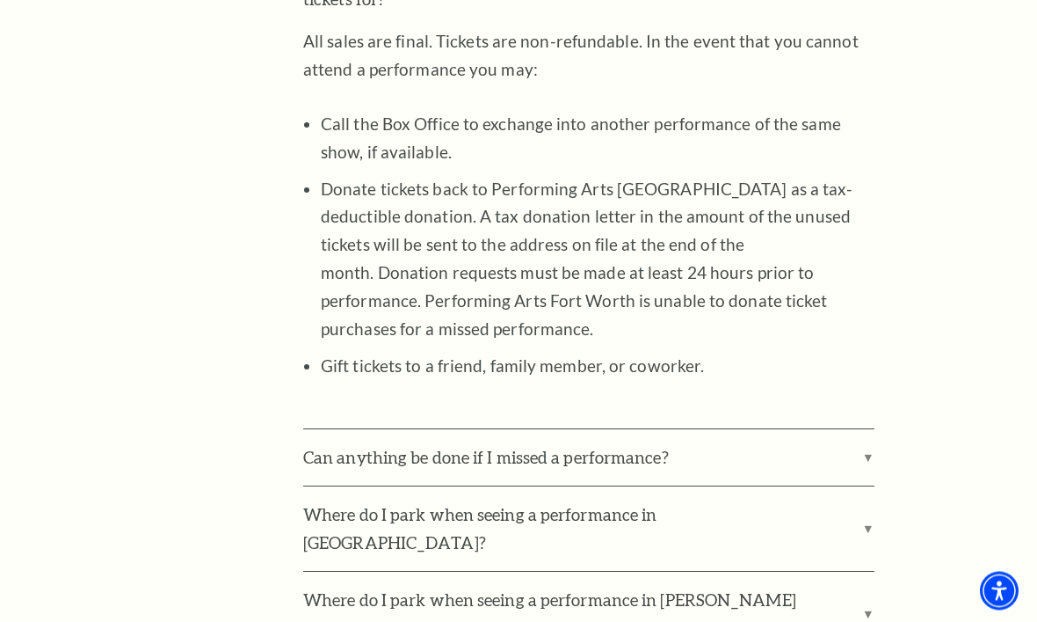
scroll to position [3406, 0]
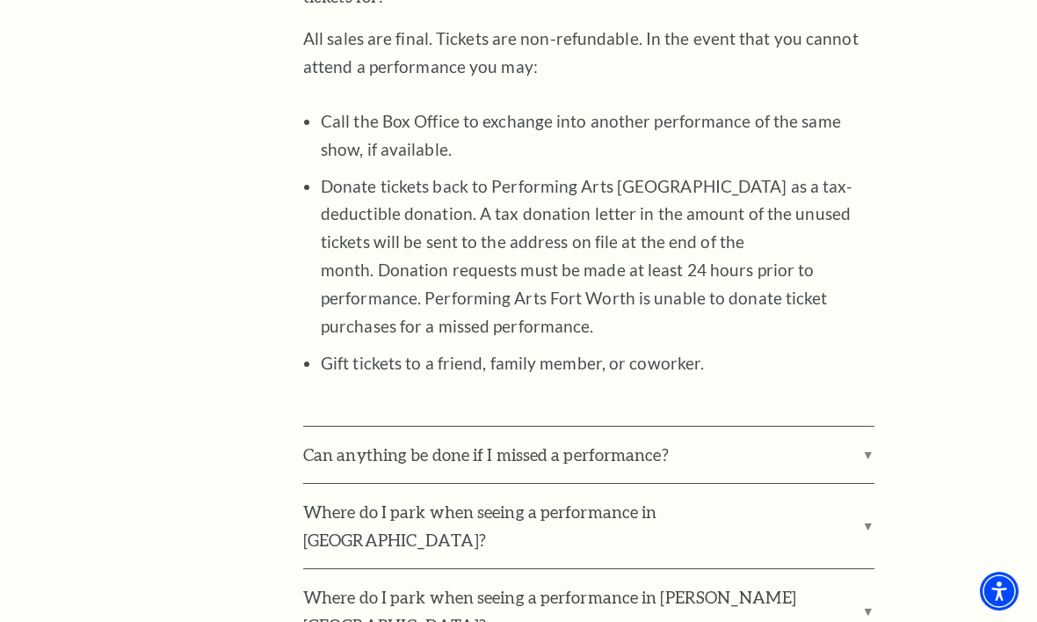
click at [874, 484] on label "Where do I park when seeing a performance in Bass Performance Hall?" at bounding box center [588, 526] width 571 height 84
click at [0, 0] on input "Where do I park when seeing a performance in Bass Performance Hall?" at bounding box center [0, 0] width 0 height 0
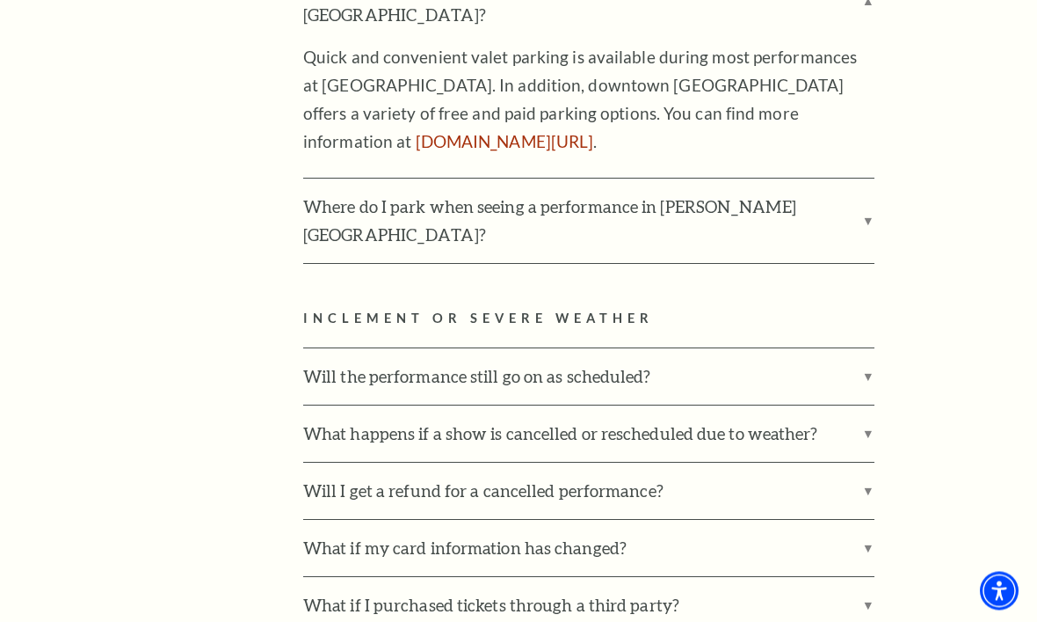
scroll to position [3936, 0]
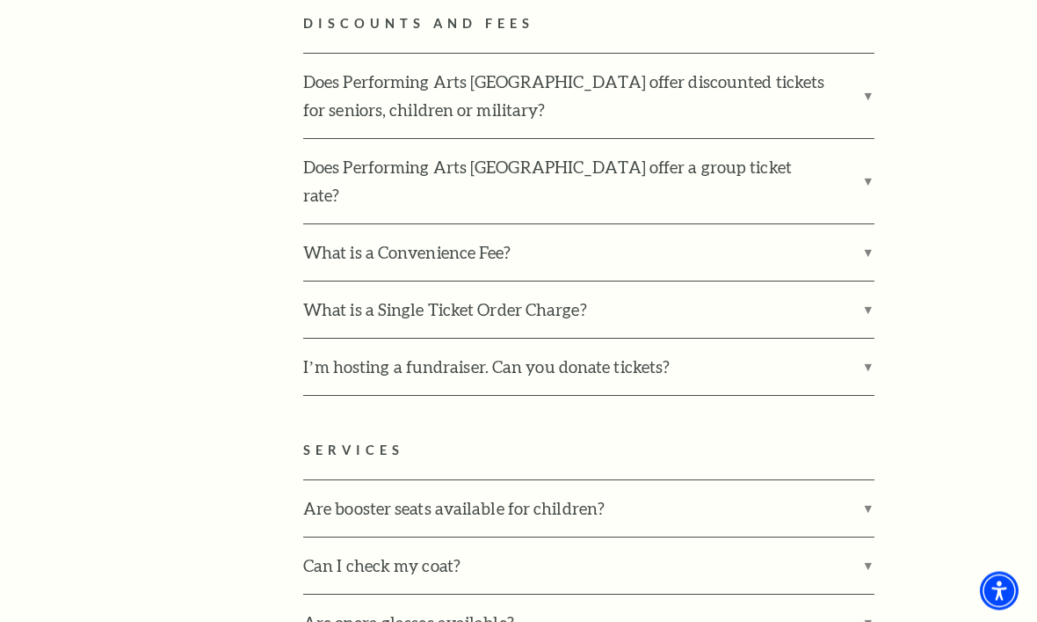
click at [872, 595] on label "Are opera glasses available?" at bounding box center [588, 623] width 571 height 56
click at [0, 0] on input "Are opera glasses available?" at bounding box center [0, 0] width 0 height 0
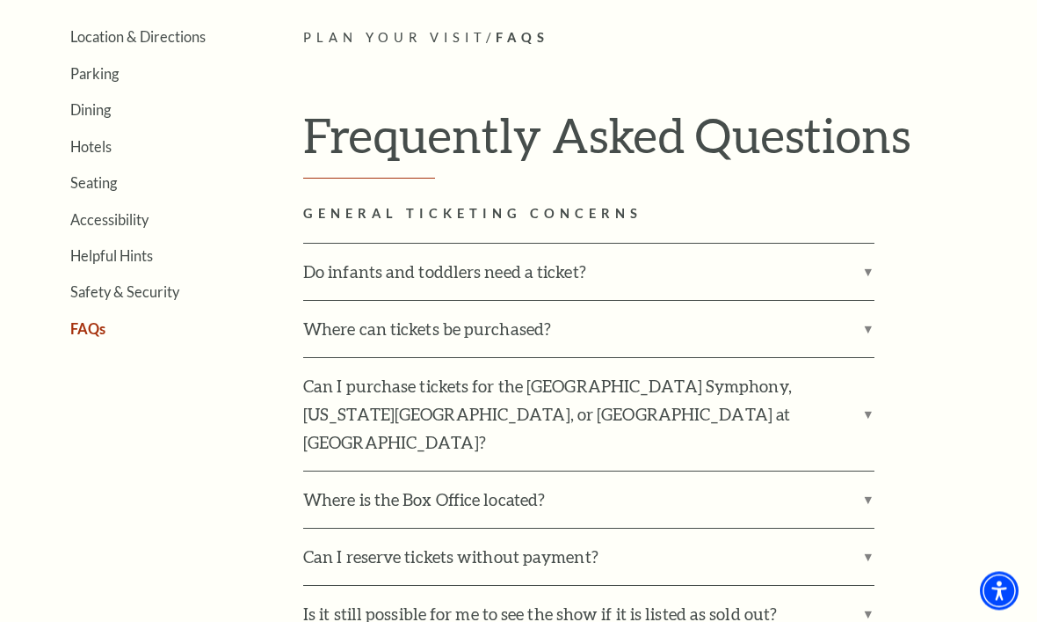
scroll to position [0, 0]
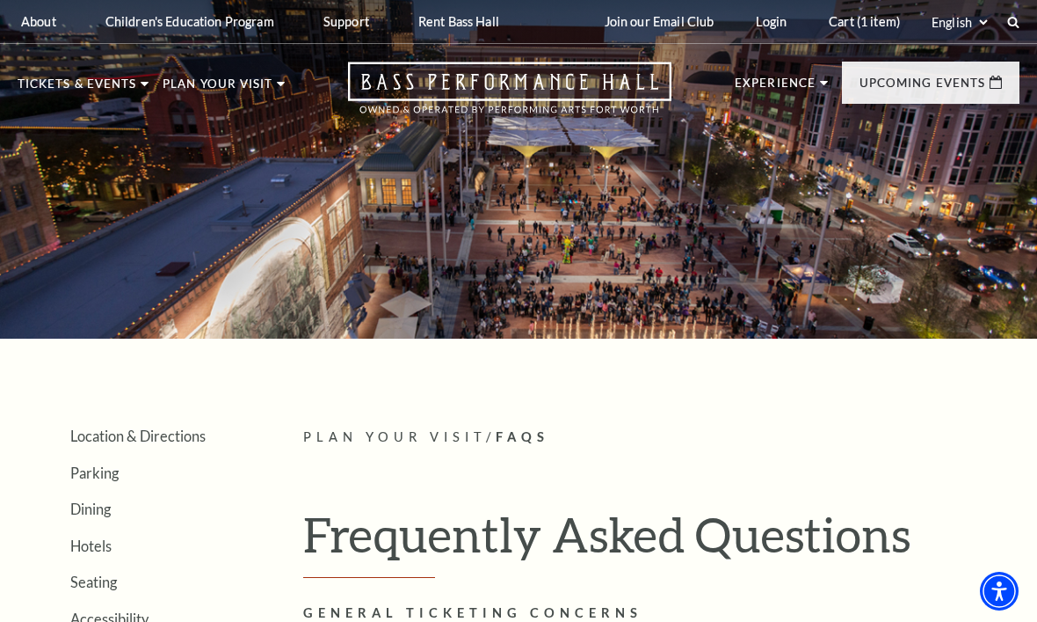
click at [845, 18] on link "Cart (1 item)" at bounding box center [864, 21] width 99 height 43
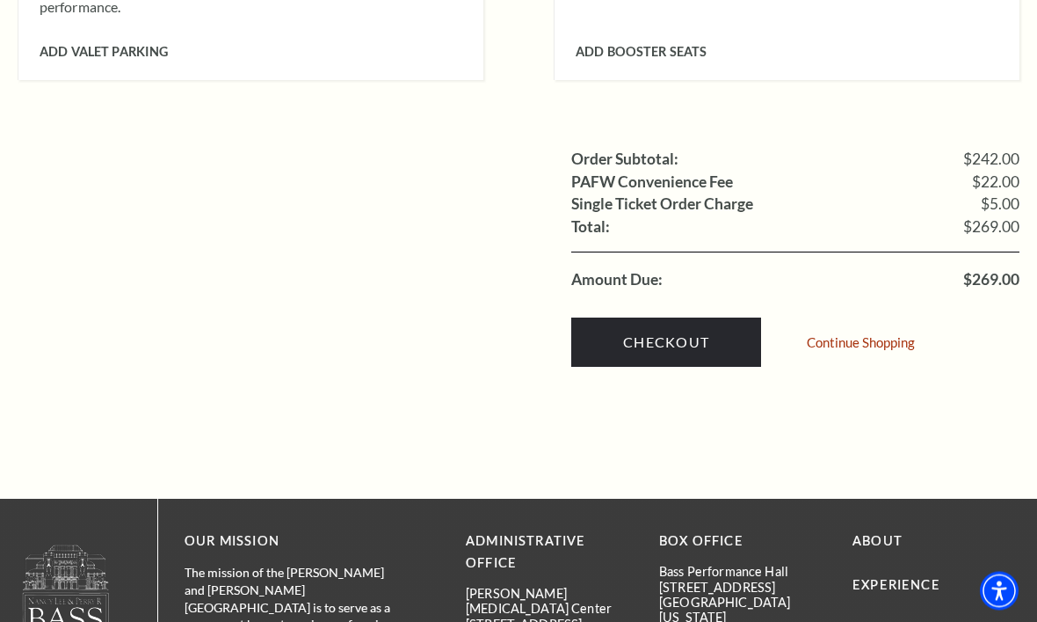
scroll to position [1683, 0]
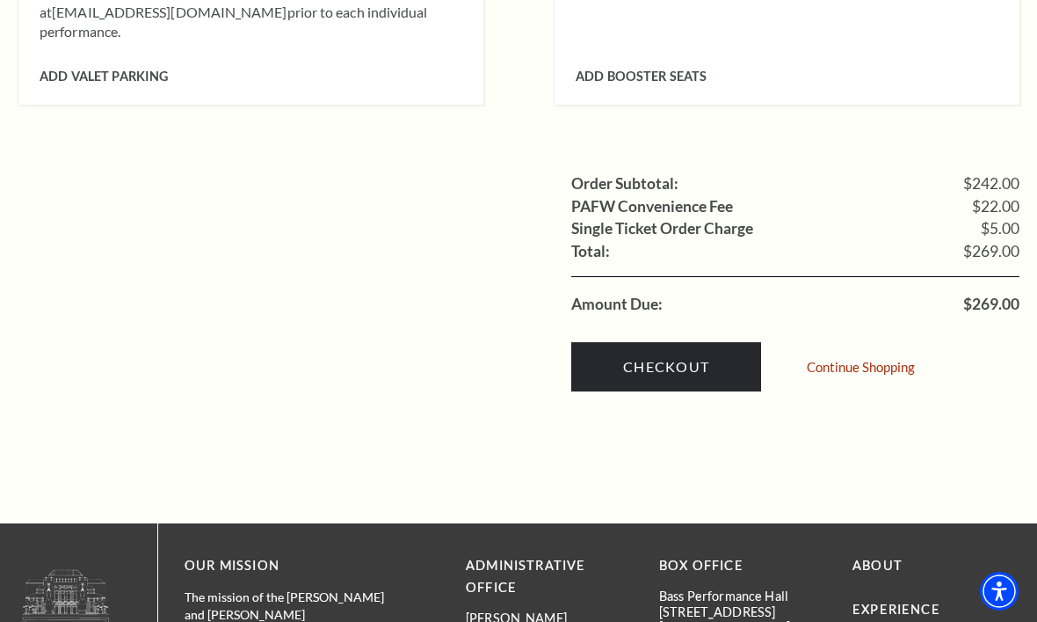
click at [680, 342] on link "Checkout" at bounding box center [666, 366] width 190 height 49
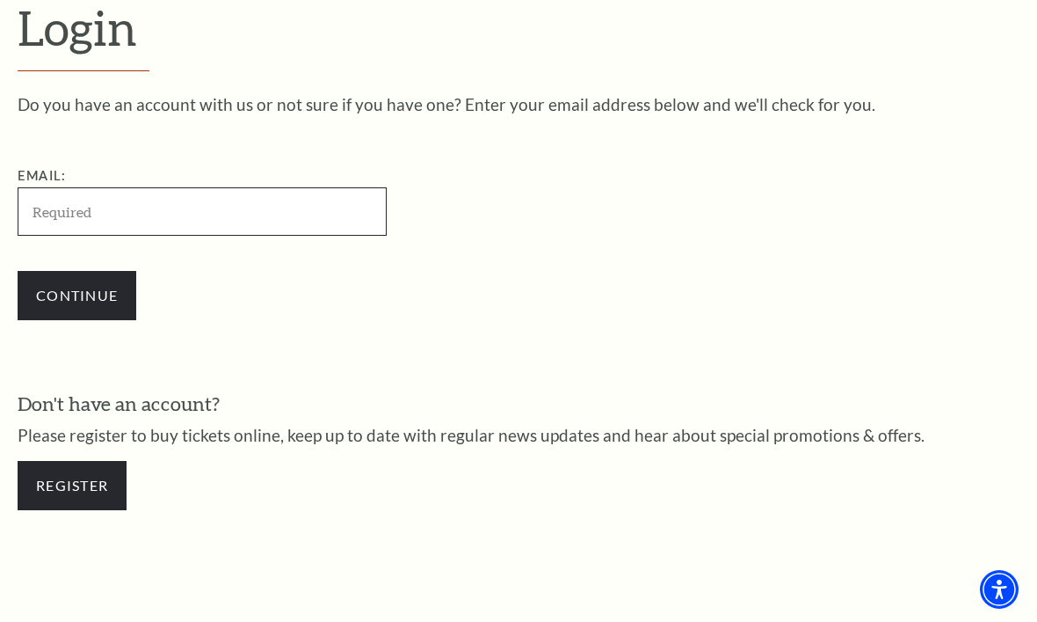
scroll to position [454, 0]
click at [93, 205] on input "Email:" at bounding box center [202, 211] width 369 height 48
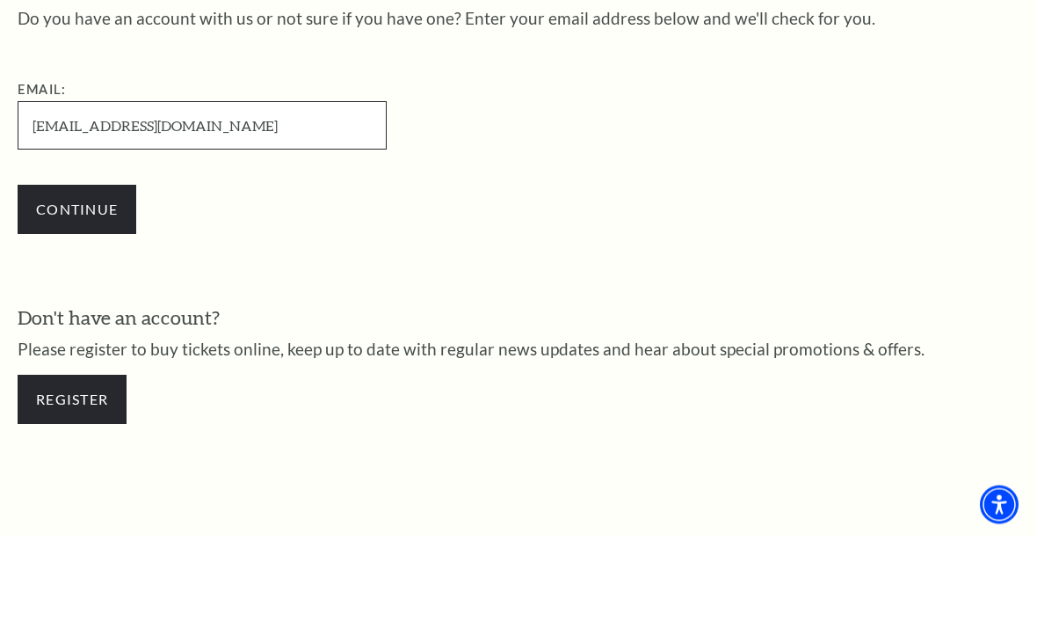
type input "[EMAIL_ADDRESS][DOMAIN_NAME]"
click at [75, 272] on input "Continue" at bounding box center [77, 296] width 119 height 49
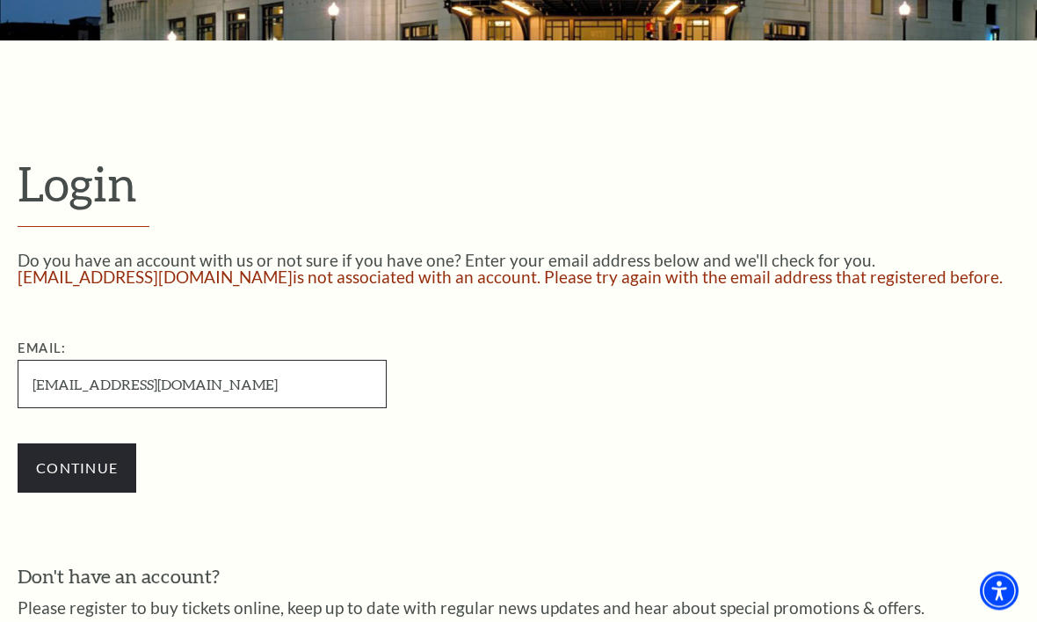
scroll to position [298, 0]
click at [84, 465] on input "Continue" at bounding box center [77, 467] width 119 height 49
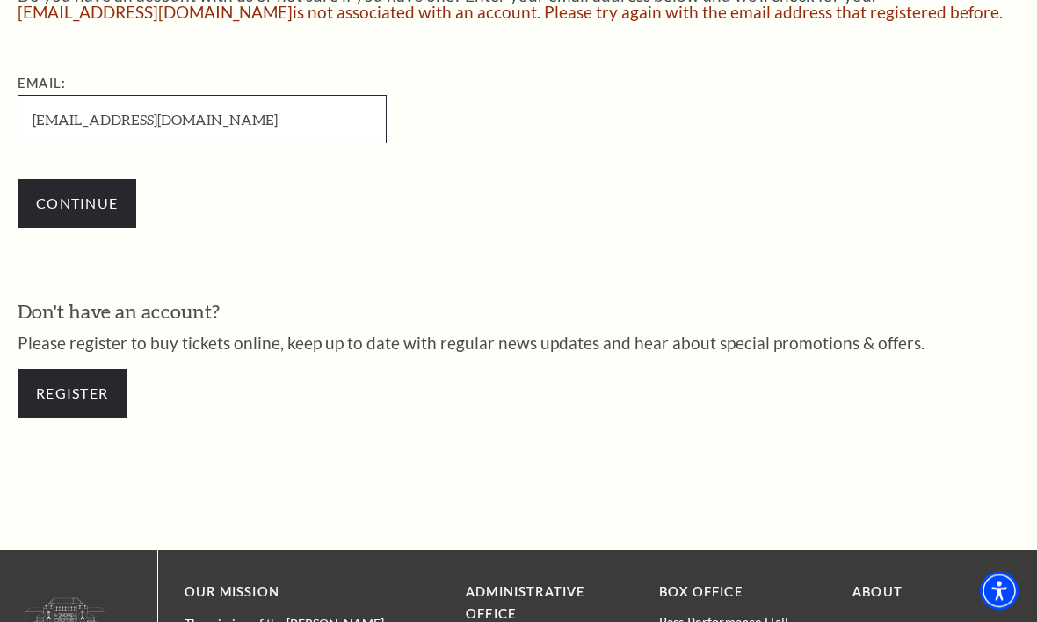
scroll to position [563, 0]
click at [75, 396] on link "Register" at bounding box center [72, 392] width 109 height 49
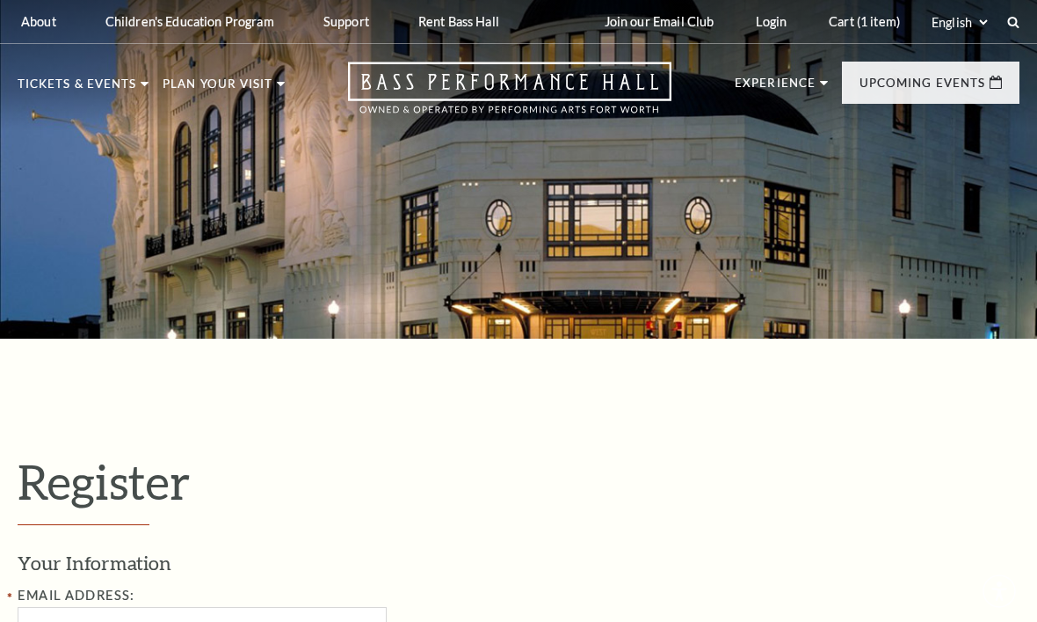
select select "1"
select select "[GEOGRAPHIC_DATA]"
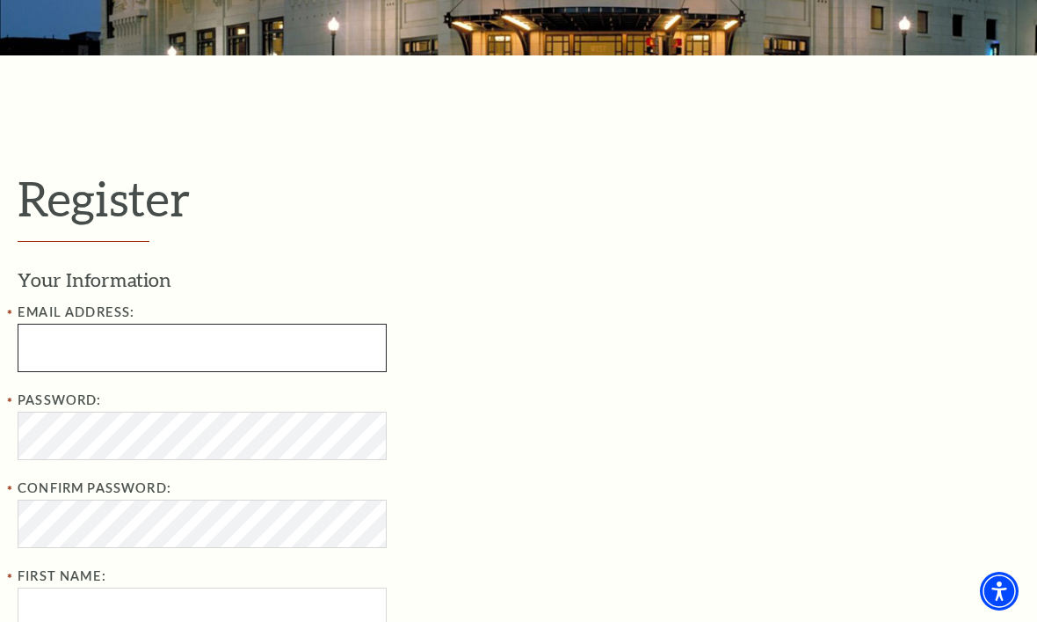
click at [142, 340] on input "Email Address:" at bounding box center [202, 348] width 369 height 48
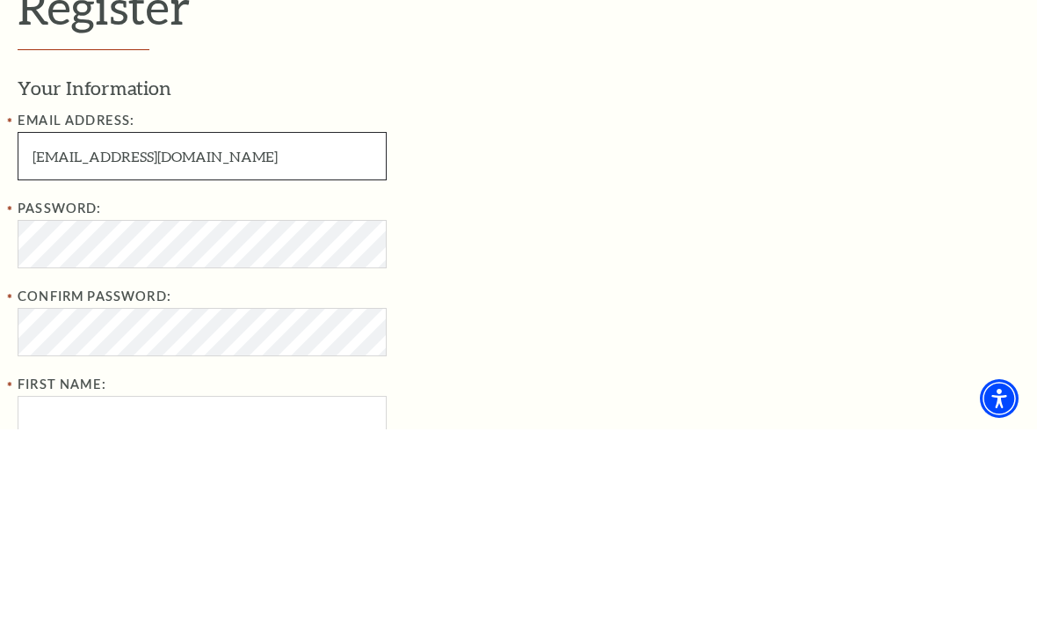
type input "[EMAIL_ADDRESS][DOMAIN_NAME]"
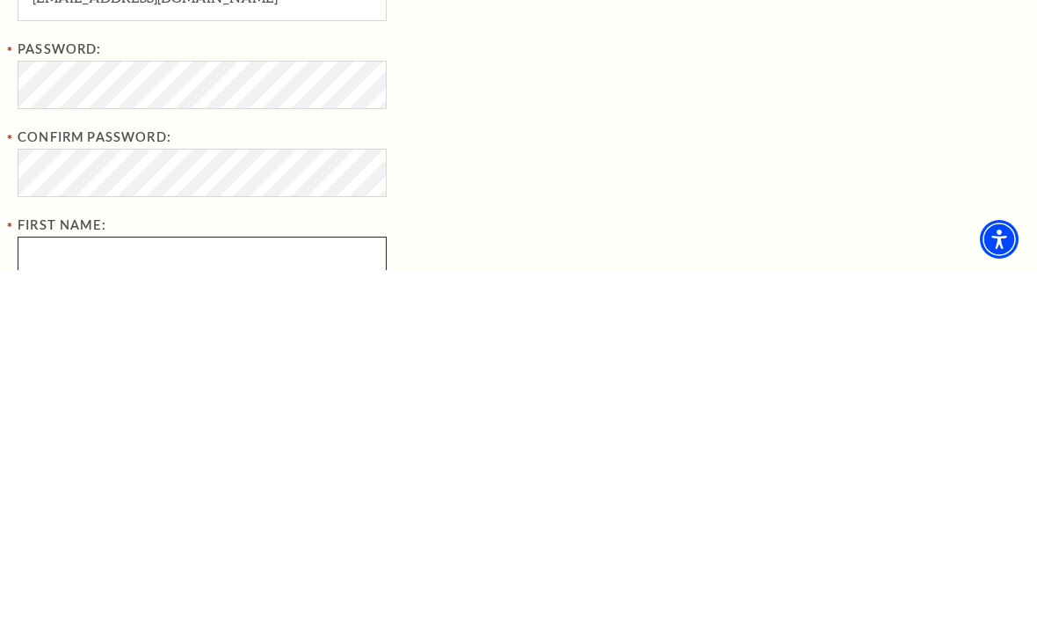
click at [244, 588] on input "First Name:" at bounding box center [202, 612] width 369 height 48
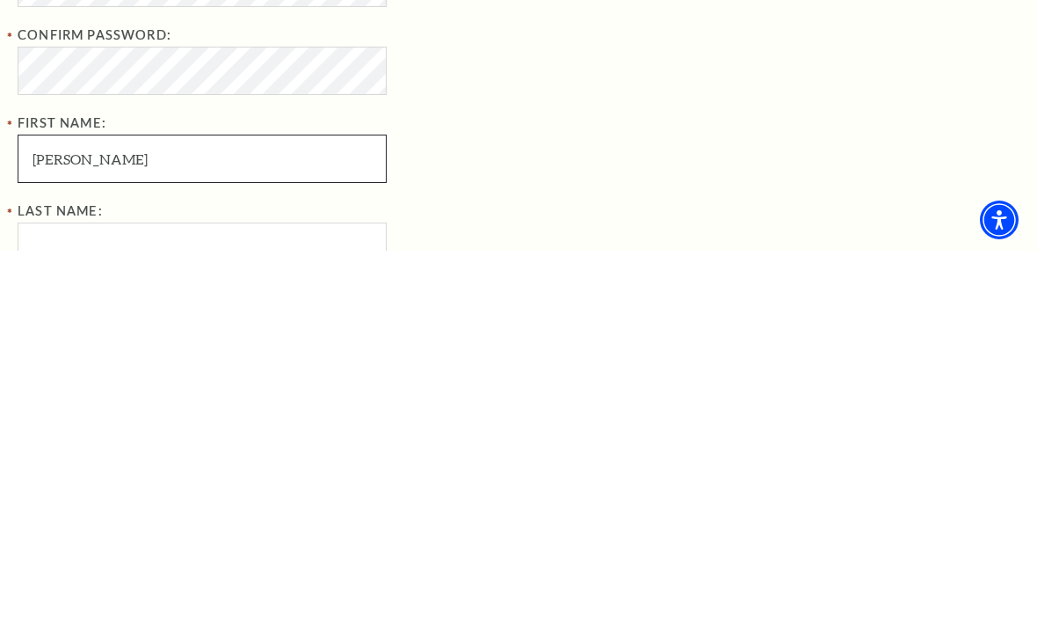
type input "Cynthia"
click at [215, 593] on input "Last Name:" at bounding box center [202, 617] width 369 height 48
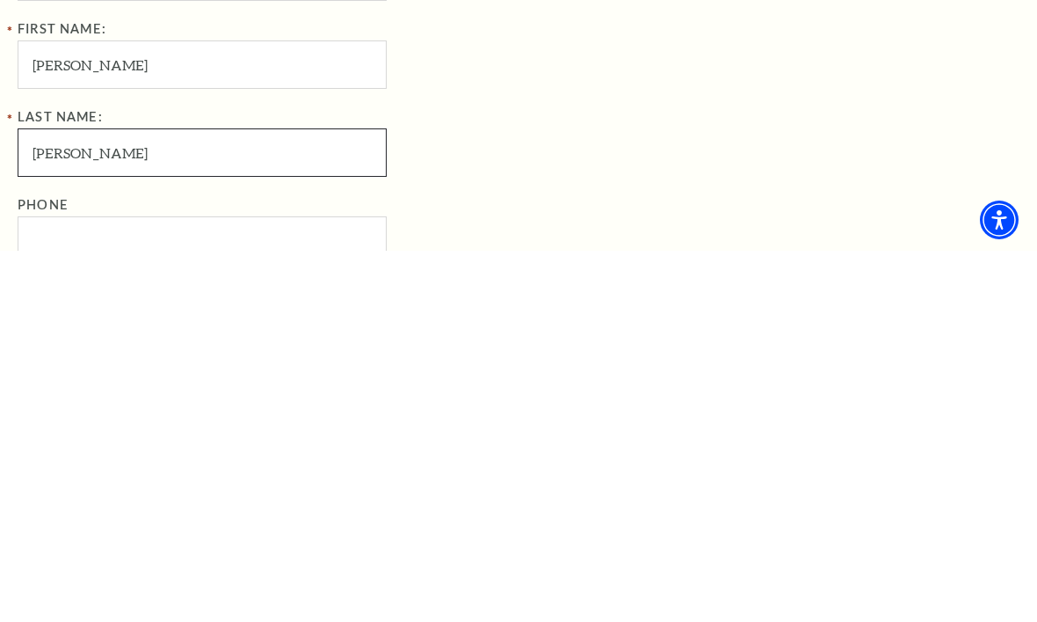
scroll to position [461, 0]
type input "Blacketer"
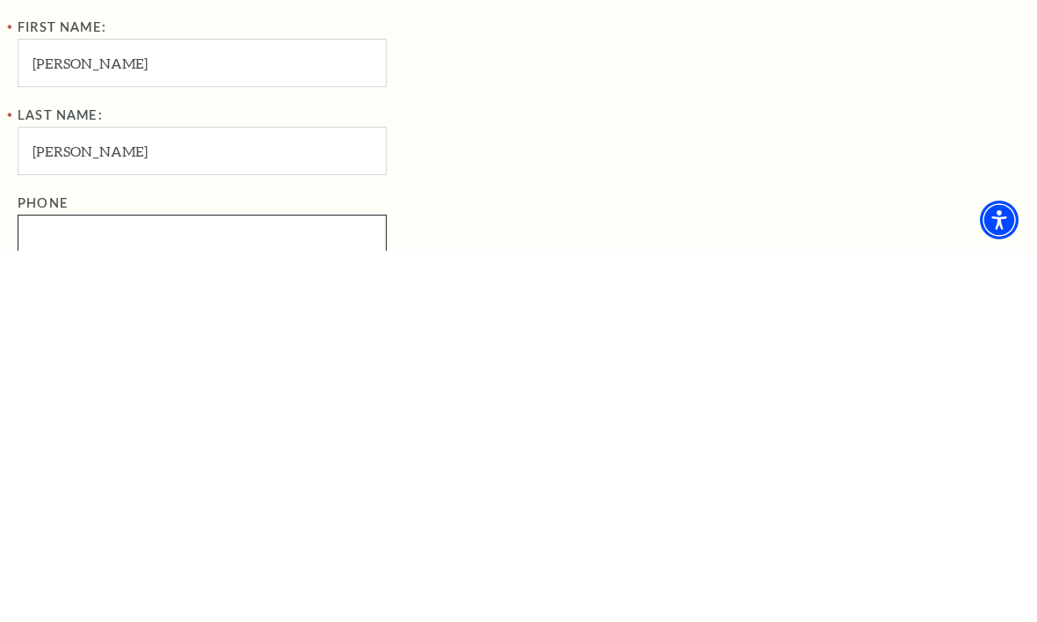
click at [305, 585] on input "Phone" at bounding box center [202, 609] width 369 height 48
type input "903-978-0051"
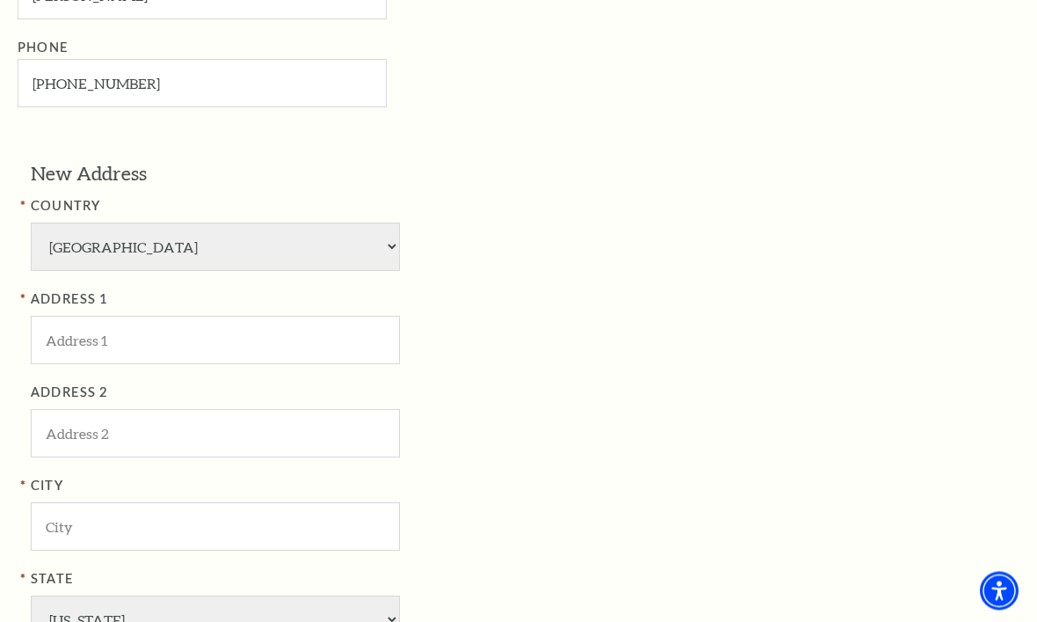
scroll to position [986, 0]
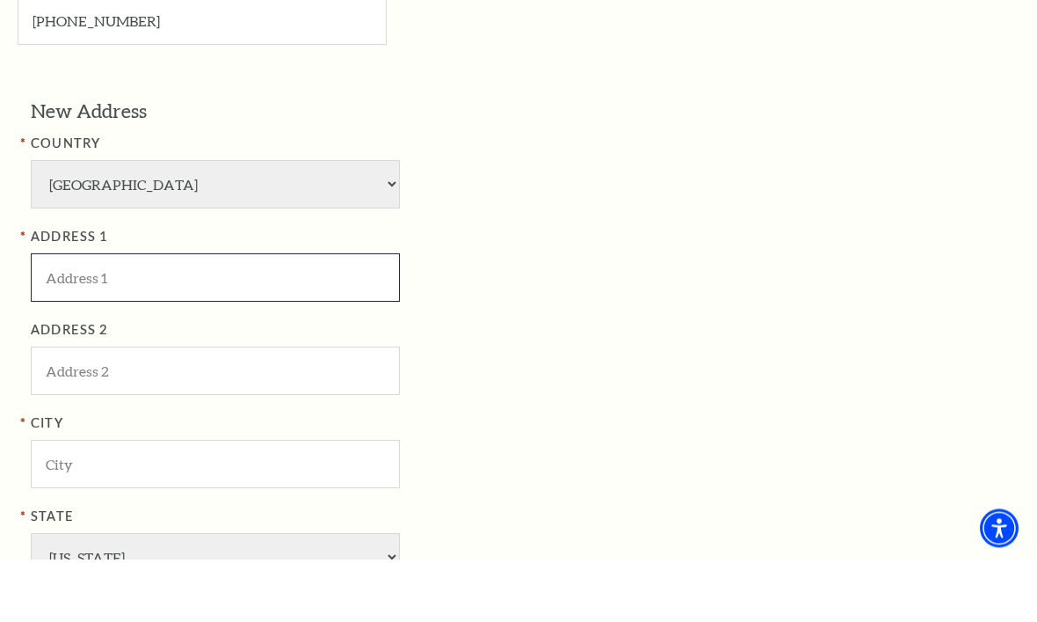
click at [293, 316] on input "ADDRESS 1" at bounding box center [215, 340] width 369 height 48
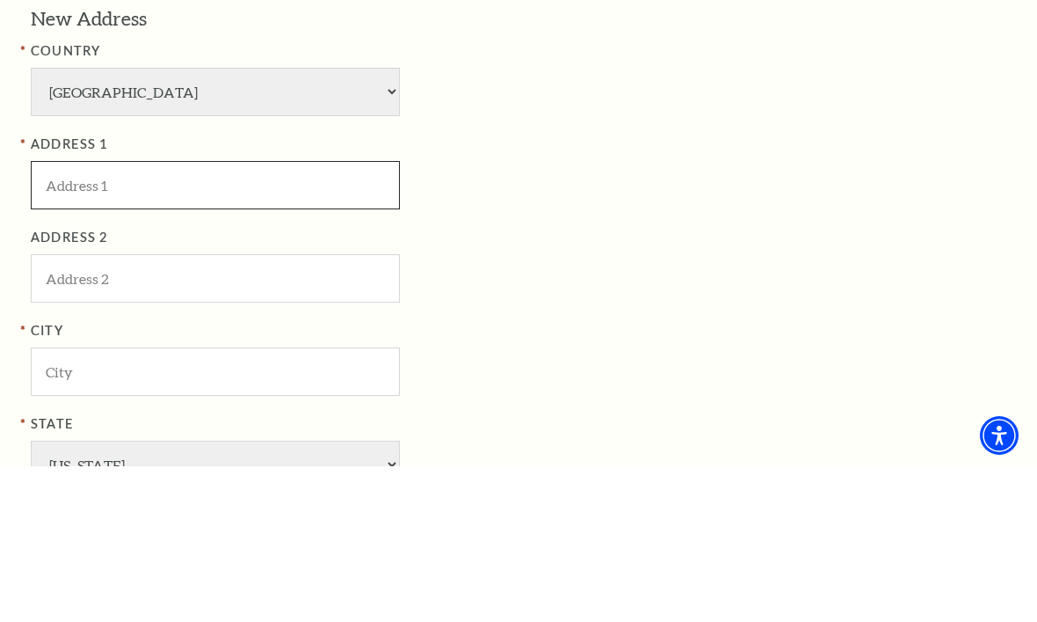
type input "17640 Carol Circle"
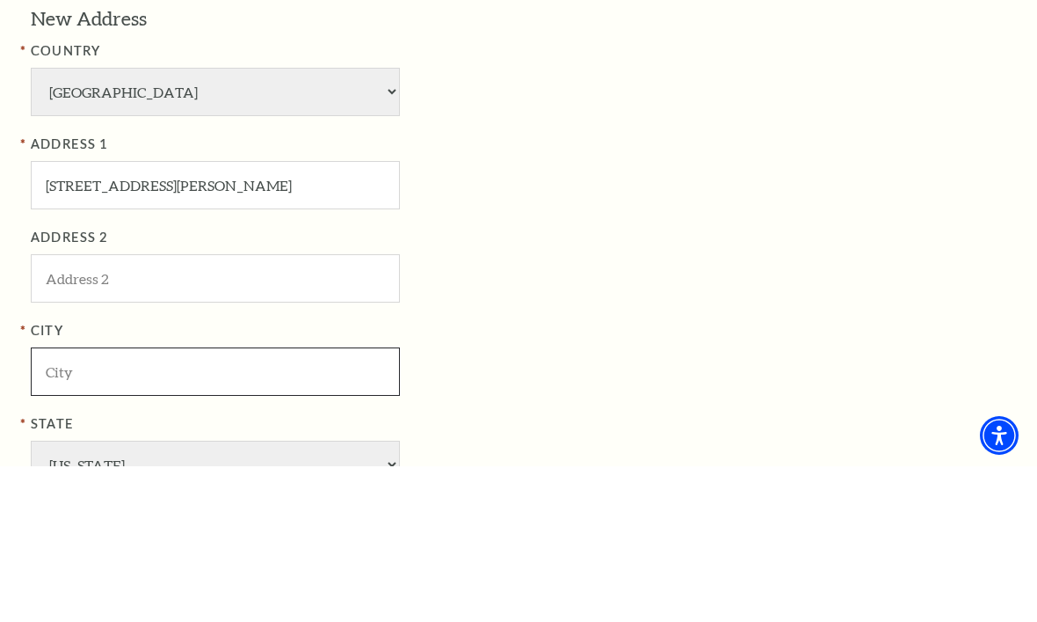
type input "Flint"
type input "75762"
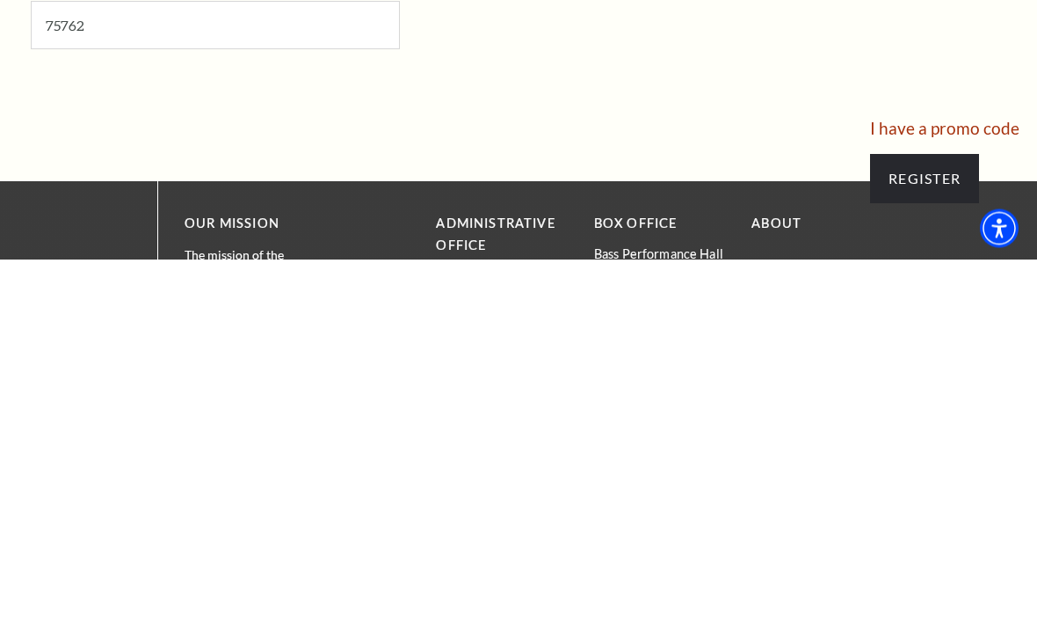
scroll to position [1313, 0]
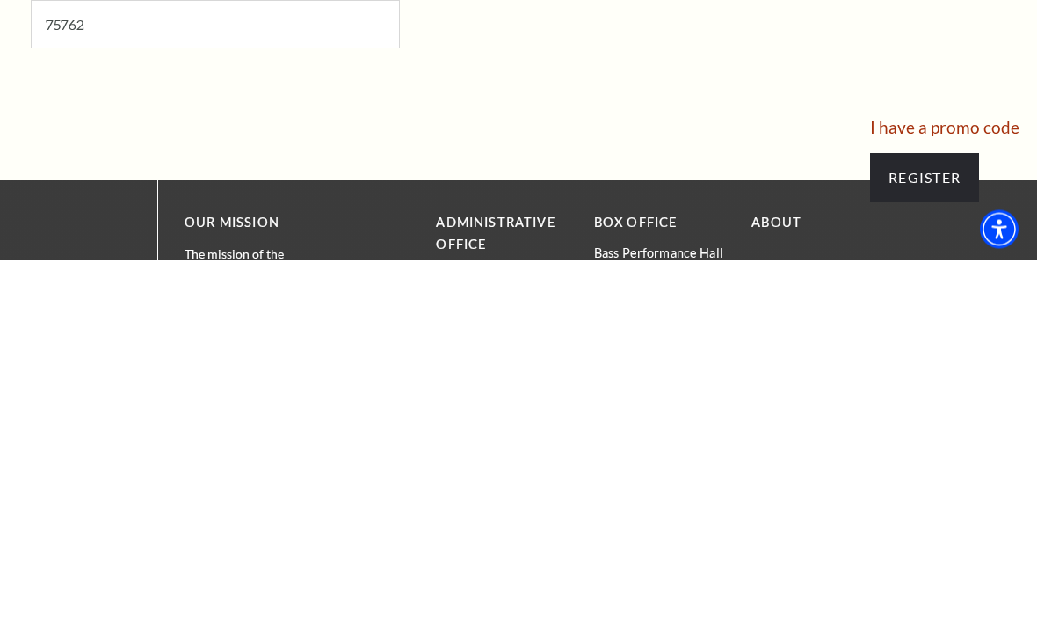
click at [932, 515] on input "Register" at bounding box center [924, 539] width 109 height 49
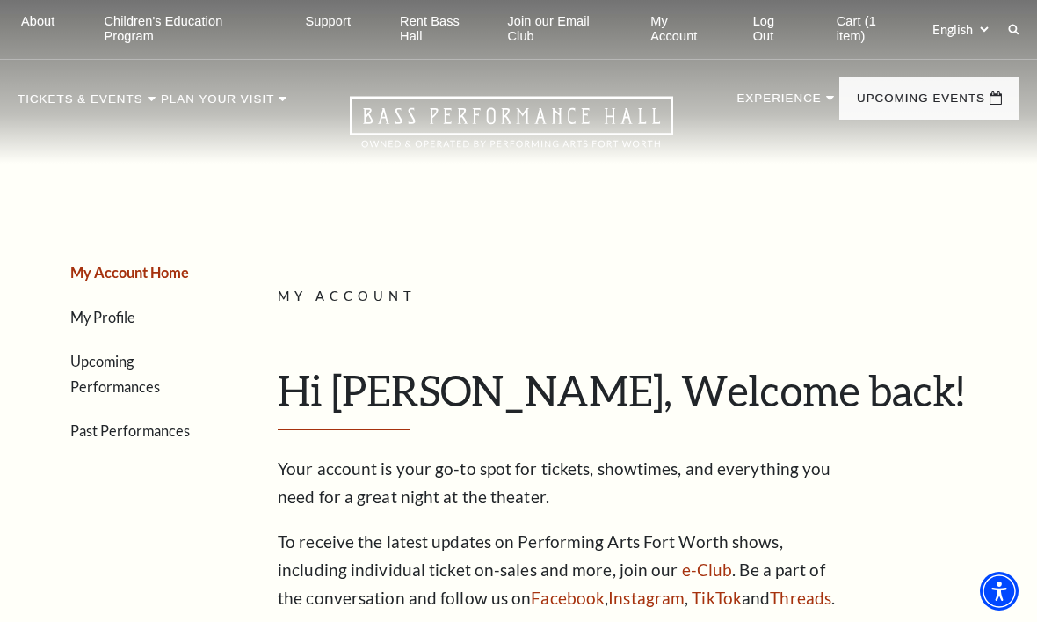
click at [847, 30] on link "Cart (1 item)" at bounding box center [869, 29] width 93 height 59
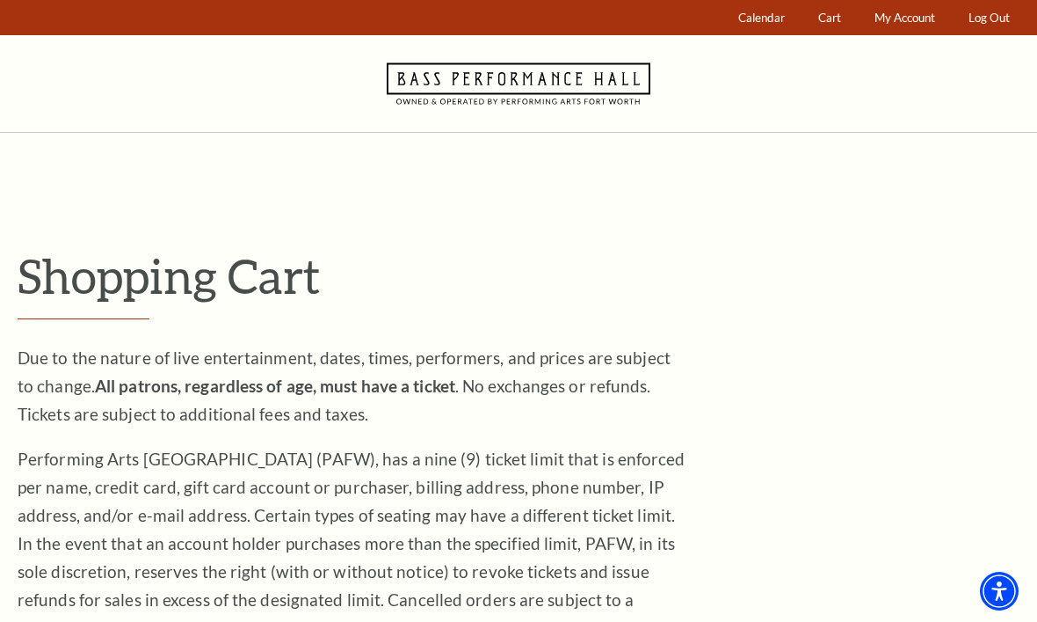
click at [762, 16] on span "Calendar" at bounding box center [761, 18] width 47 height 14
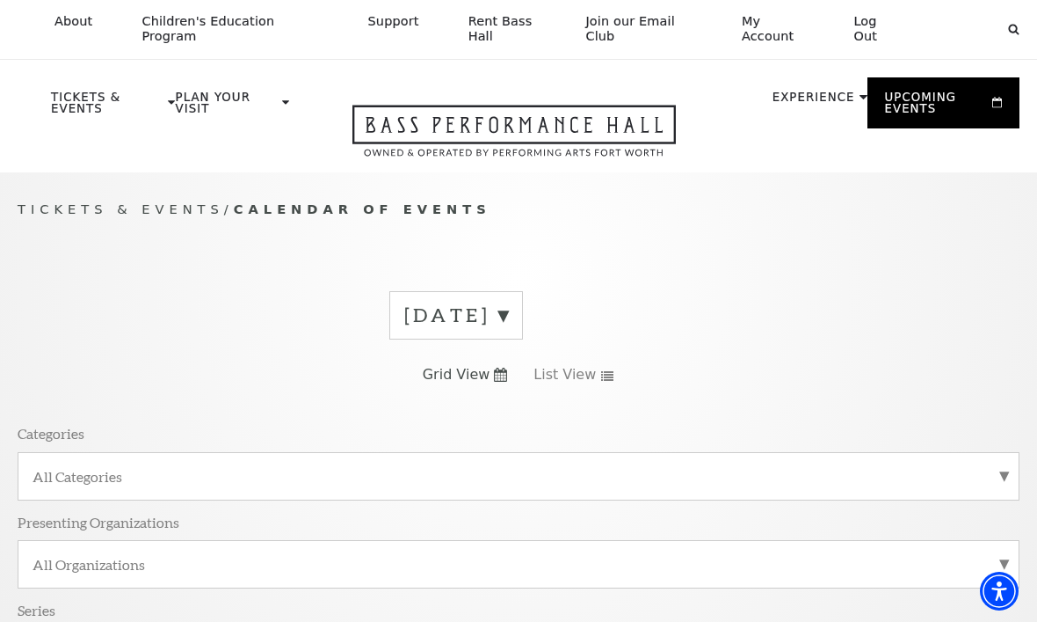
click at [508, 315] on label "September 2025" at bounding box center [456, 315] width 104 height 27
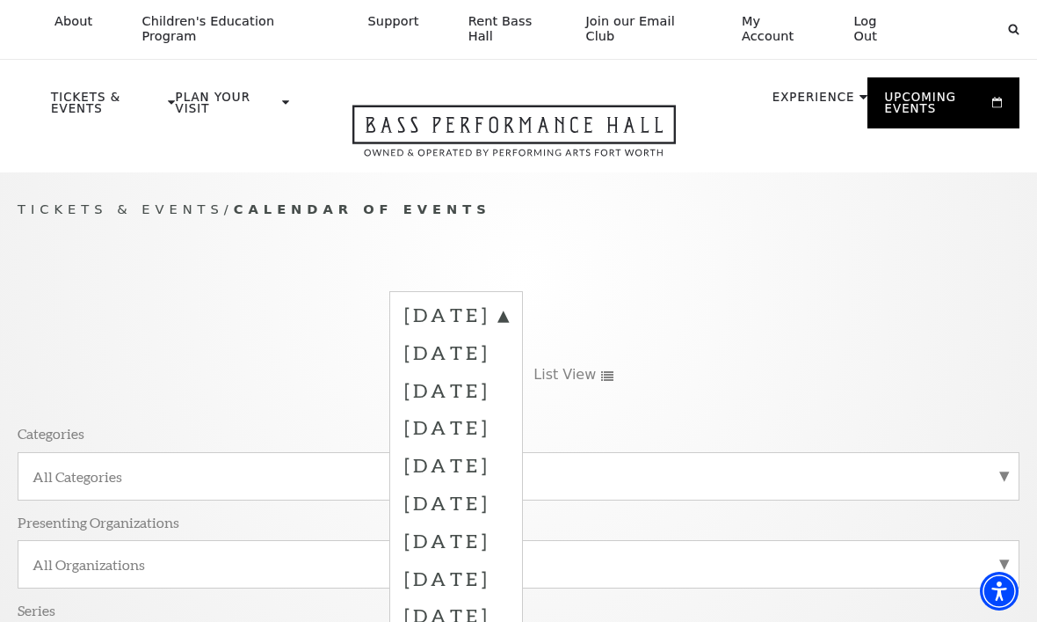
click at [508, 351] on label "October 2025" at bounding box center [456, 352] width 104 height 38
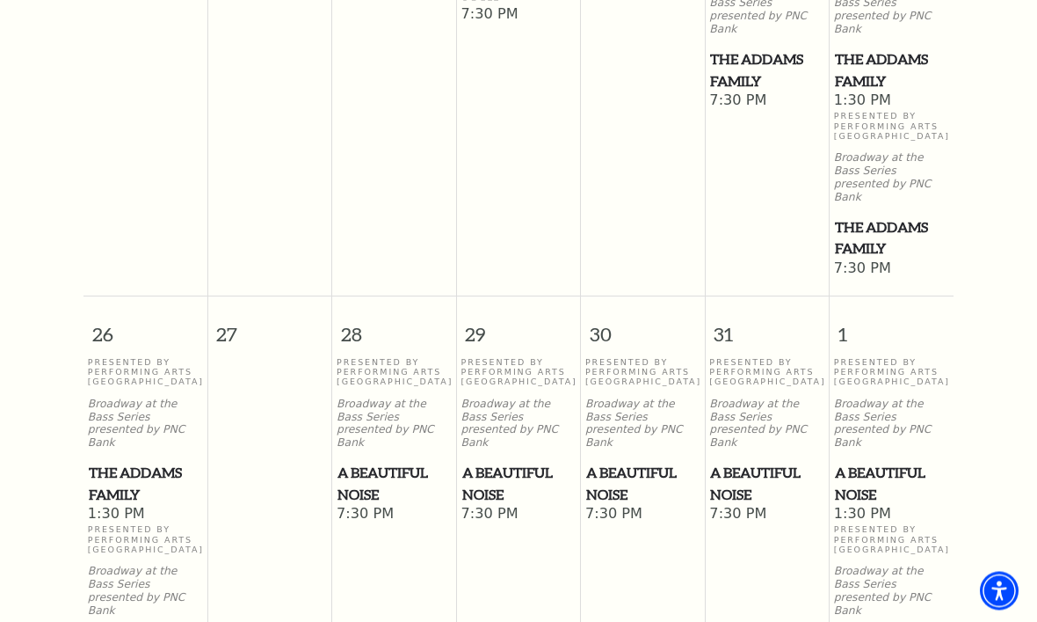
scroll to position [1611, 0]
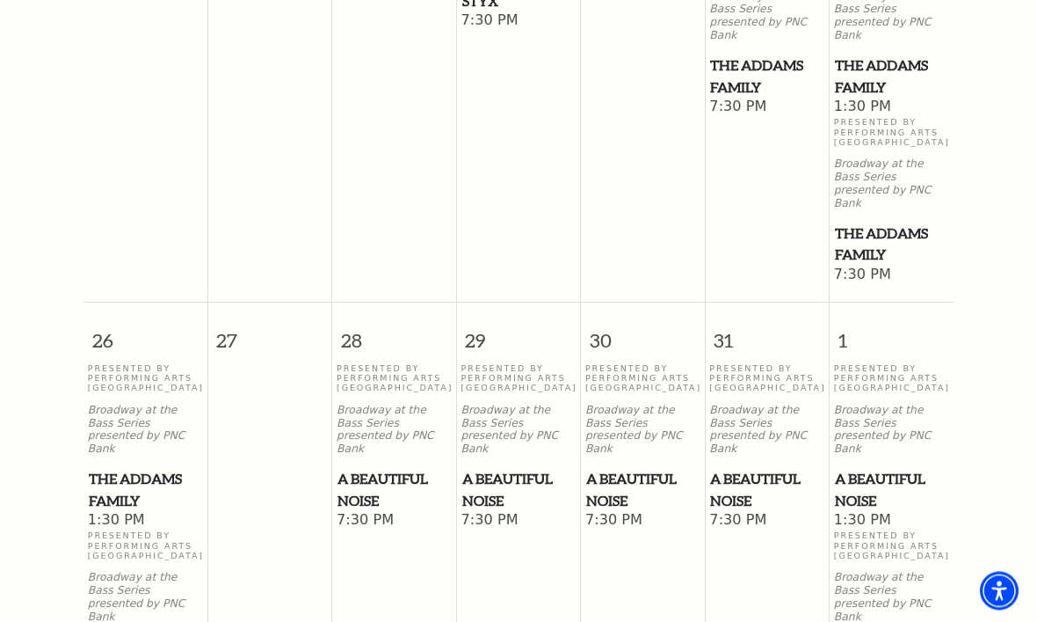
click at [757, 469] on span "A Beautiful Noise" at bounding box center [766, 490] width 113 height 43
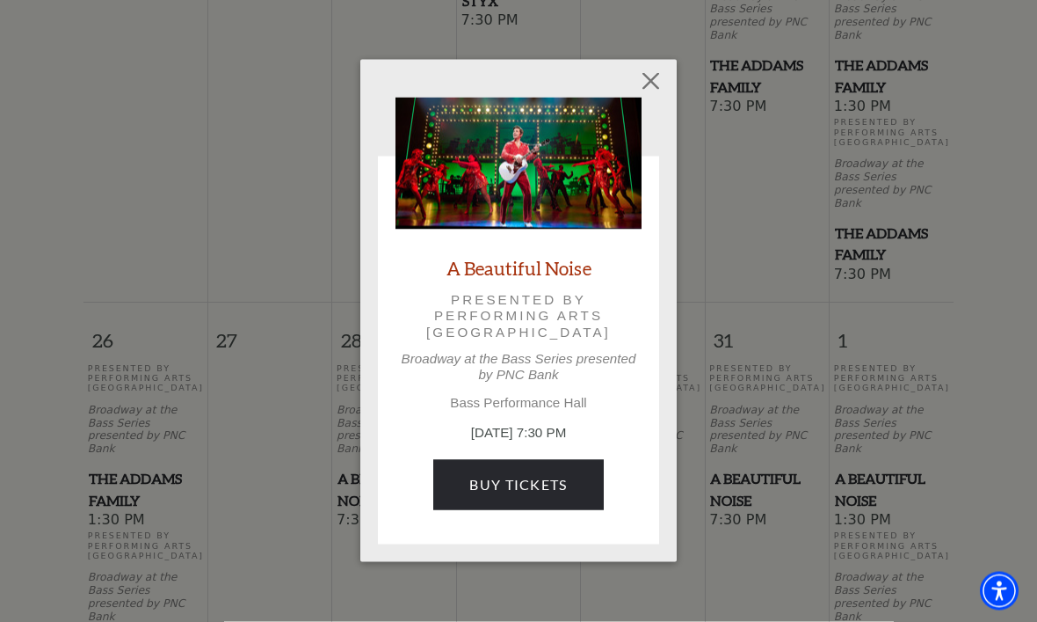
scroll to position [1612, 0]
click at [528, 484] on link "Buy Tickets" at bounding box center [518, 484] width 170 height 49
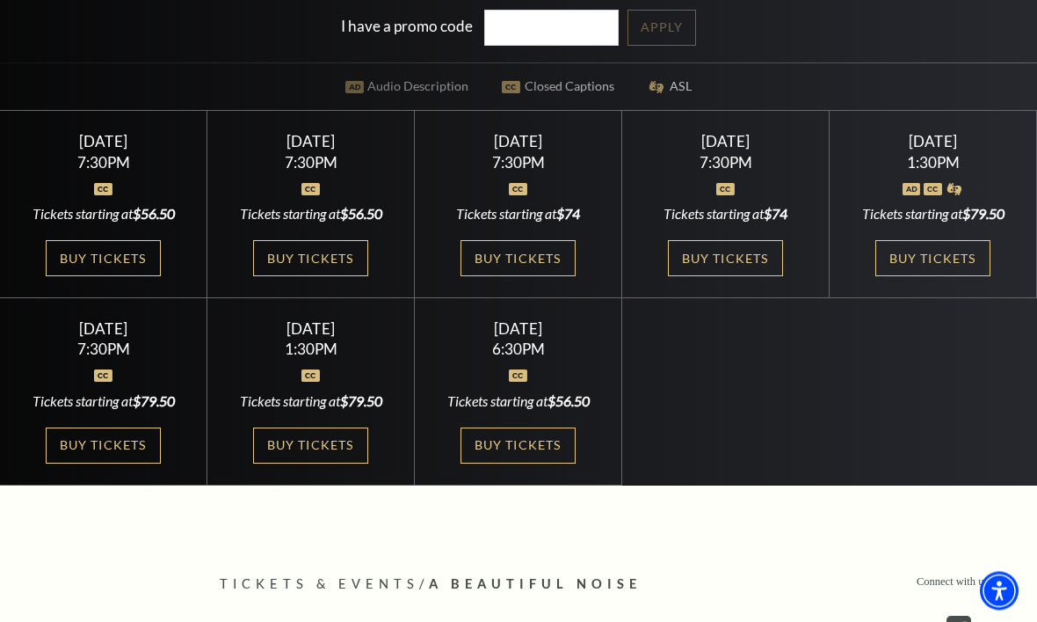
scroll to position [487, 0]
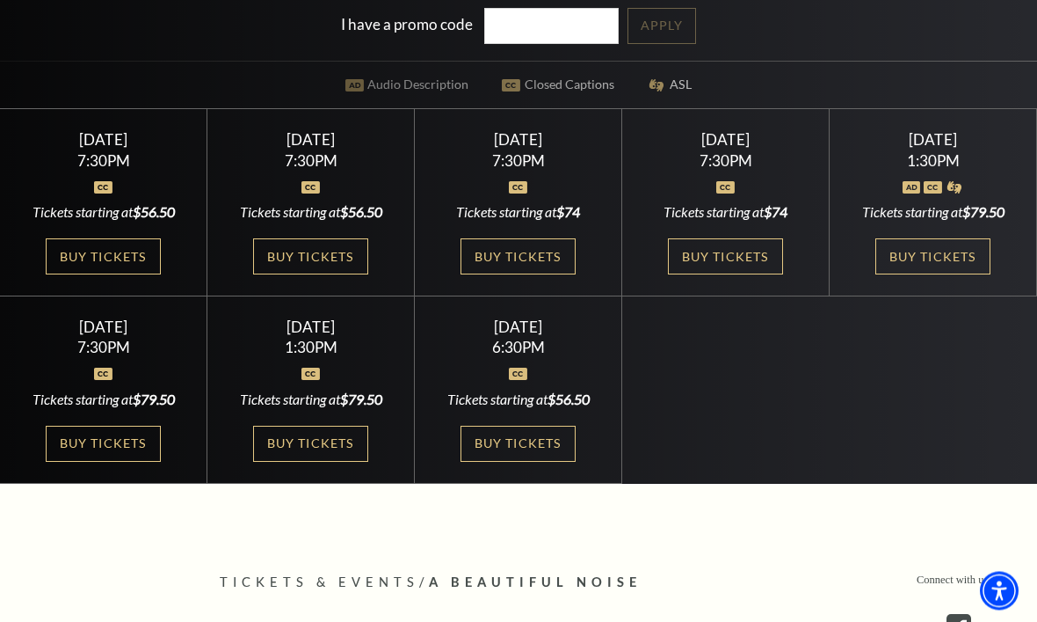
click at [727, 275] on link "Buy Tickets" at bounding box center [725, 257] width 114 height 36
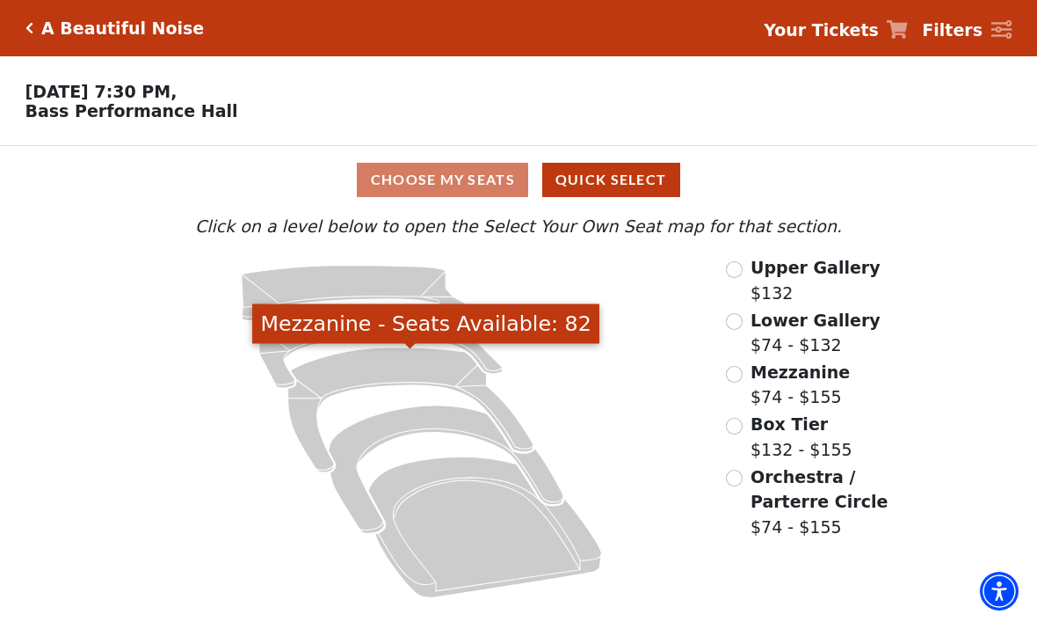
click at [397, 369] on icon "Mezzanine - Seats Available: 82" at bounding box center [409, 409] width 245 height 125
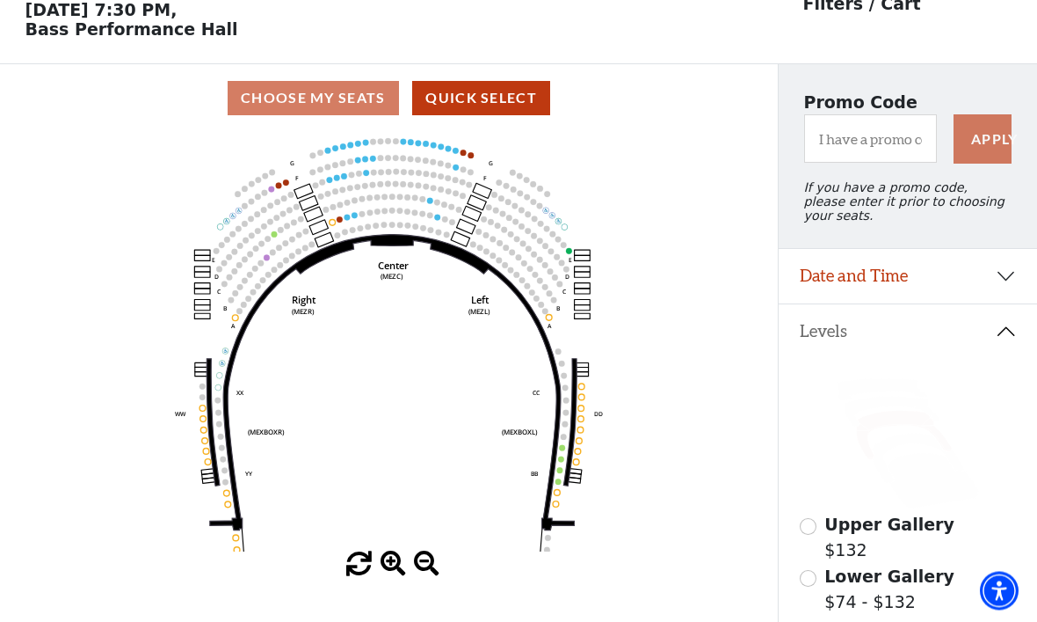
scroll to position [82, 0]
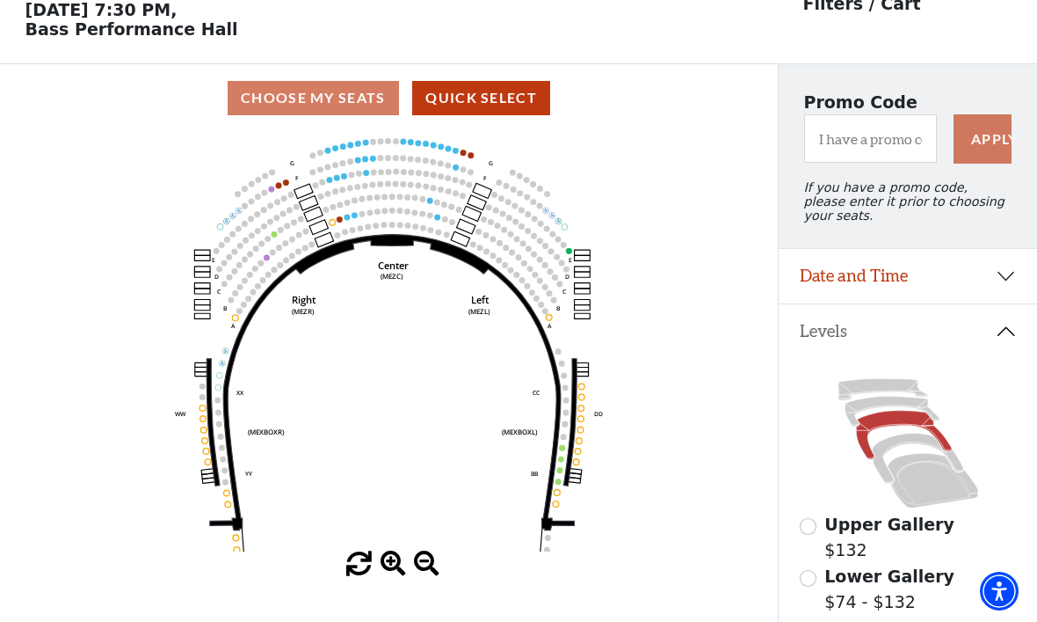
click at [892, 409] on icon at bounding box center [892, 411] width 94 height 30
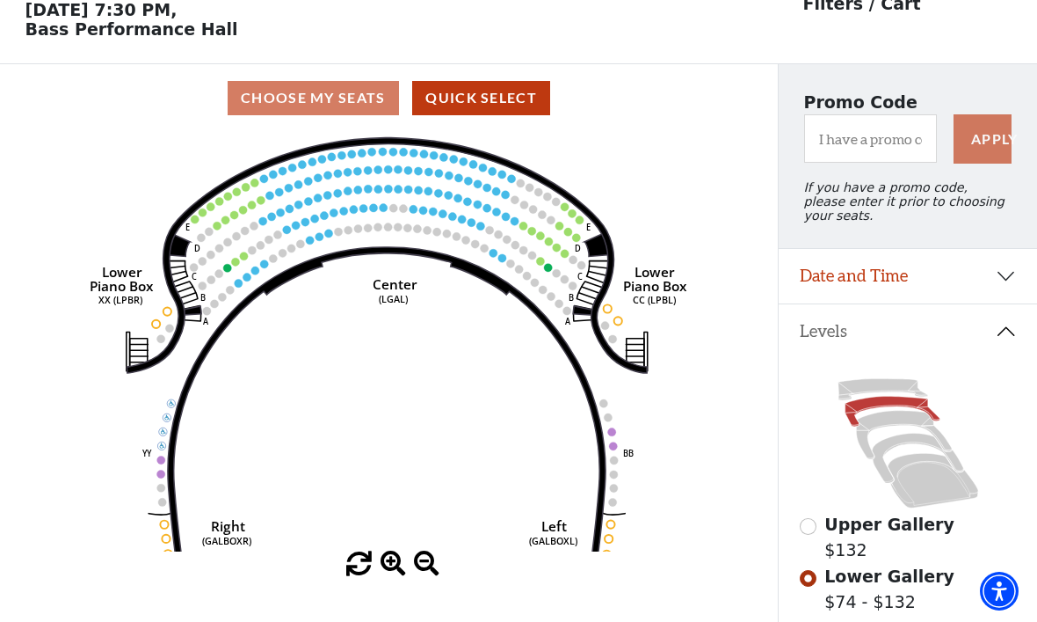
click at [501, 262] on circle at bounding box center [502, 258] width 8 height 8
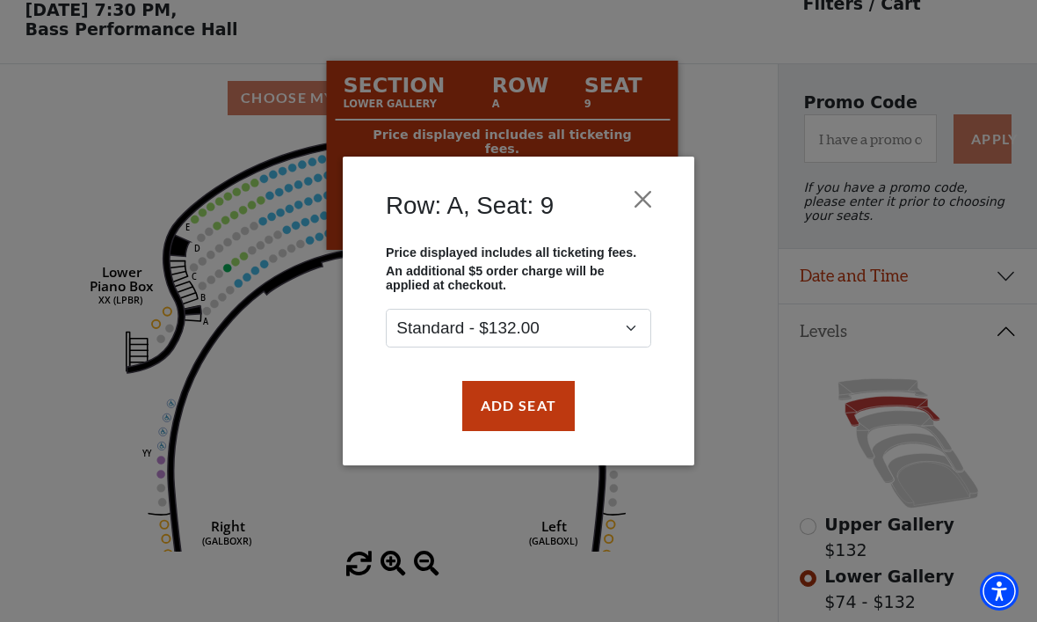
click at [523, 402] on button "Add Seat" at bounding box center [518, 405] width 113 height 49
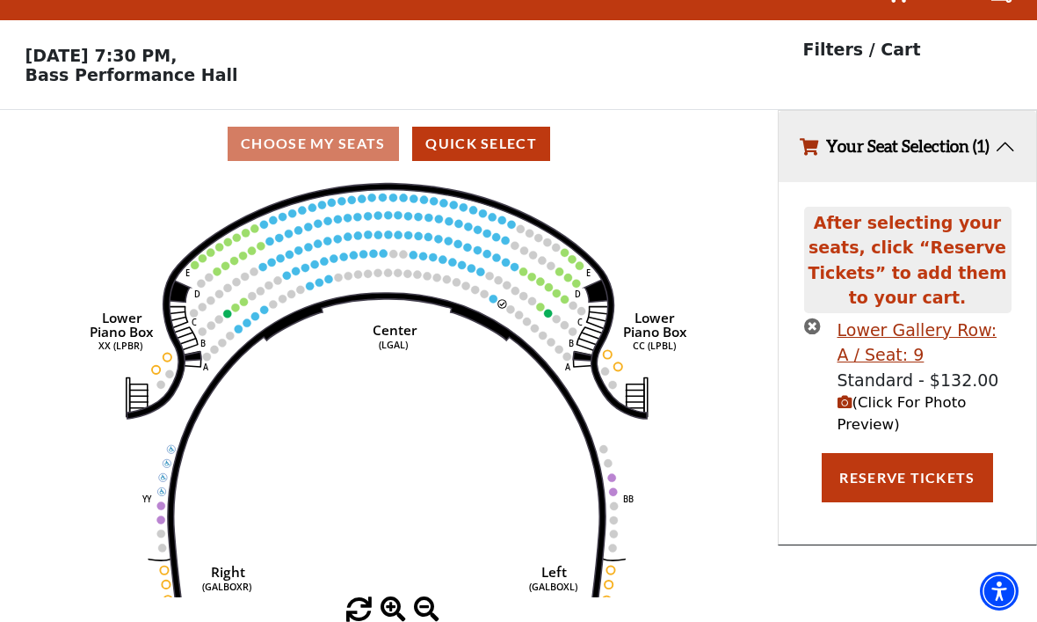
click at [493, 295] on circle at bounding box center [494, 299] width 8 height 8
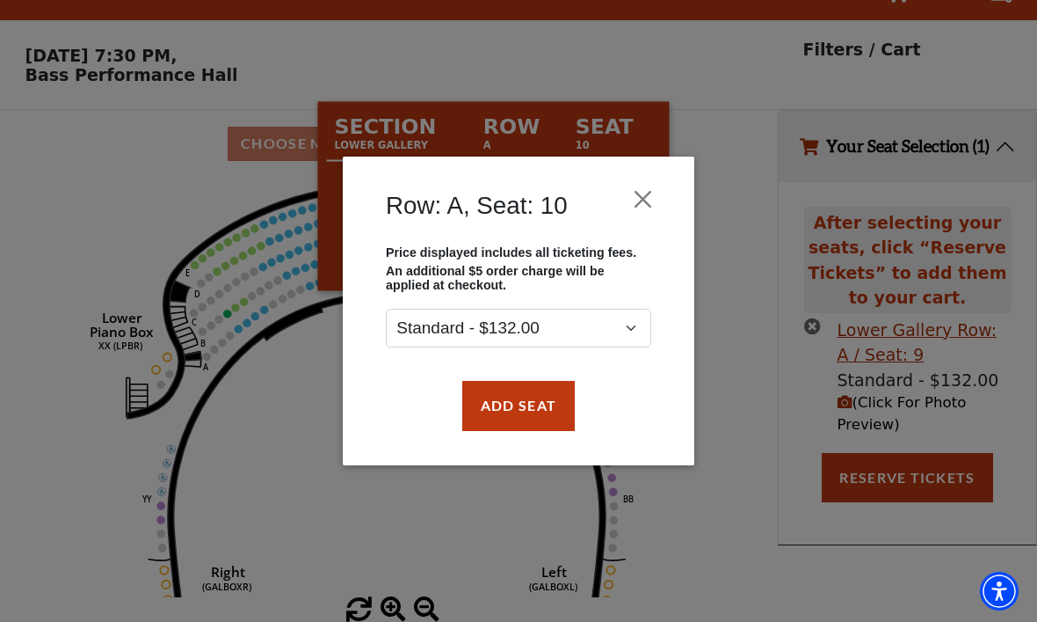
click at [523, 395] on button "Add Seat" at bounding box center [518, 405] width 113 height 49
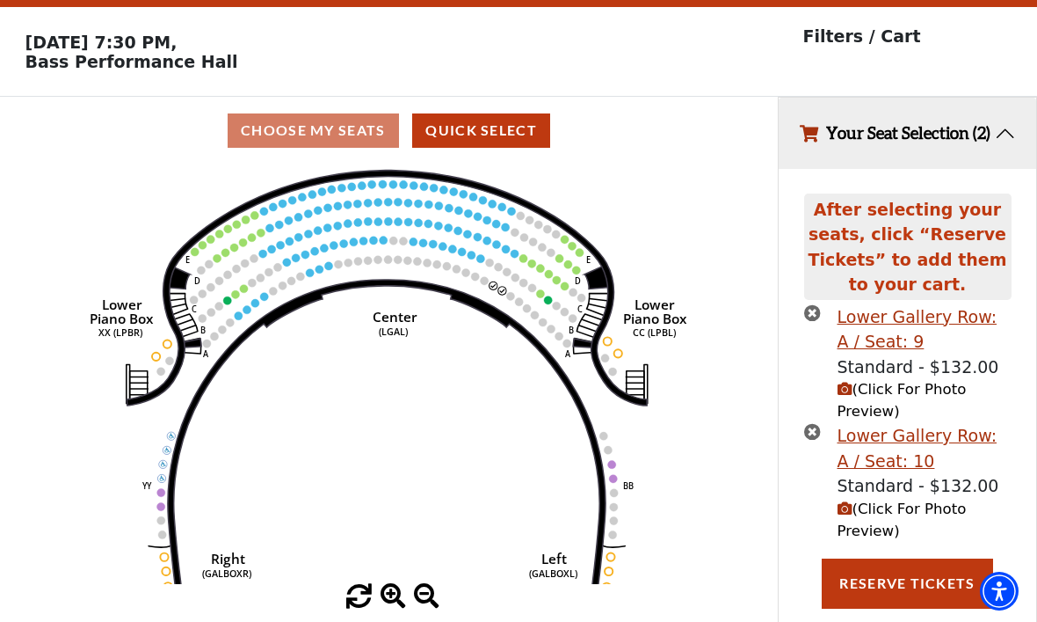
scroll to position [98, 0]
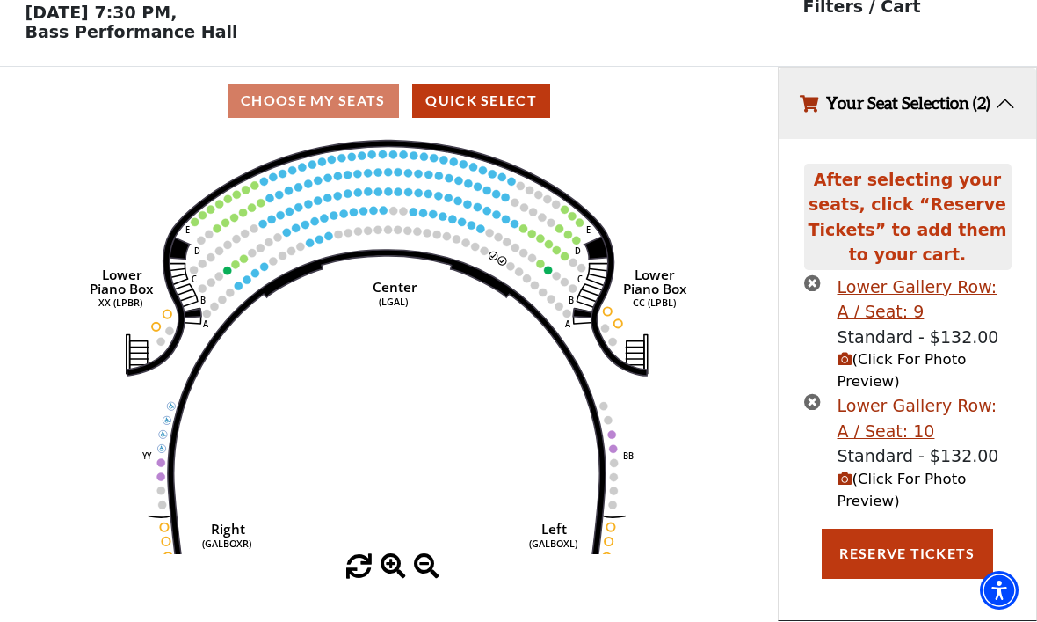
click at [904, 544] on button "Reserve Tickets" at bounding box center [907, 553] width 171 height 49
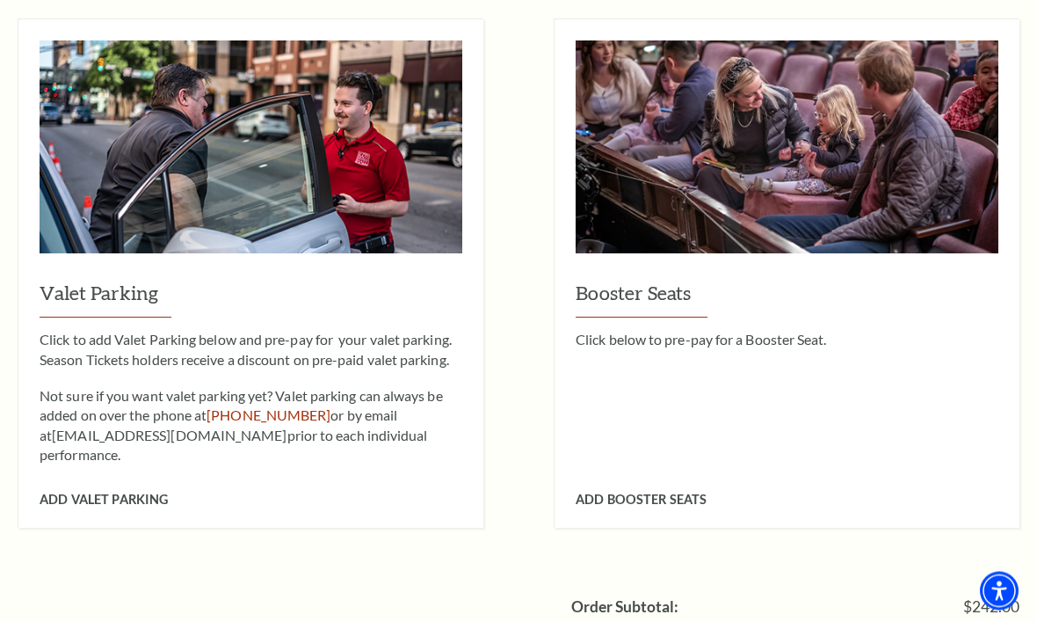
scroll to position [1258, 0]
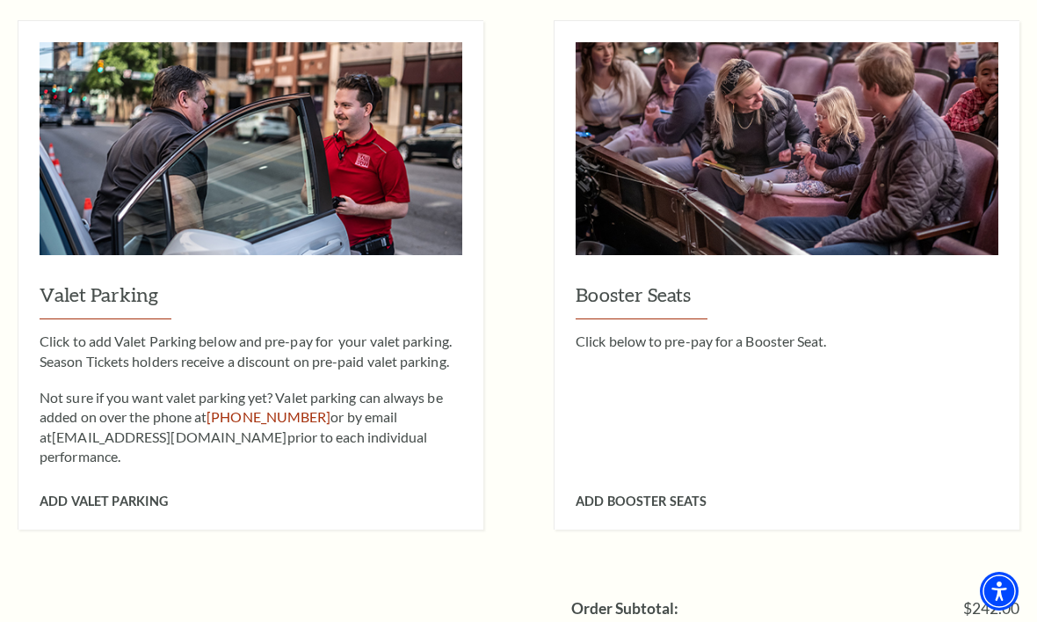
click at [103, 493] on span "Add Valet Parking" at bounding box center [104, 500] width 128 height 15
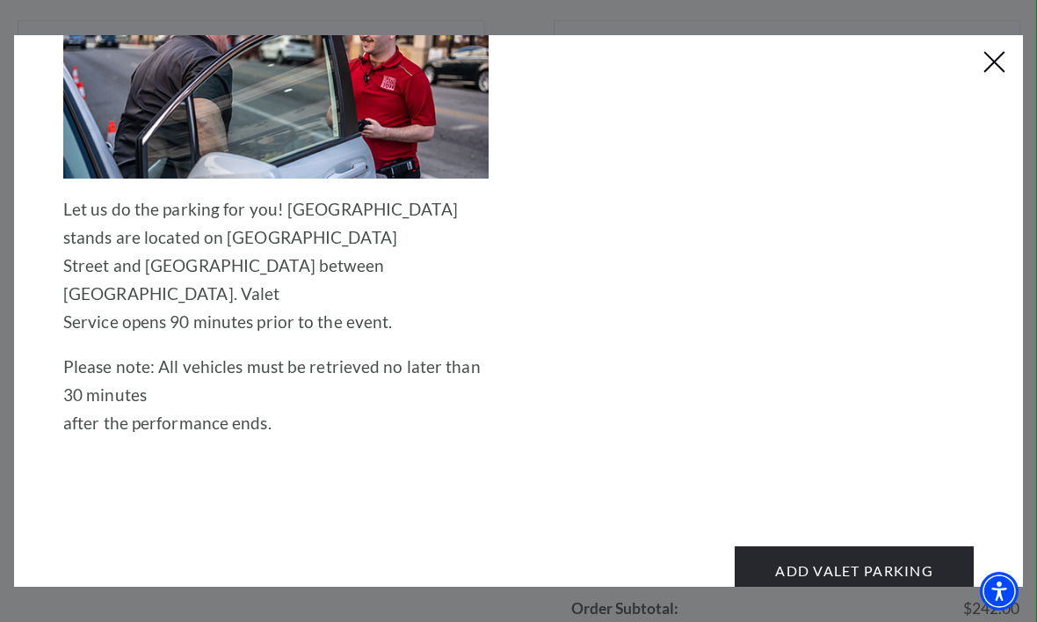
scroll to position [202, 0]
click at [856, 558] on button "Add Valet Parking" at bounding box center [854, 570] width 239 height 49
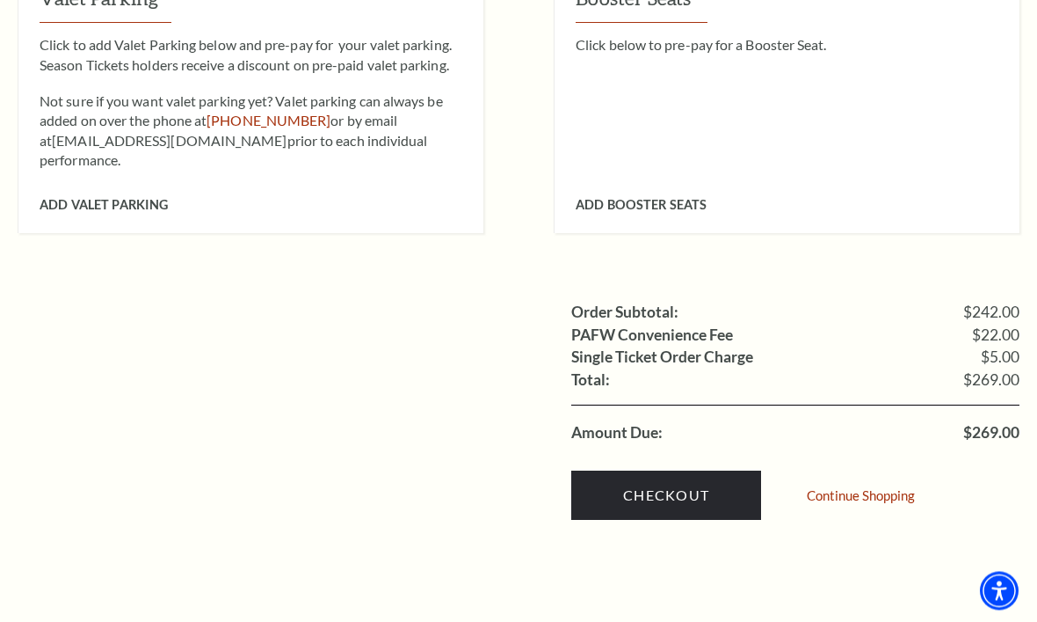
scroll to position [1554, 0]
click at [672, 470] on link "Checkout" at bounding box center [666, 494] width 190 height 49
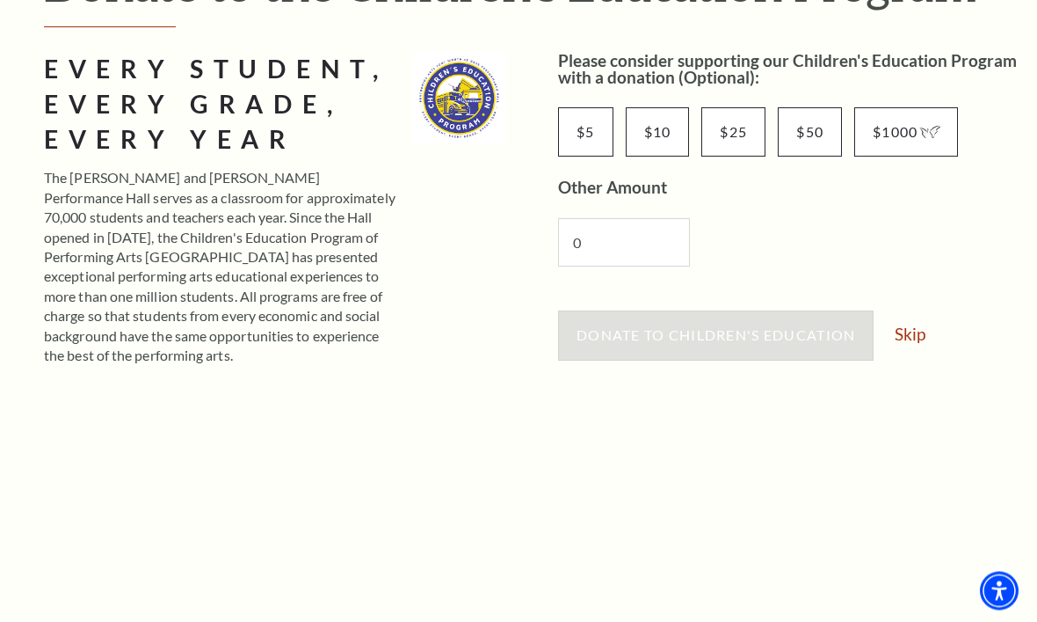
scroll to position [265, 0]
click at [918, 335] on link "Skip" at bounding box center [910, 333] width 31 height 17
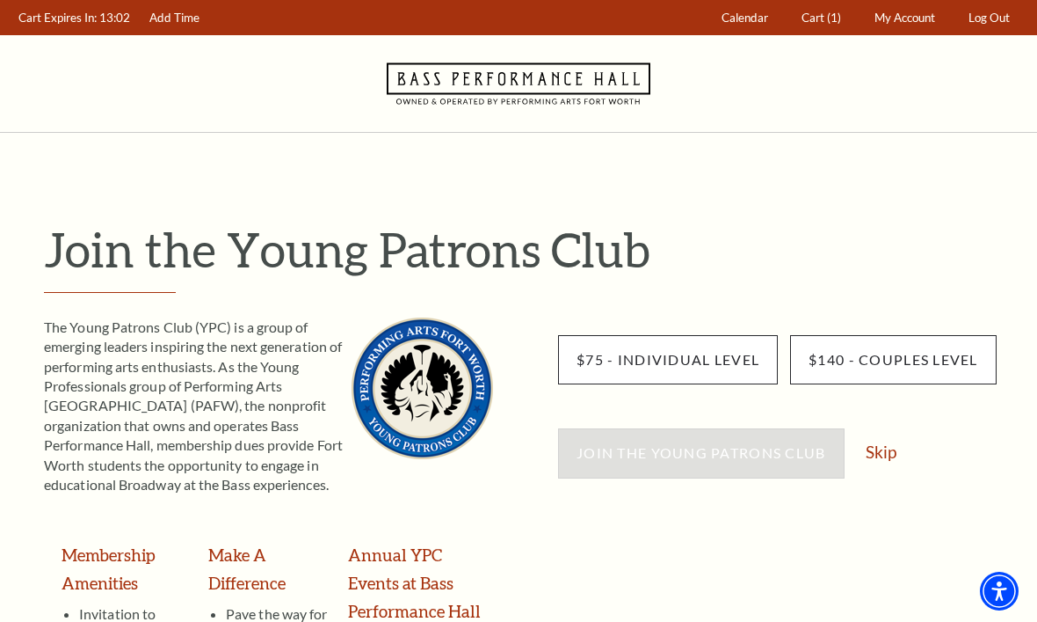
click at [881, 455] on link "Skip" at bounding box center [881, 451] width 31 height 17
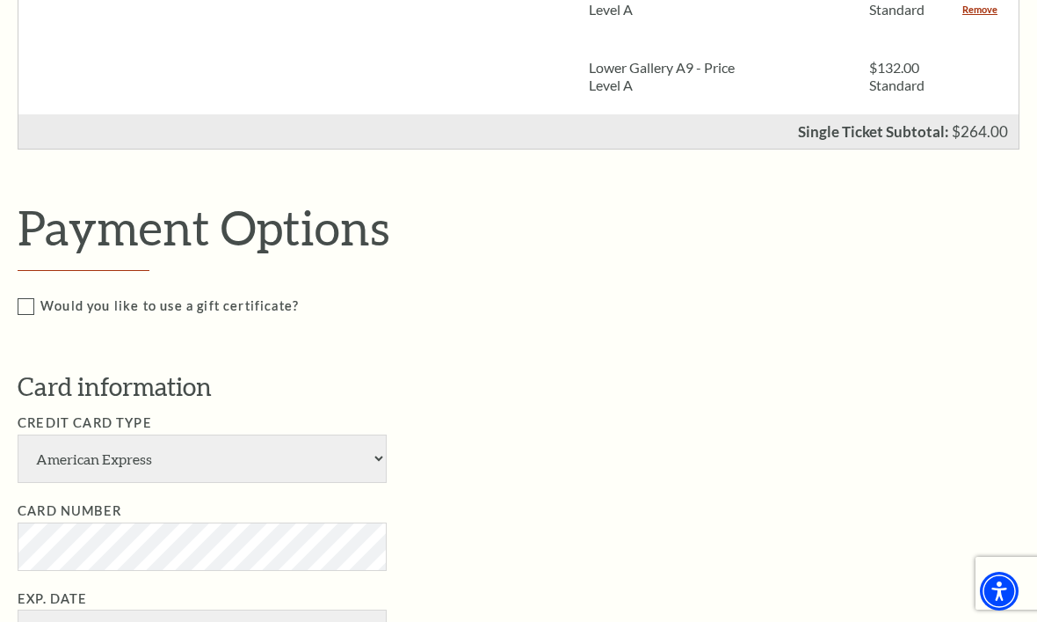
scroll to position [647, 0]
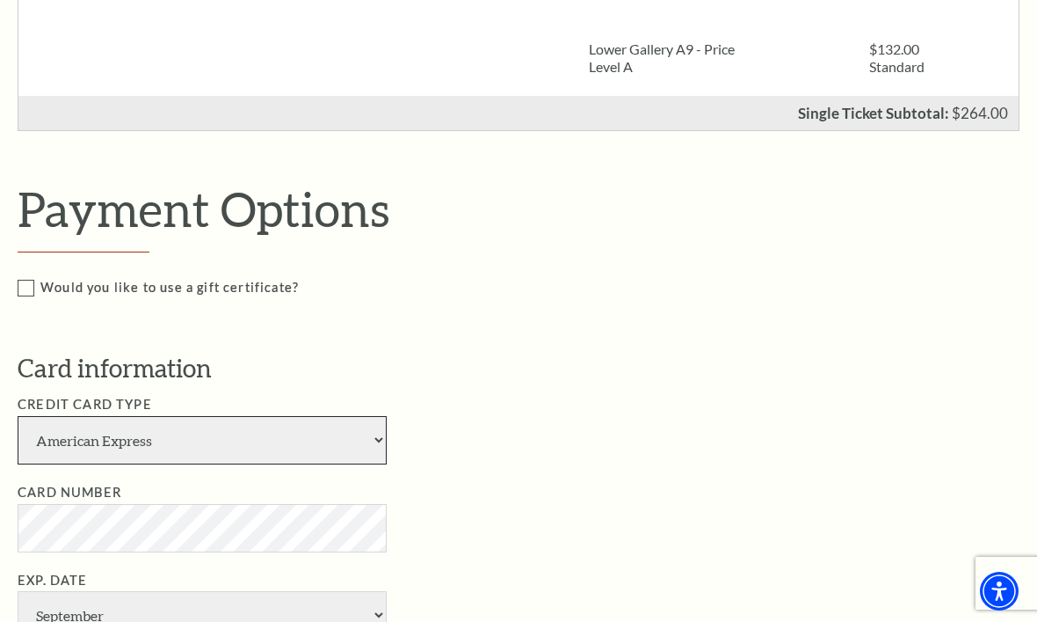
click at [234, 416] on select "American Express Visa Master Card Discover" at bounding box center [202, 440] width 369 height 48
select select "25"
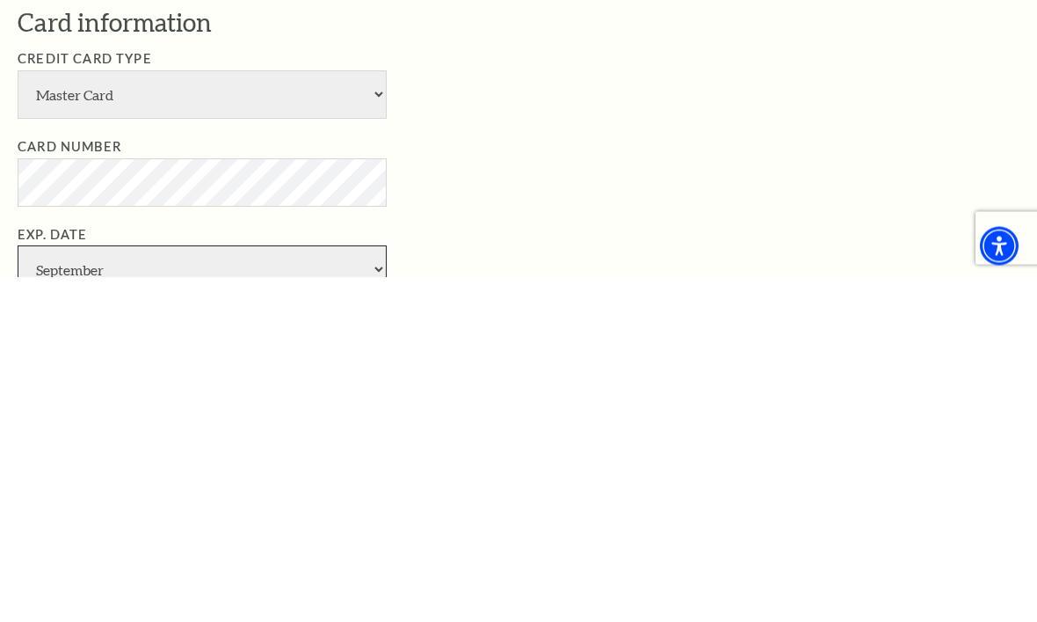
click at [271, 591] on select "January February March April May June July August September October November De…" at bounding box center [202, 615] width 369 height 48
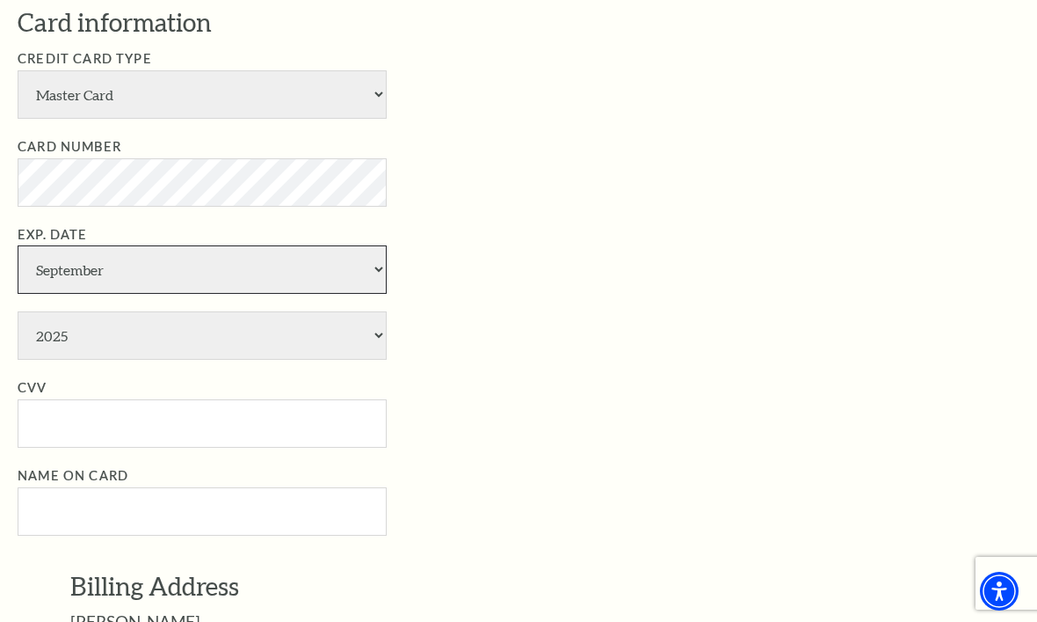
select select "4"
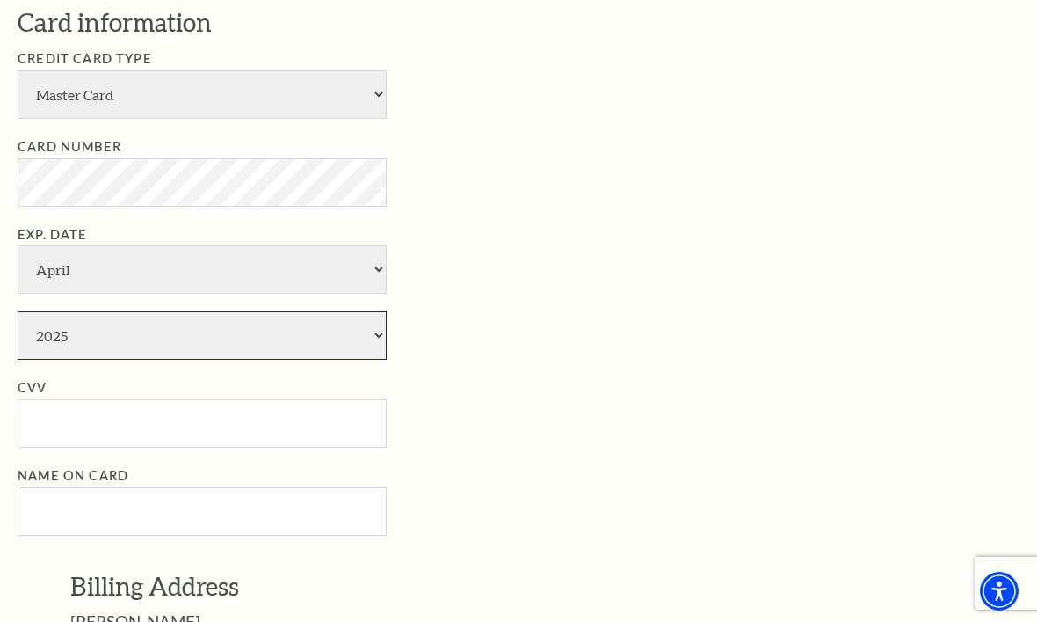
click at [143, 311] on select "2025 2026 2027 2028 2029 2030 2031 2032 2033 2034" at bounding box center [202, 335] width 369 height 48
select select "2028"
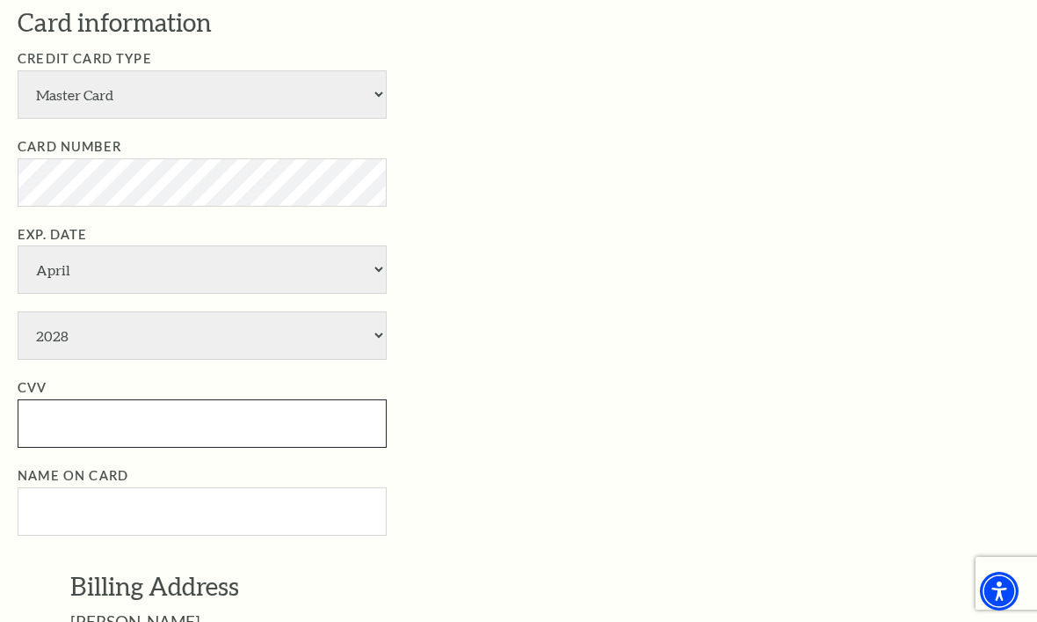
click at [151, 399] on input "CVV" at bounding box center [202, 423] width 369 height 48
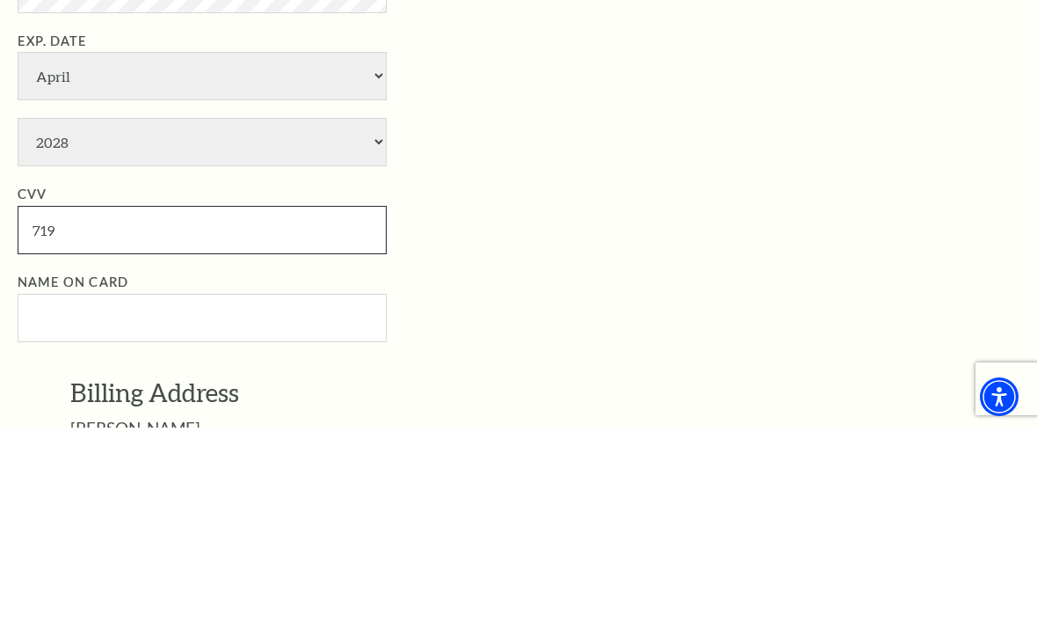
type input "719"
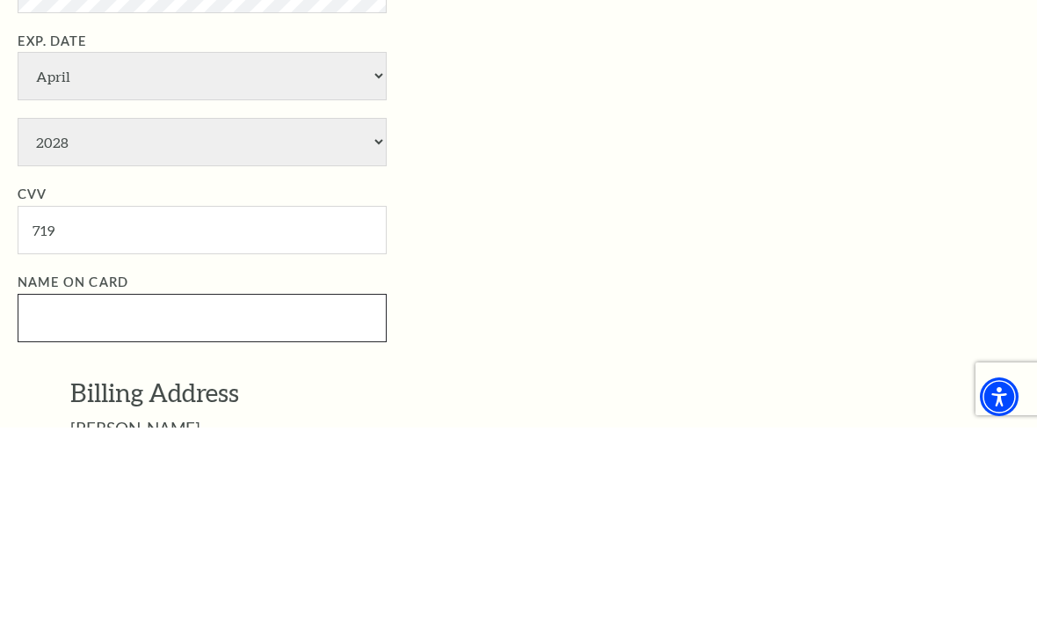
click at [109, 488] on input "Name on Card" at bounding box center [202, 512] width 369 height 48
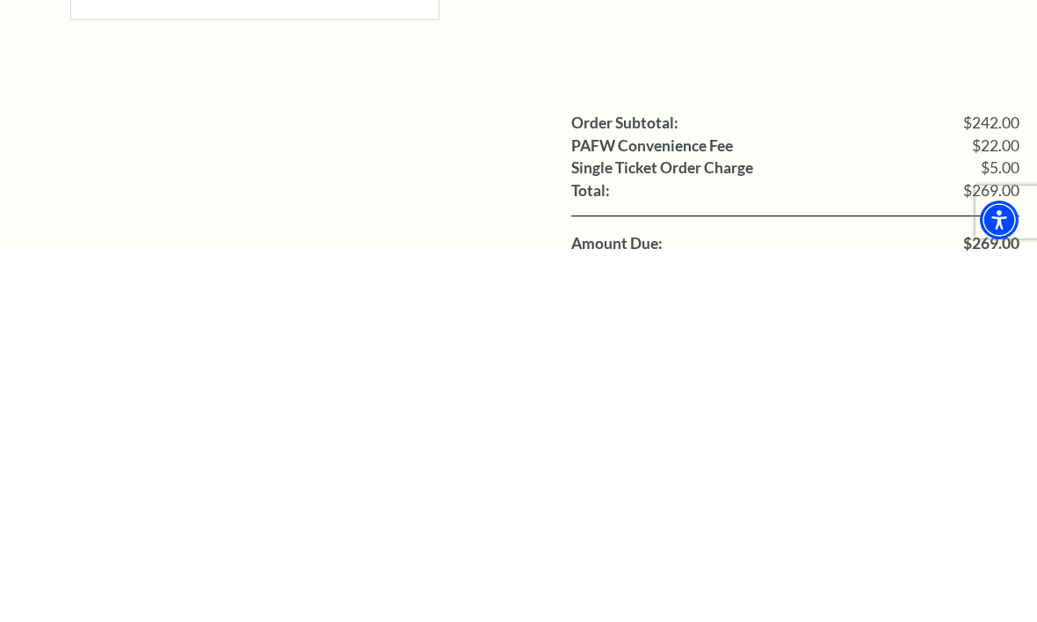
scroll to position [1655, 0]
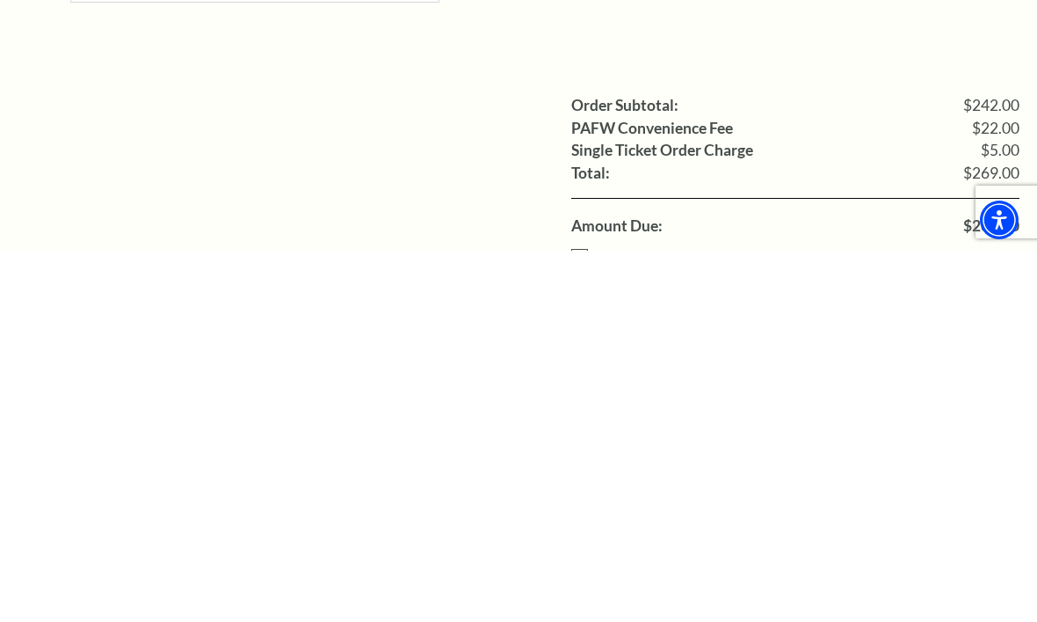
type input "Cynthia Blacketer"
click at [0, 0] on input "Ticketing Guidelines You agree to all Terms and Conditions outlined in our Tick…" at bounding box center [0, 0] width 0 height 0
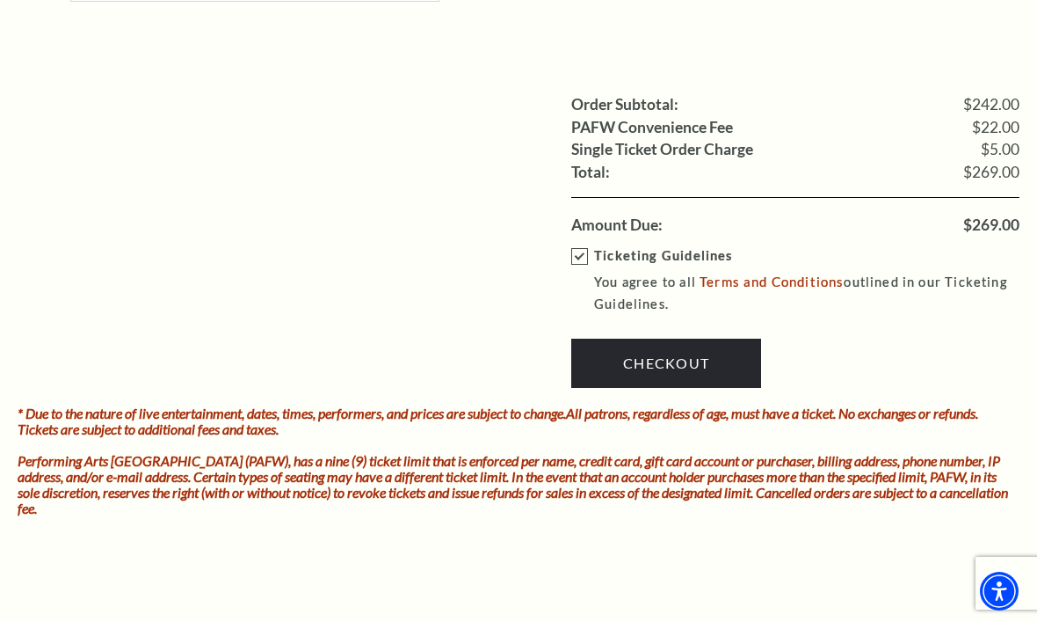
click at [698, 338] on link "Checkout" at bounding box center [666, 362] width 190 height 49
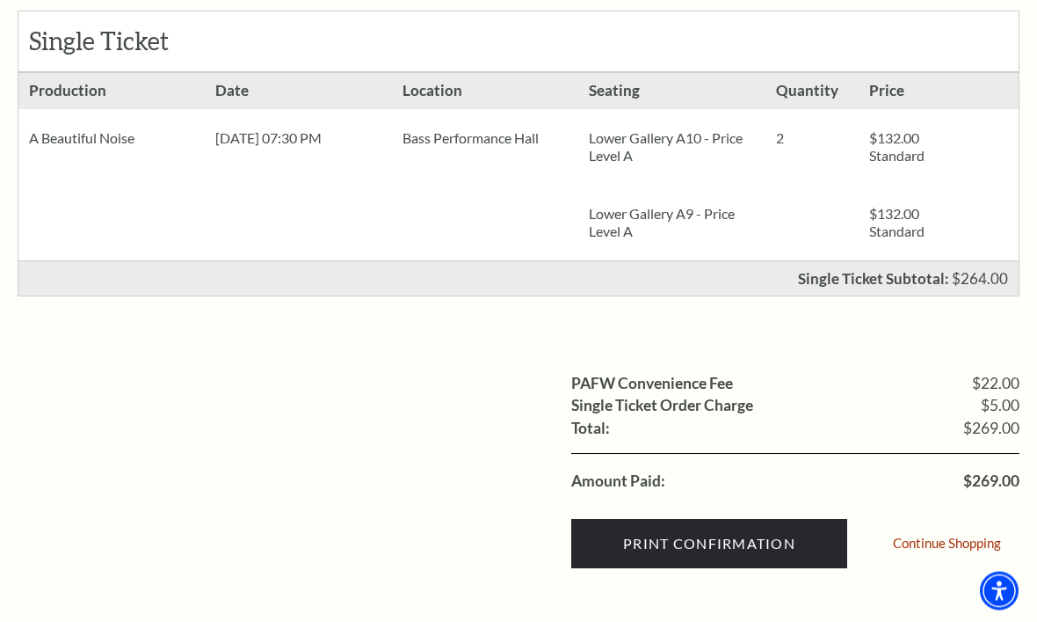
scroll to position [365, 0]
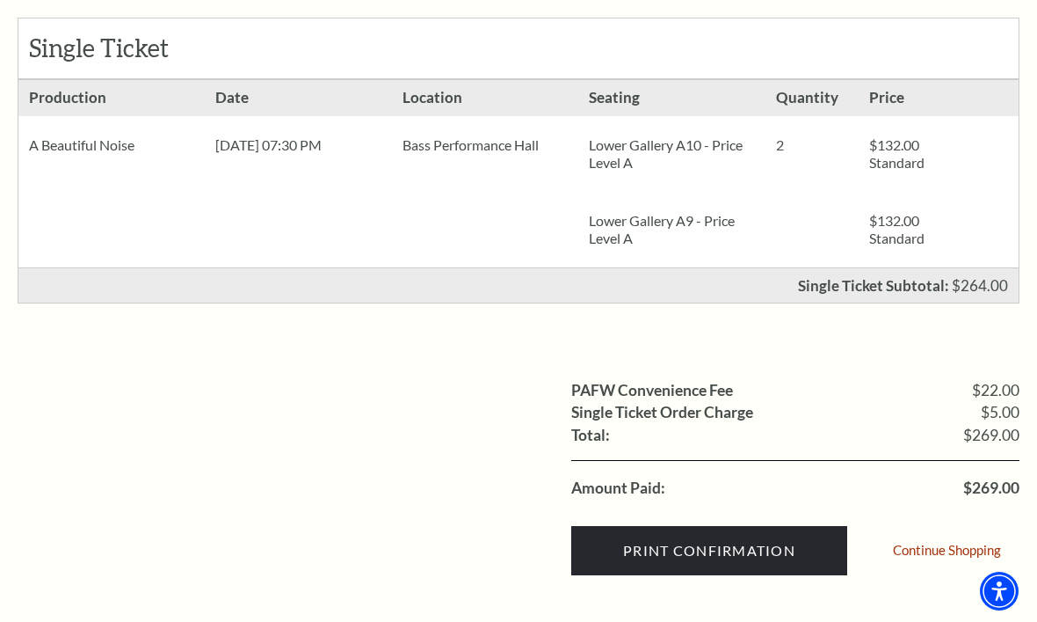
click at [710, 543] on input "Print Confirmation" at bounding box center [709, 550] width 276 height 49
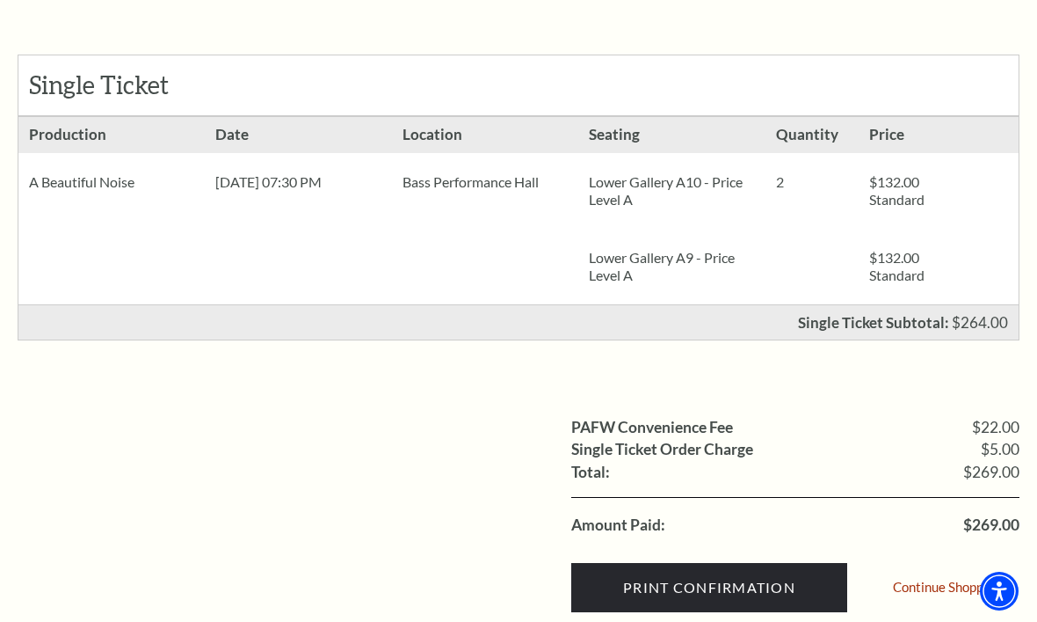
scroll to position [309, 0]
